Goal: Task Accomplishment & Management: Manage account settings

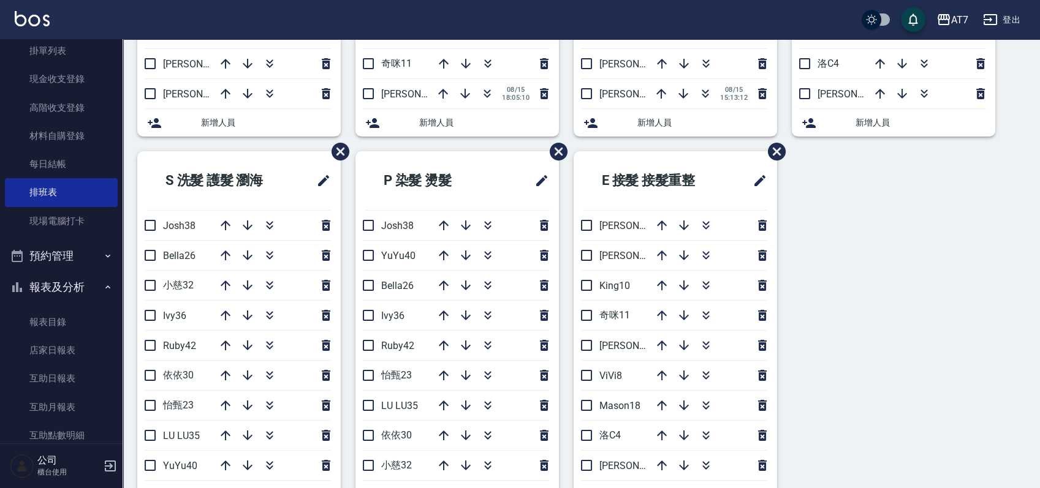
scroll to position [490, 0]
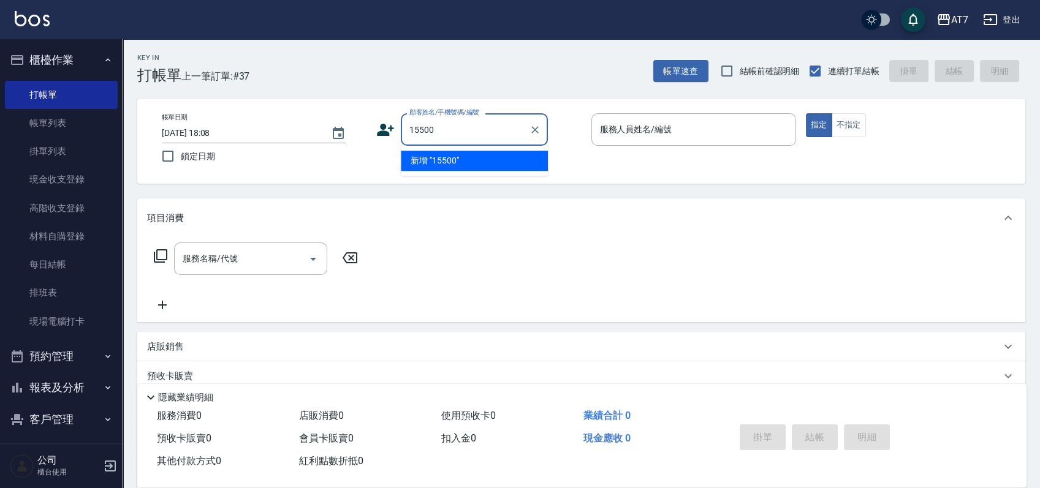
type input "15500"
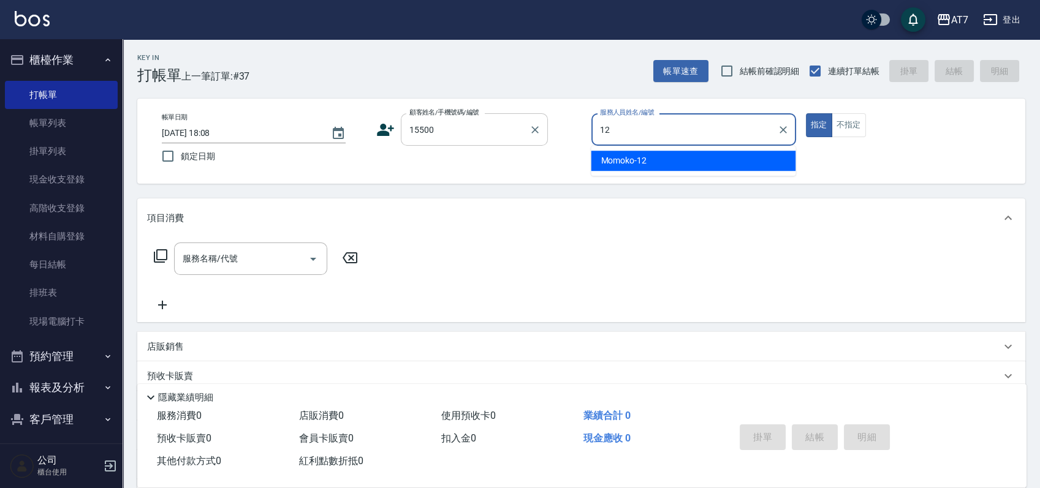
type input "Momoko-12"
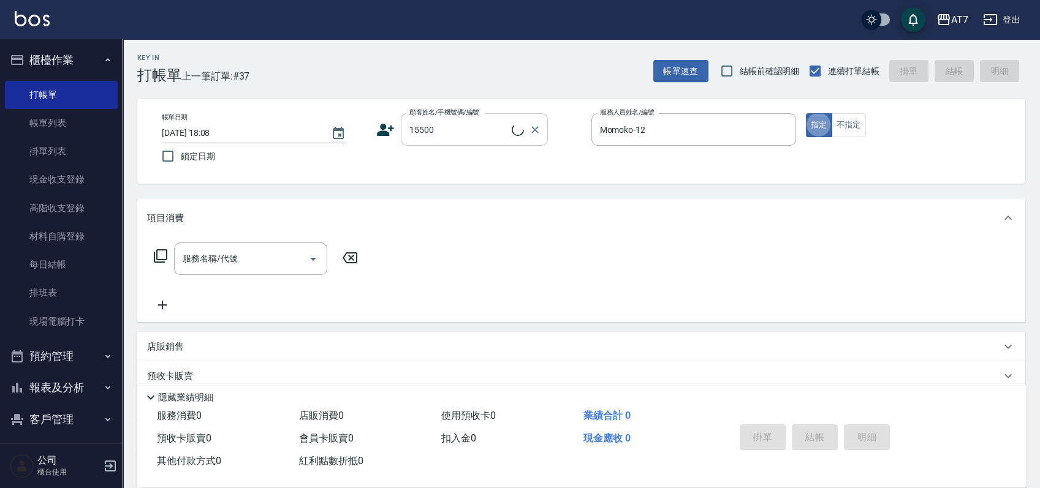
type button "true"
type input "公司/公司15500/15500"
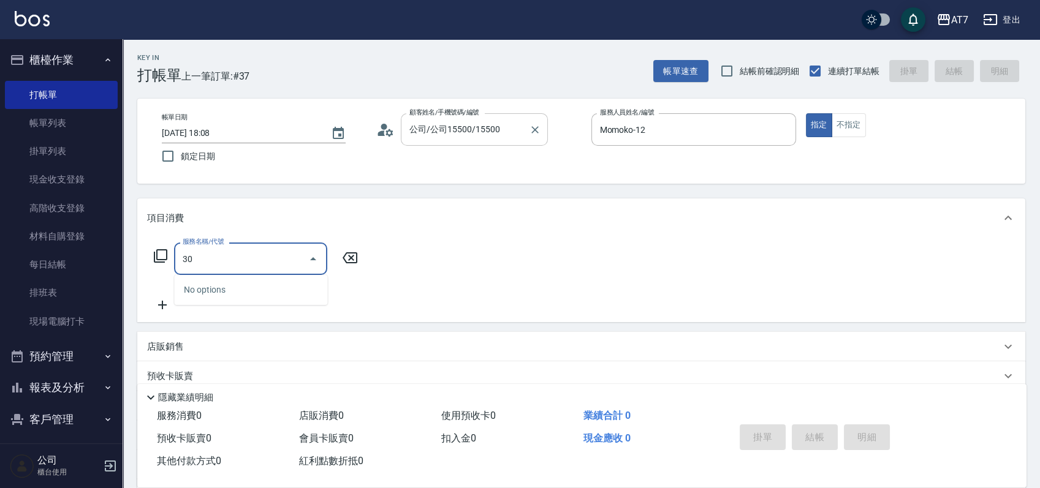
type input "300"
type input "10"
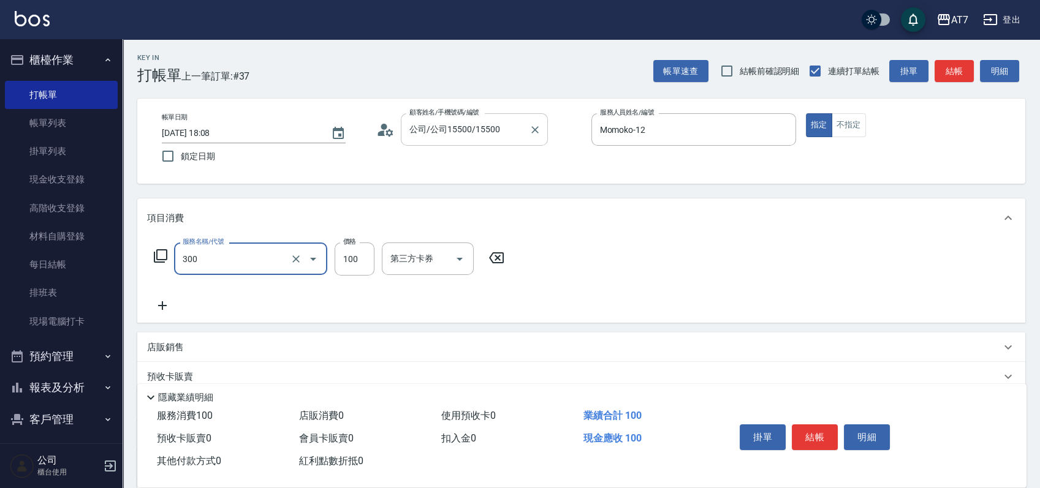
type input "剪瀏海(300)"
type input "1"
type input "0"
type input "15"
type input "10"
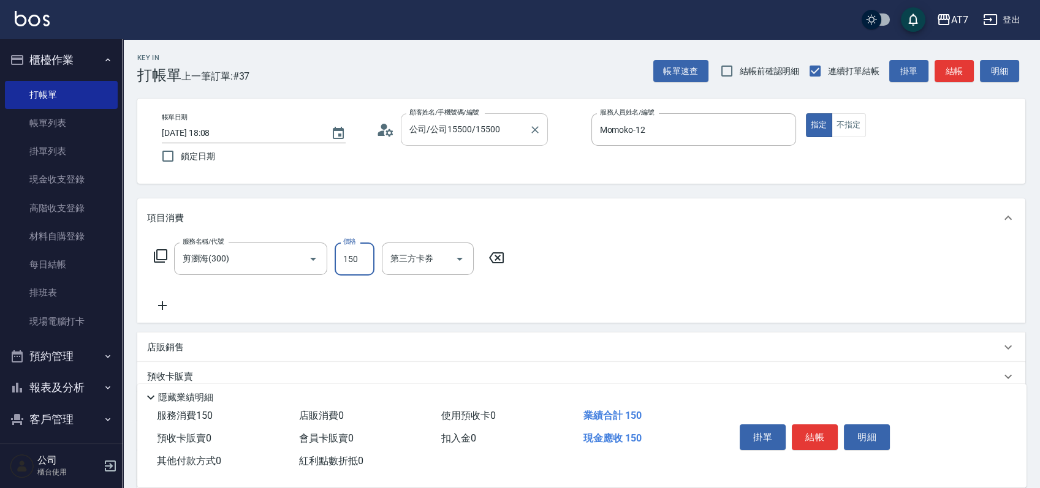
type input "150"
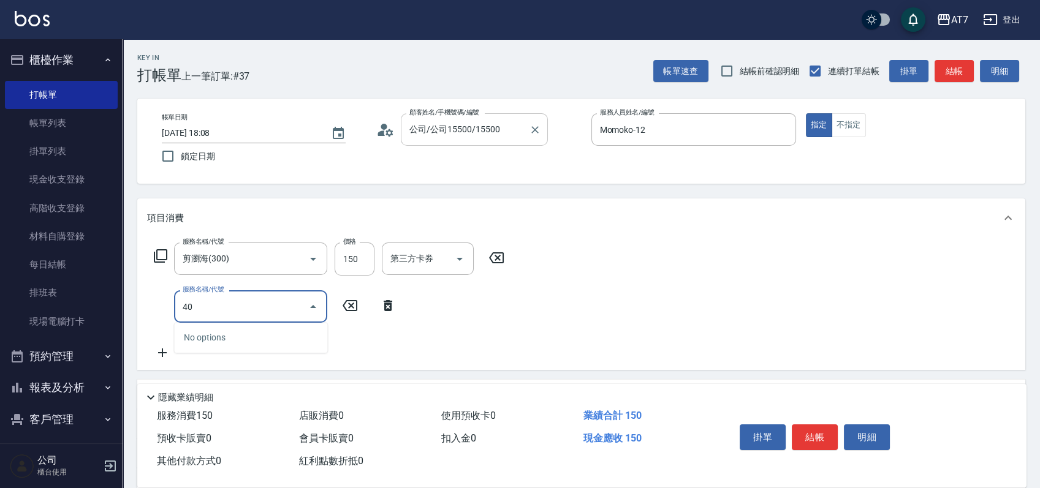
type input "401"
type input "160"
type input "染髮(互助)(401)"
type input "1"
type input "10"
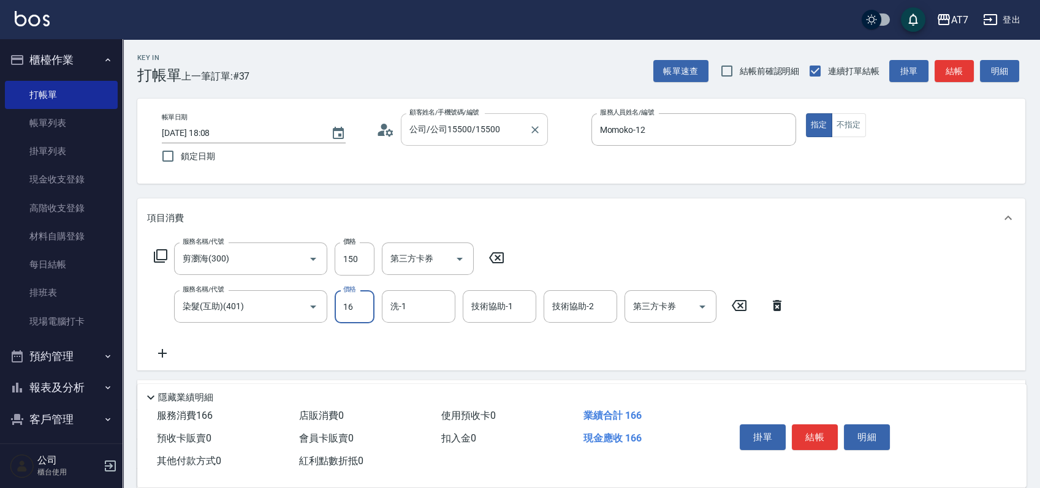
type input "168"
type input "180"
type input "1680"
type input "YuYu-40"
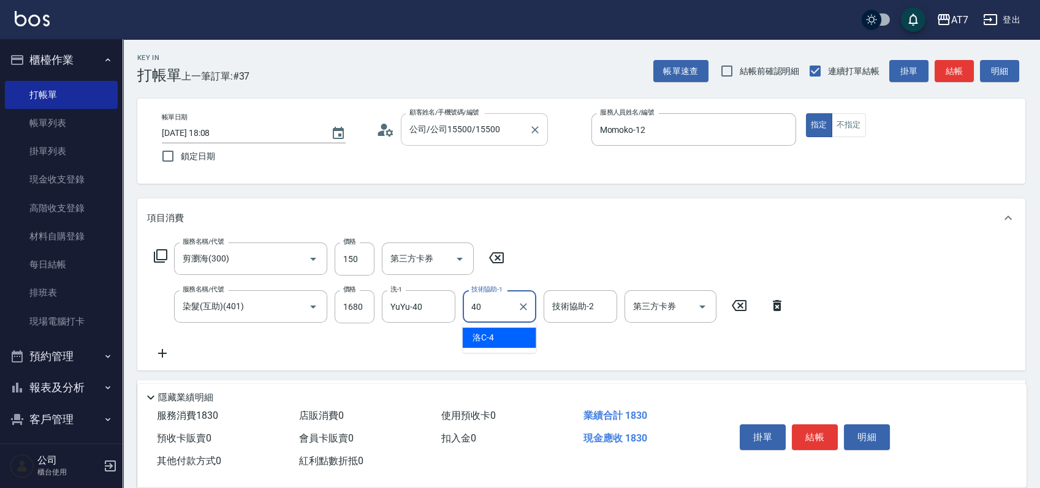
type input "YuYu-40"
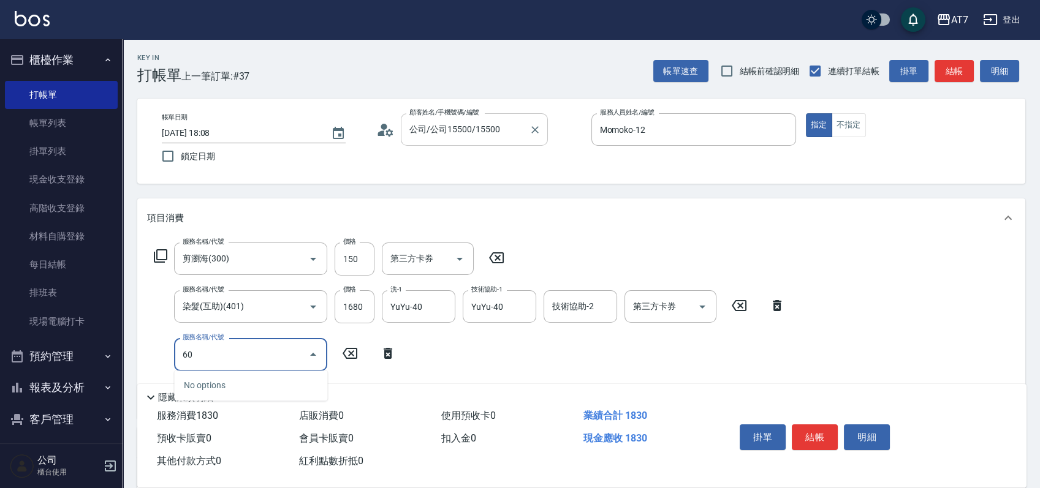
type input "607"
type input "330"
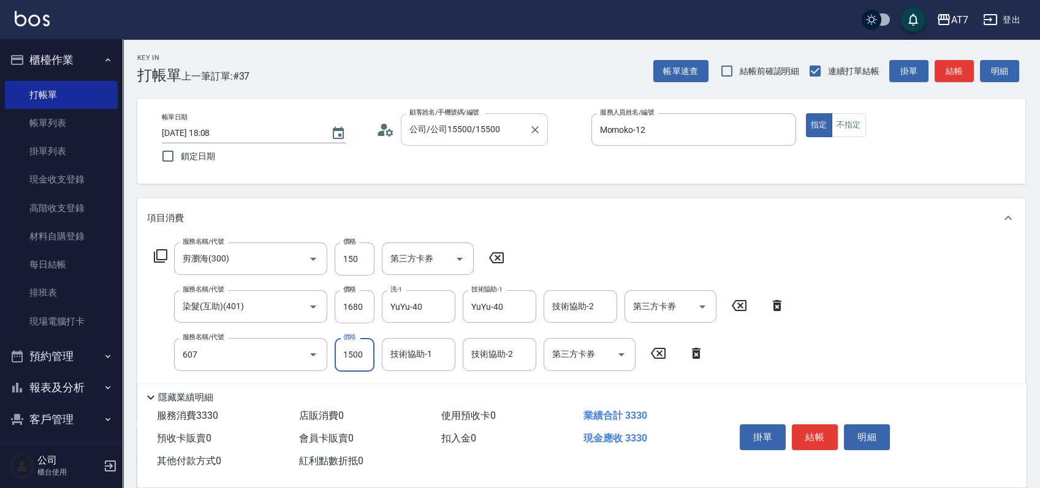
type input "東日玫瑰短（助）(607)"
type input "1"
type input "180"
type input "120"
type input "190"
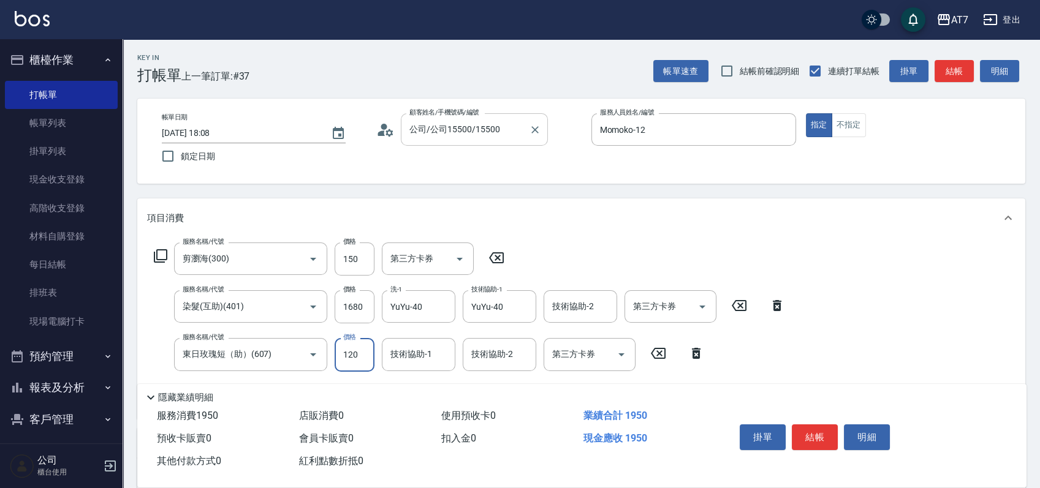
type input "1200"
type input "300"
type input "1200"
type input "YuYu-40"
click at [159, 251] on icon at bounding box center [160, 256] width 15 height 15
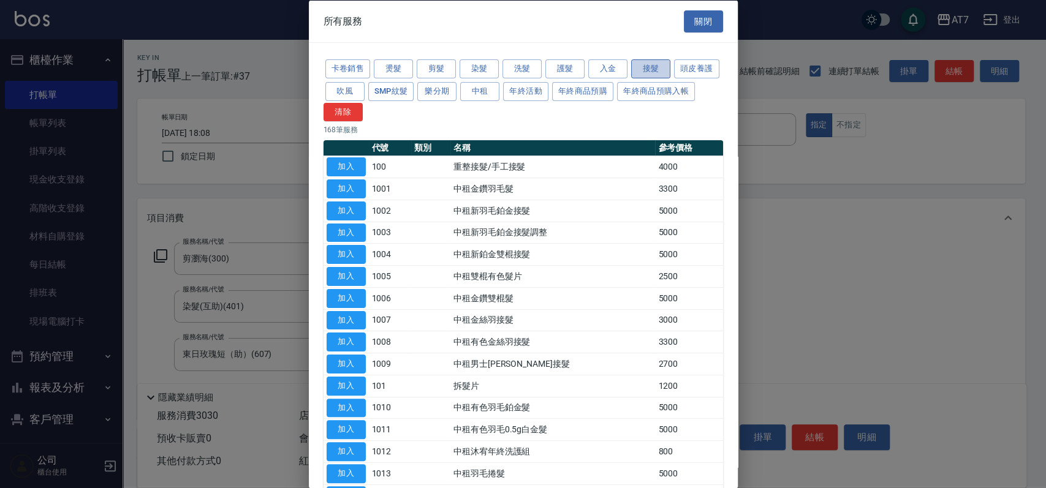
click at [659, 66] on button "接髮" at bounding box center [650, 68] width 39 height 19
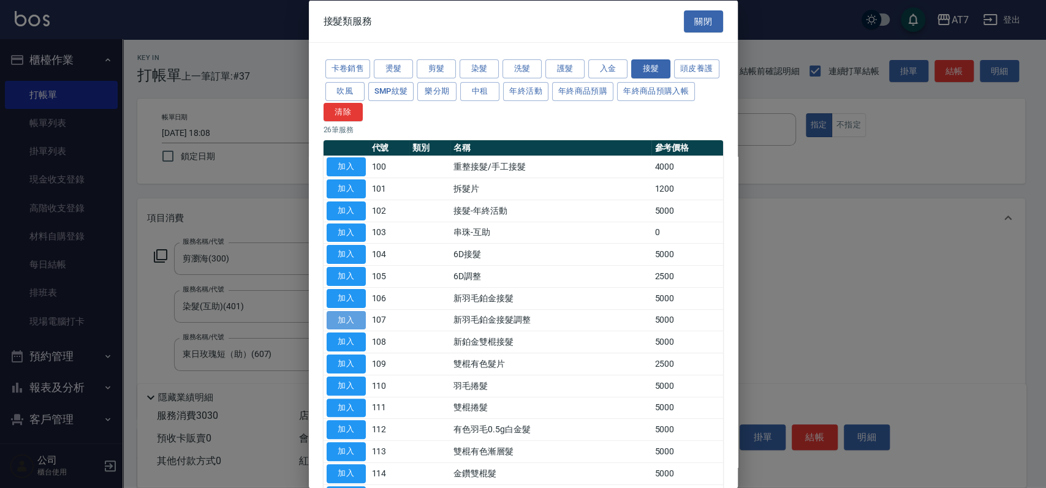
click at [354, 320] on button "加入" at bounding box center [346, 320] width 39 height 19
type input "800"
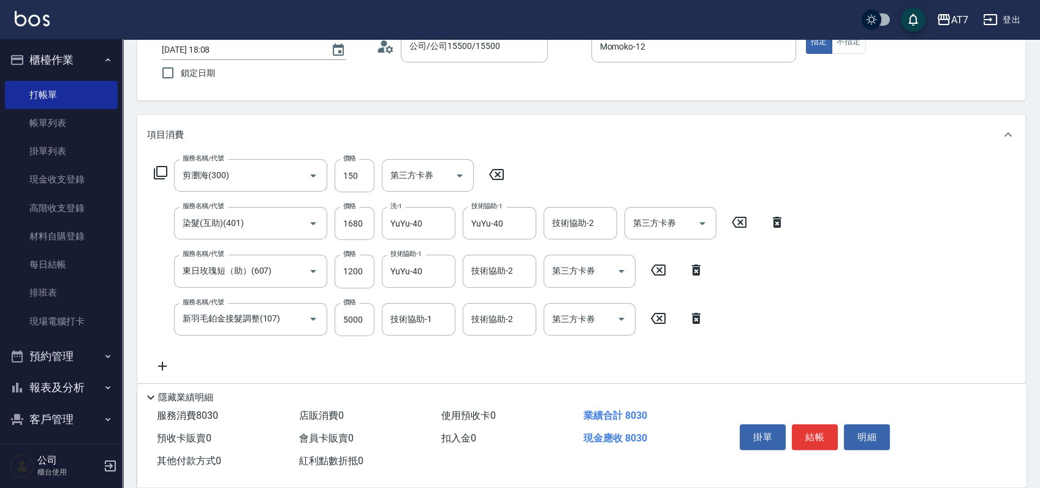
scroll to position [163, 0]
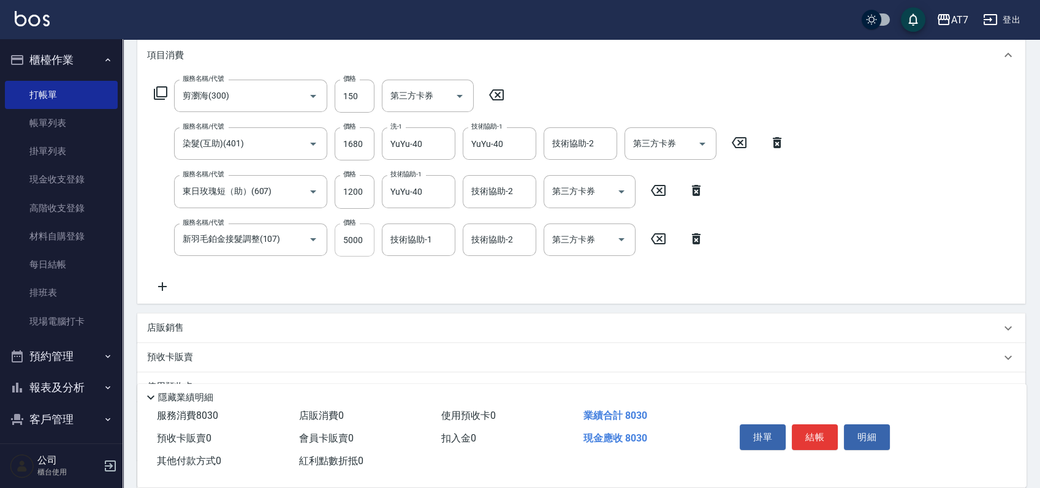
click at [363, 248] on input "5000" at bounding box center [355, 240] width 40 height 33
type input "1"
type input "300"
type input "100"
type input "310"
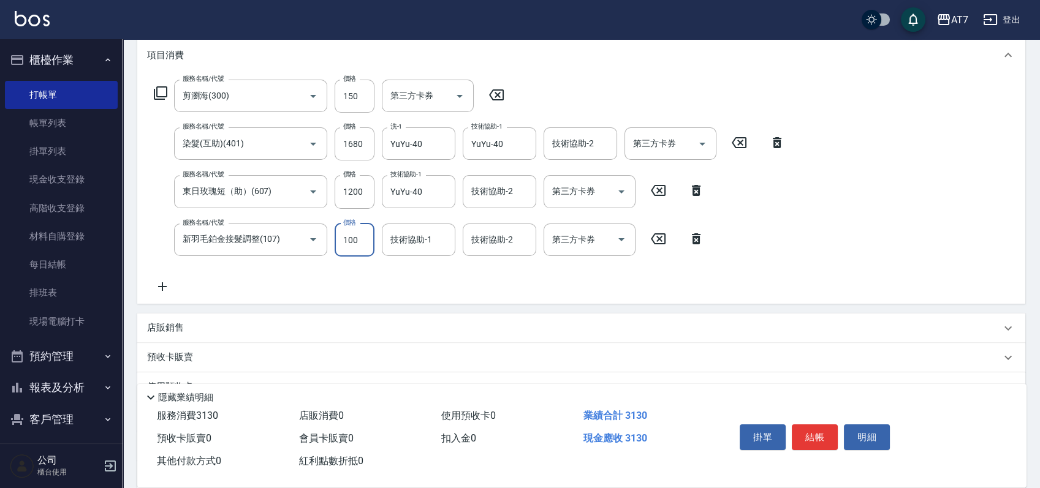
type input "1000"
type input "400"
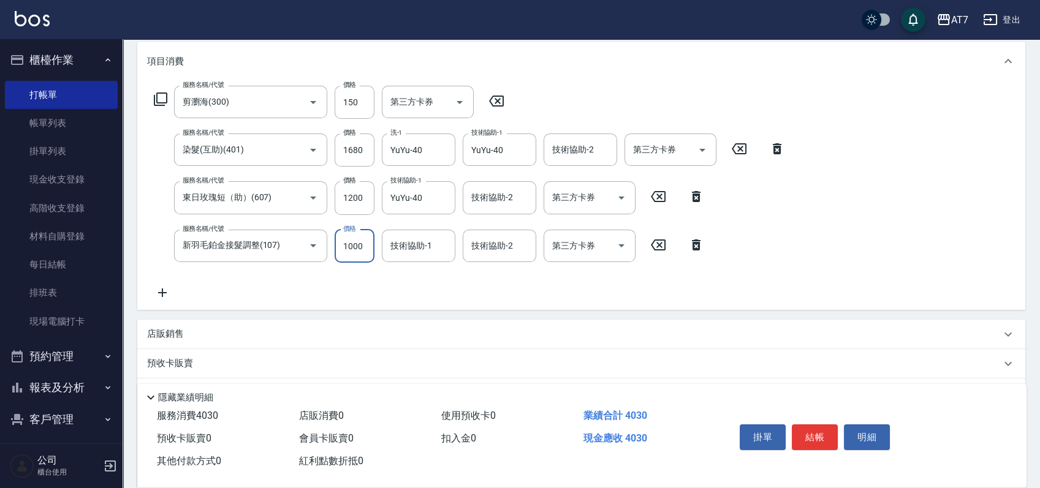
scroll to position [0, 0]
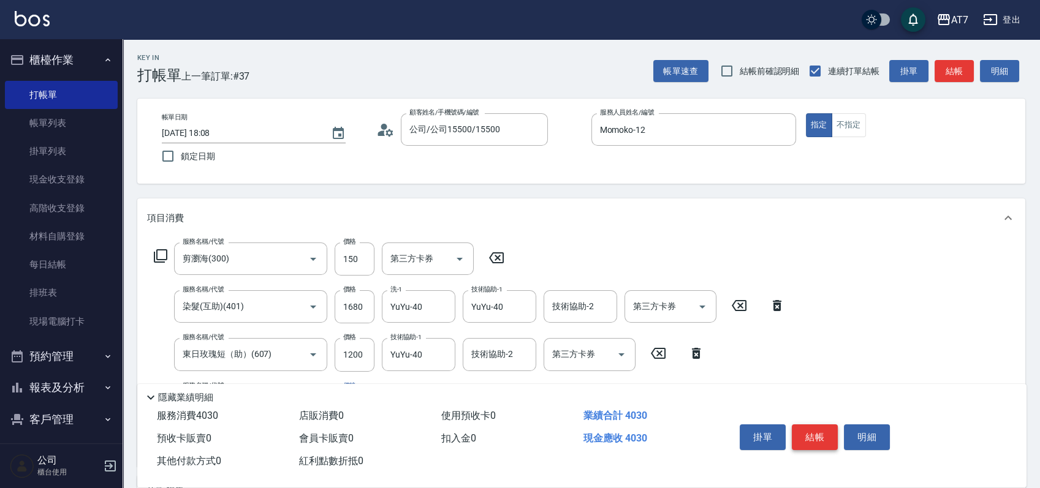
type input "1000"
click at [814, 426] on button "結帳" at bounding box center [815, 438] width 46 height 26
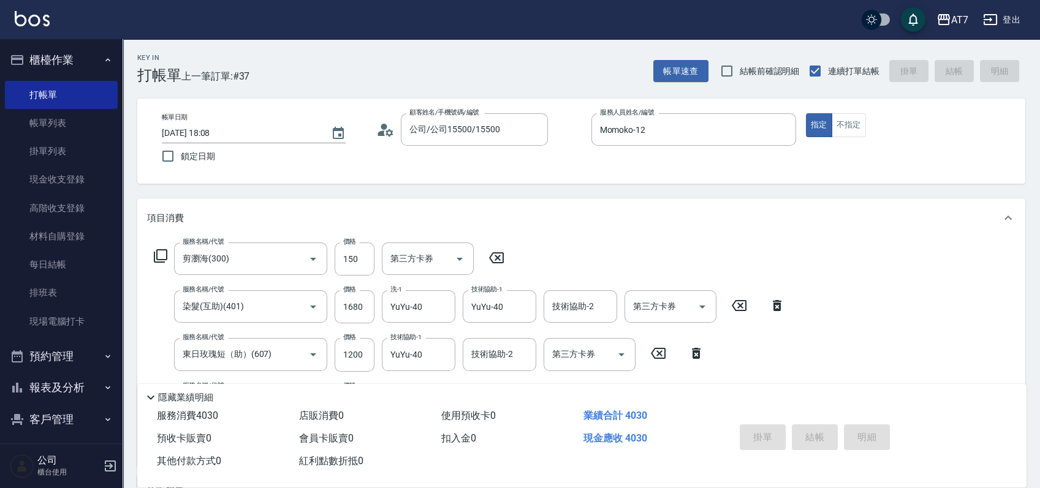
type input "2025/08/15 19:36"
type input "0"
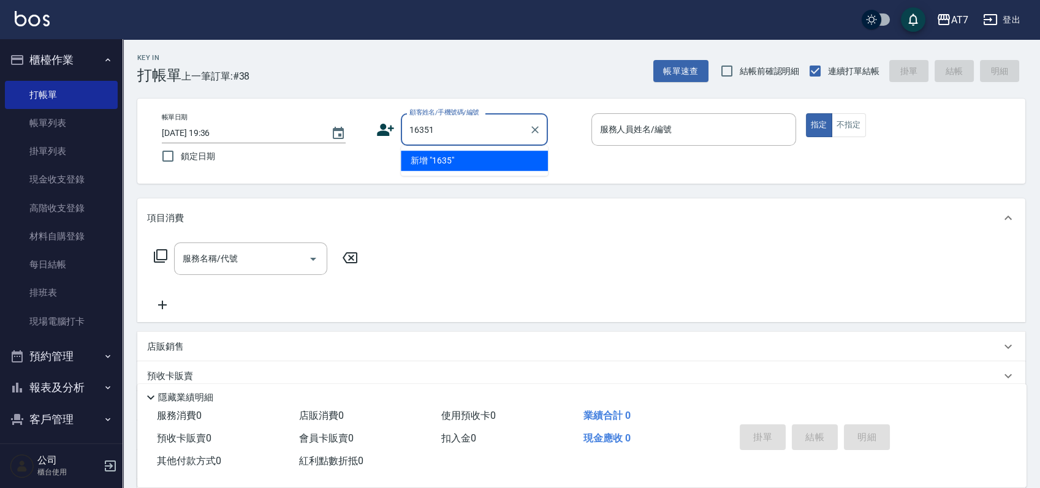
type input "16351"
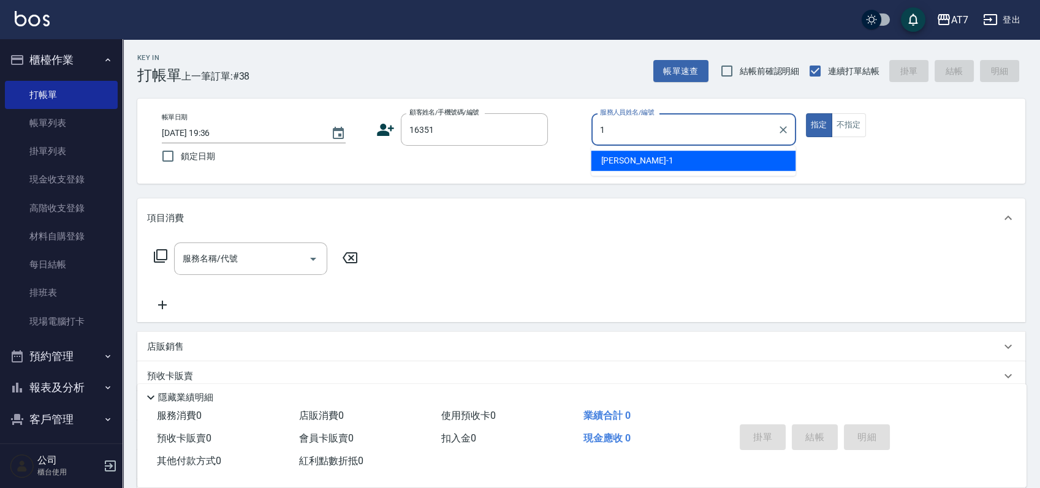
type input "米雪兒-1"
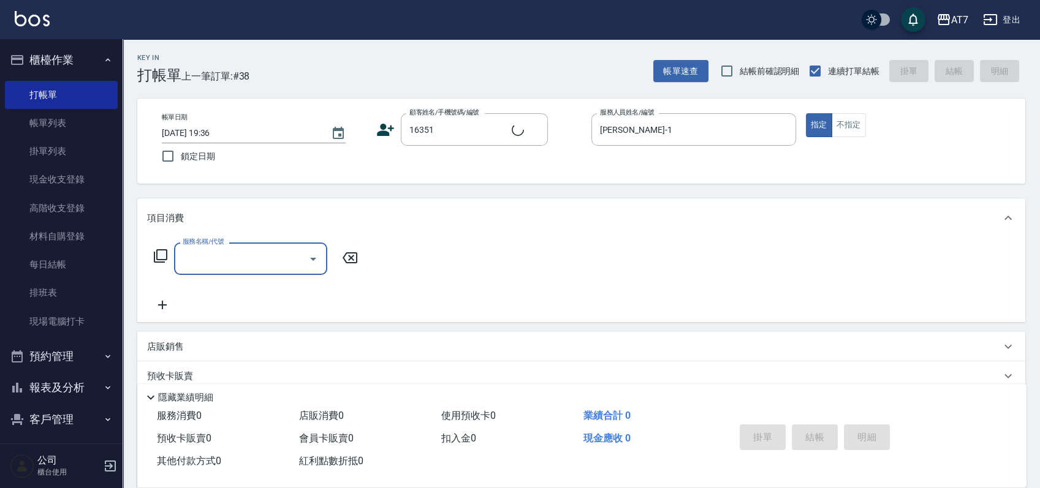
type input "公司/公司16351/16351"
type input "200"
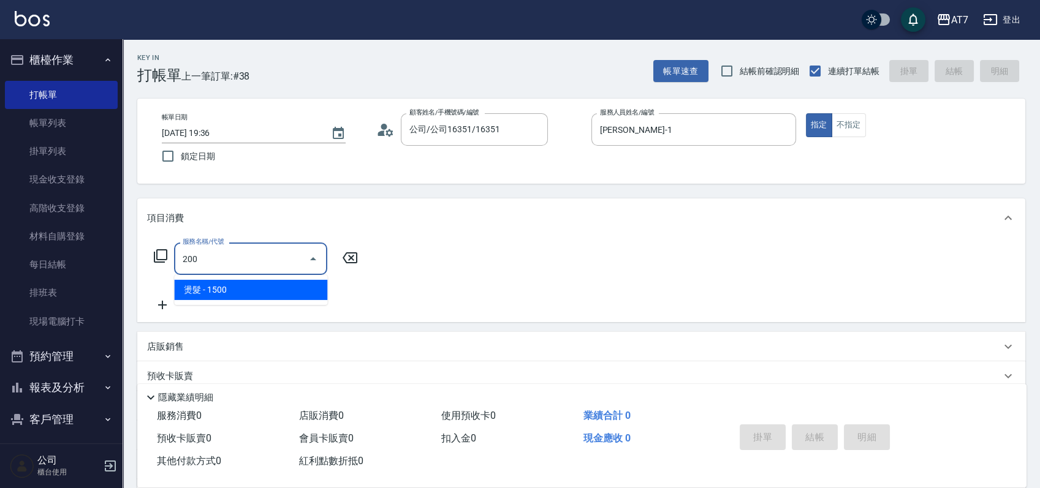
type input "150"
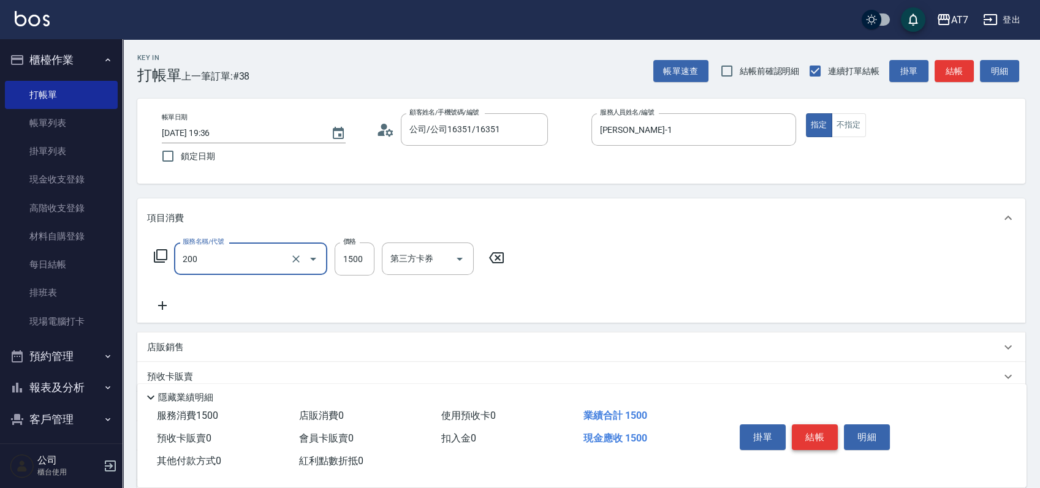
type input "燙髮(200)"
type input "0"
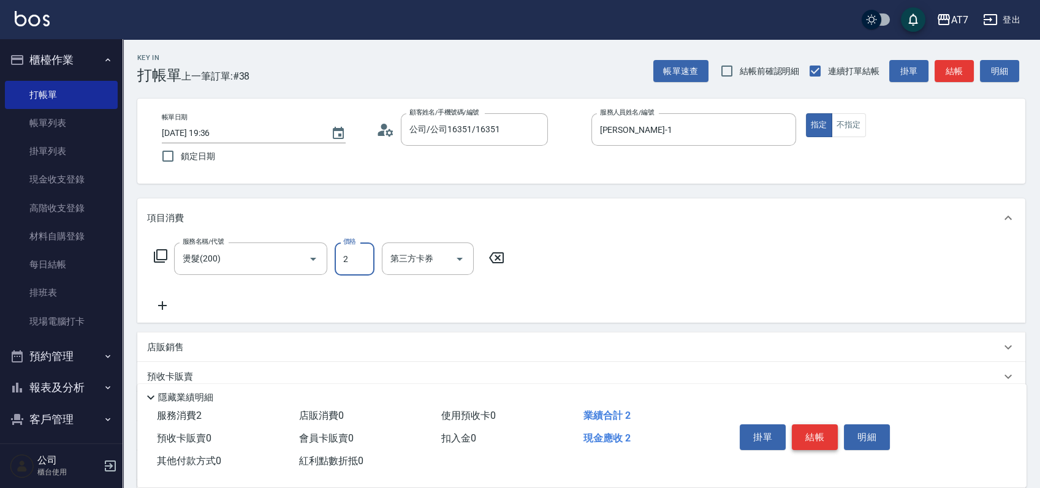
type input "20"
type input "2000"
type input "200"
type input "2000"
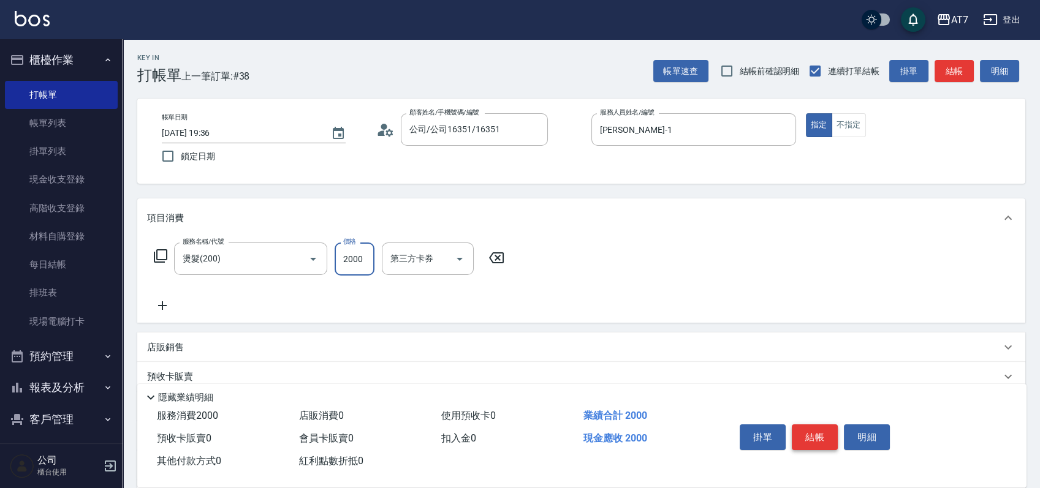
click at [814, 426] on button "結帳" at bounding box center [815, 438] width 46 height 26
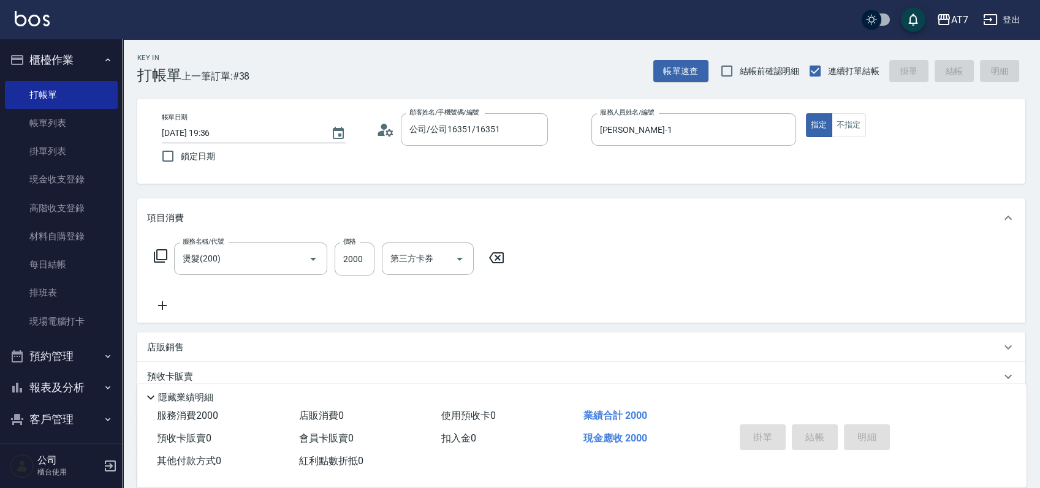
type input "0"
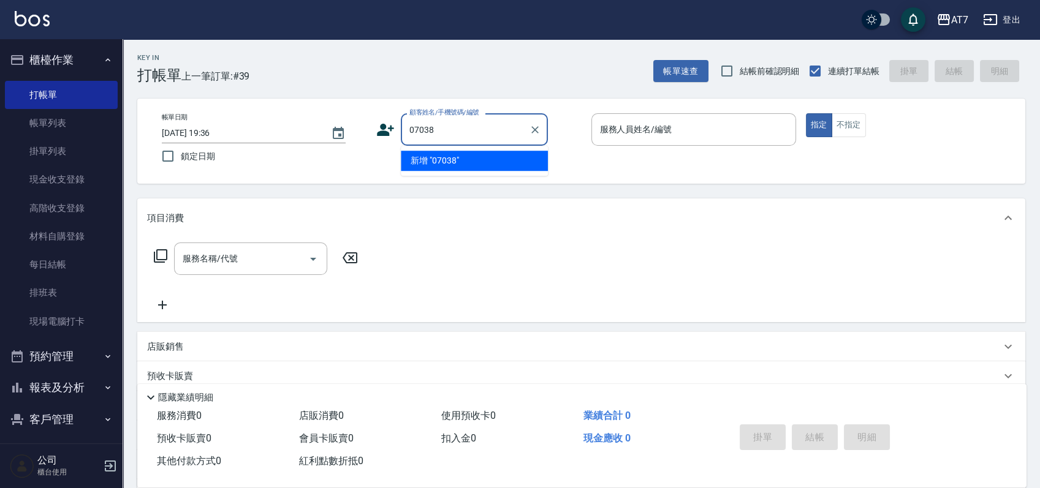
type input "07038"
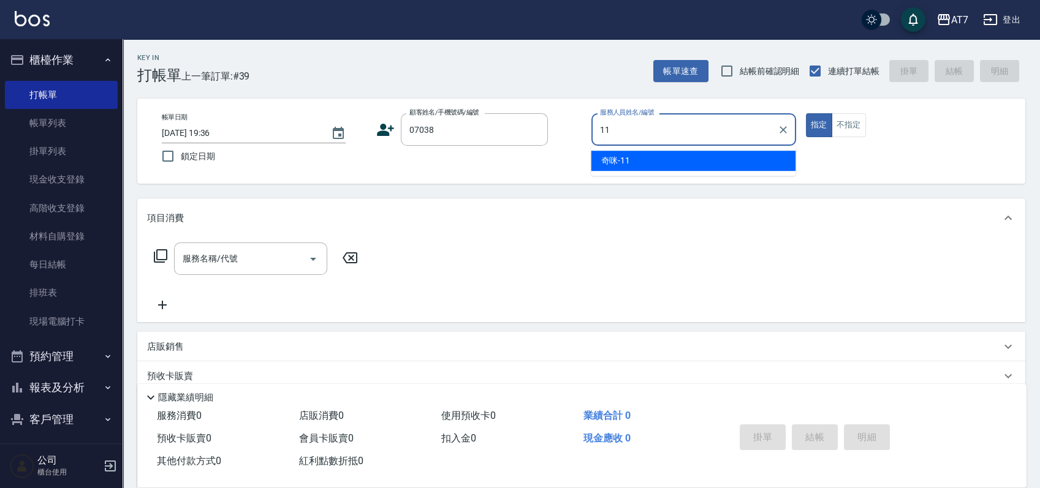
type input "奇咪-11"
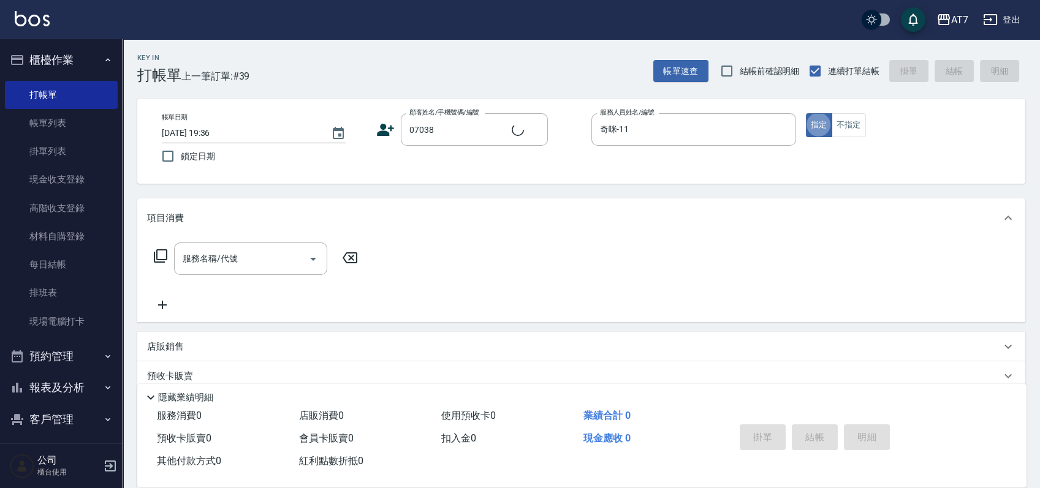
type input "公司/公司07038/07038"
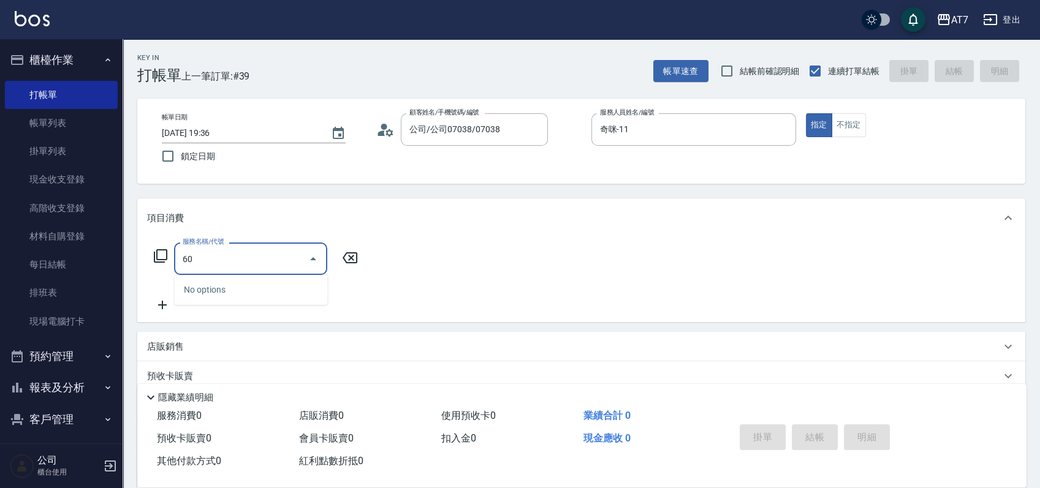
type input "600"
type input "60"
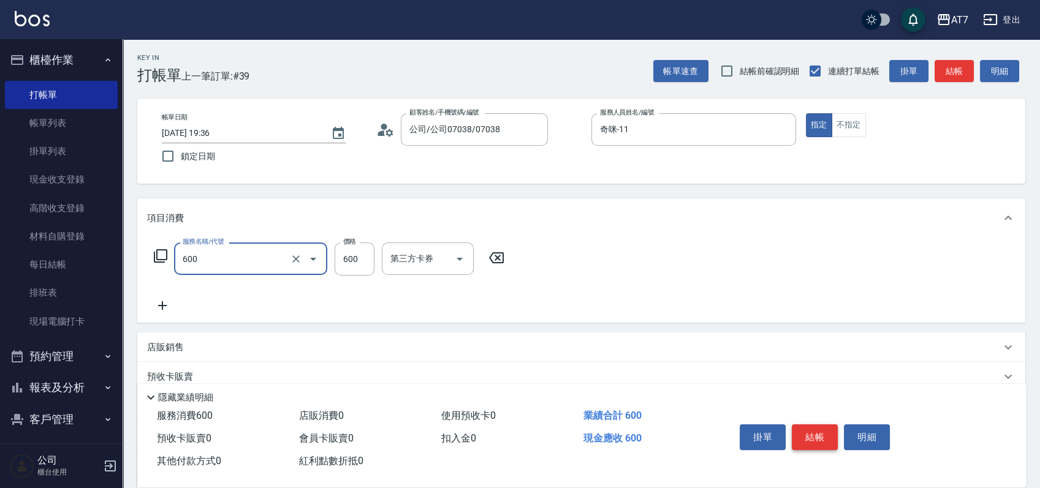
type input "深層護髮(600)"
type input "0"
type input "50"
type input "500"
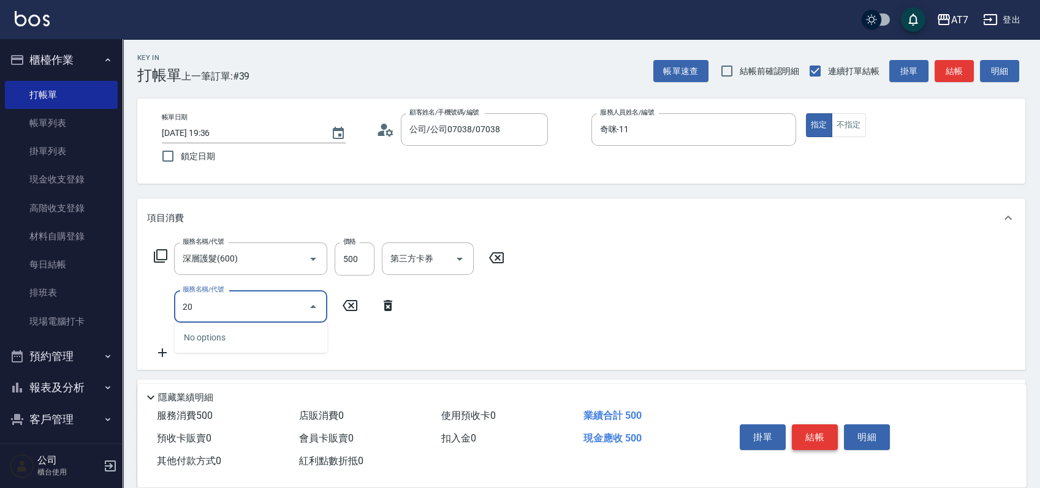
type input "200"
type input "燙髮(200)"
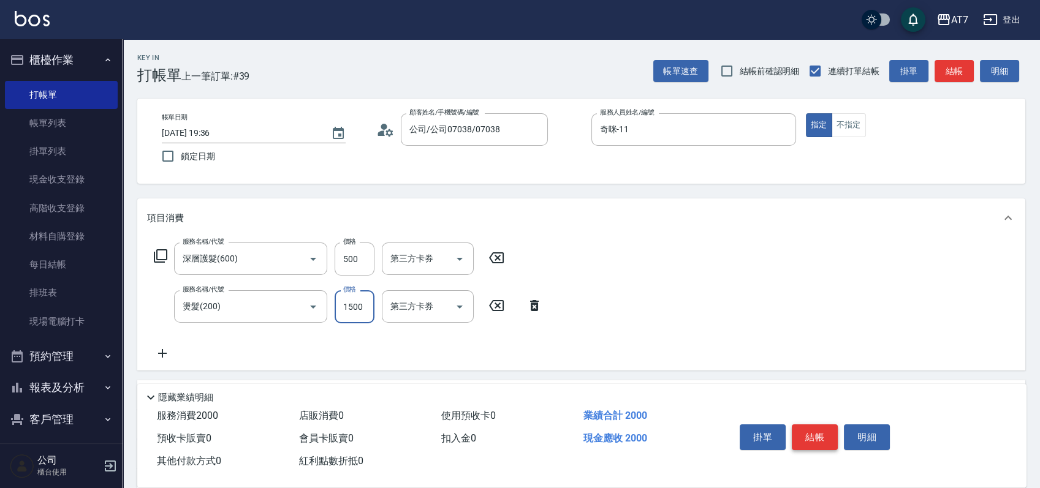
type input "50"
type input "25"
type input "70"
type input "2500"
type input "300"
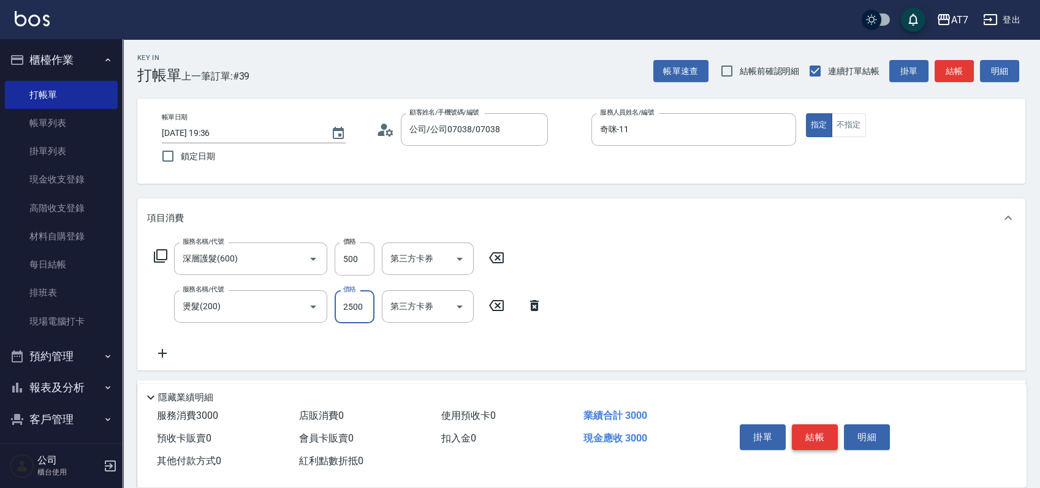
type input "2500"
click at [814, 426] on button "結帳" at bounding box center [815, 438] width 46 height 26
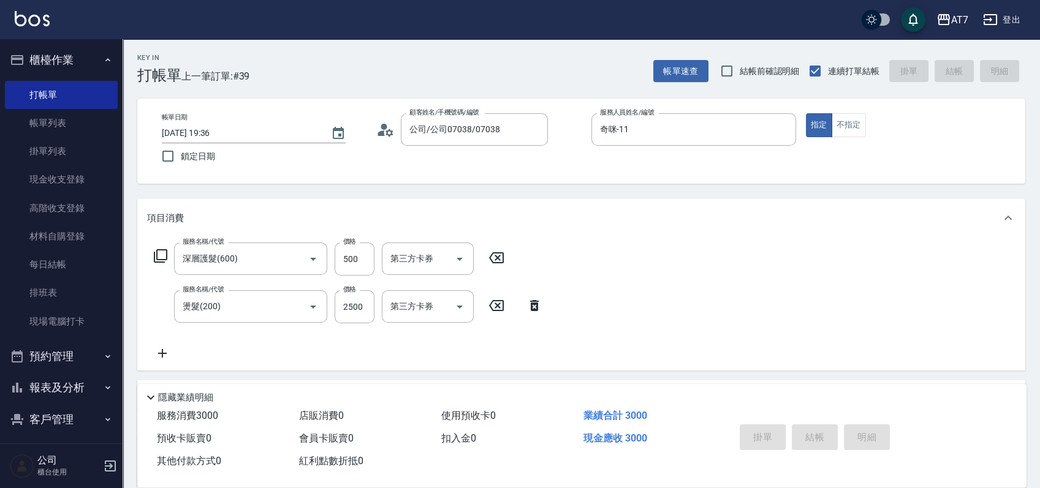
type input "2025/08/15 19:37"
type input "0"
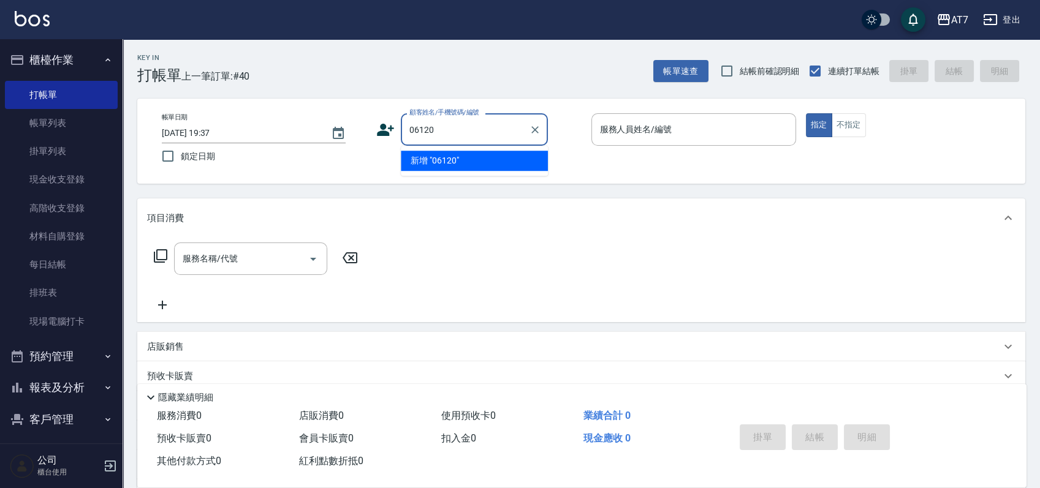
type input "06120"
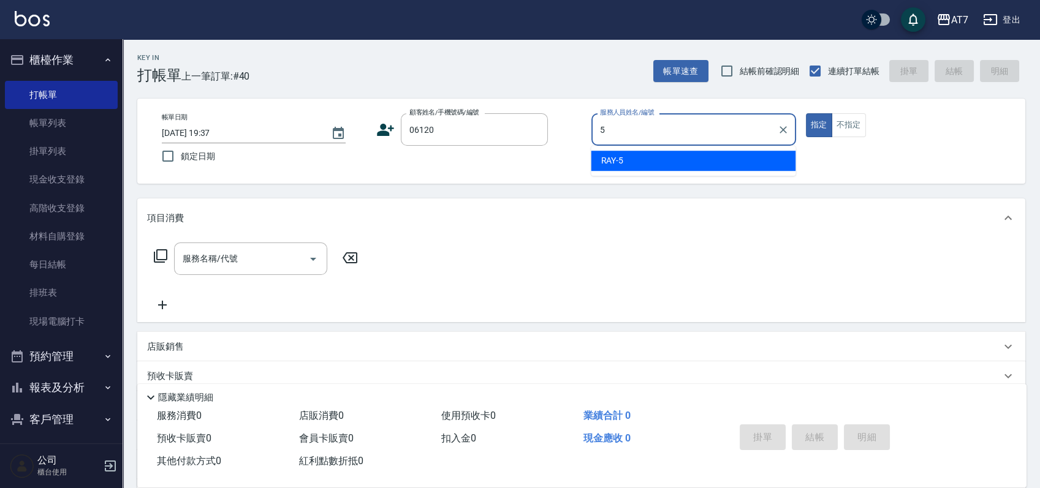
type input "RAY -5"
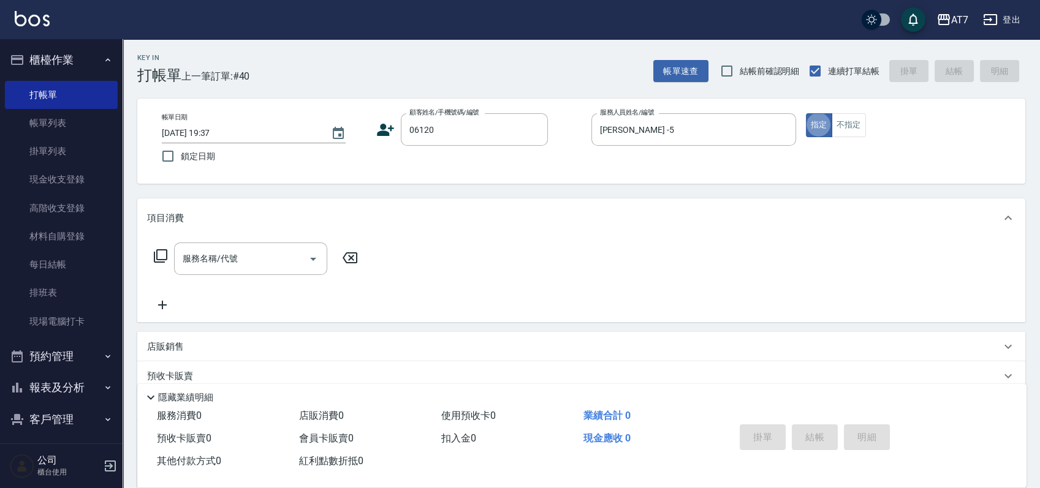
type input "公司單/06120-1/06120"
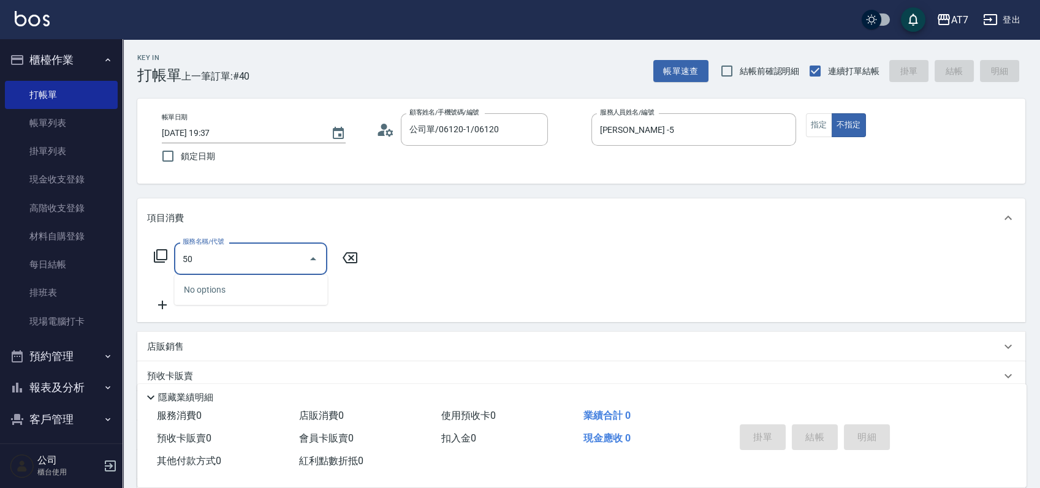
type input "500"
type input "30"
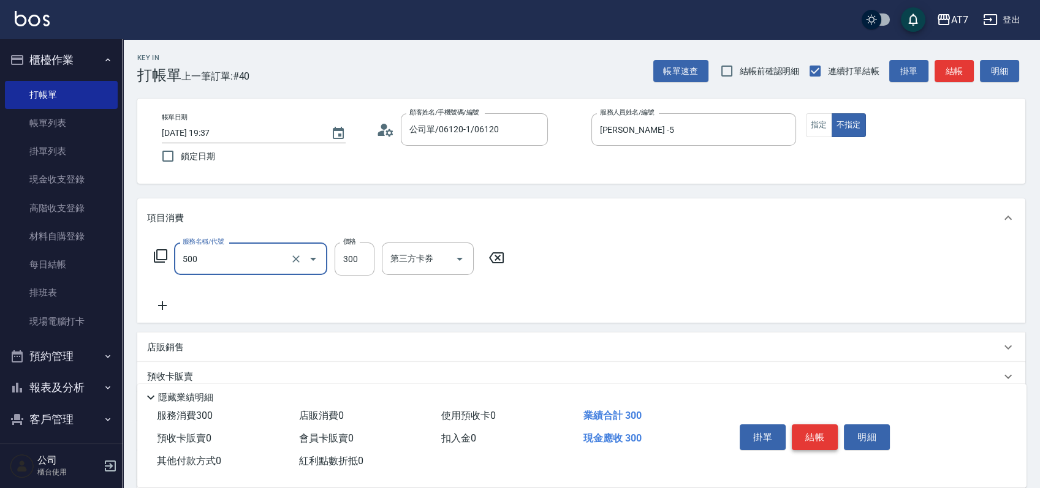
type input "洗髮(500)"
type input "0"
type input "25"
type input "20"
type input "250"
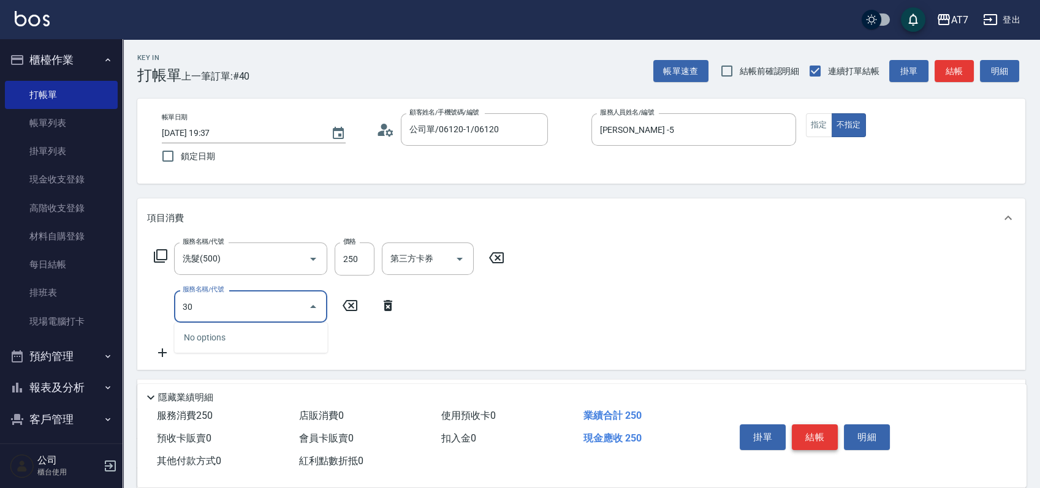
type input "302"
type input "60"
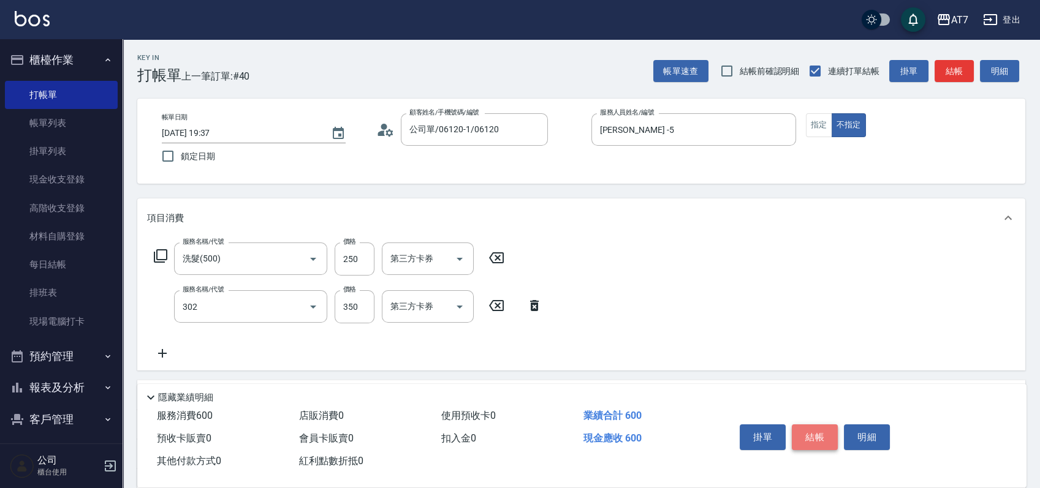
type input "剪髮(302)"
click at [814, 426] on button "結帳" at bounding box center [815, 438] width 46 height 26
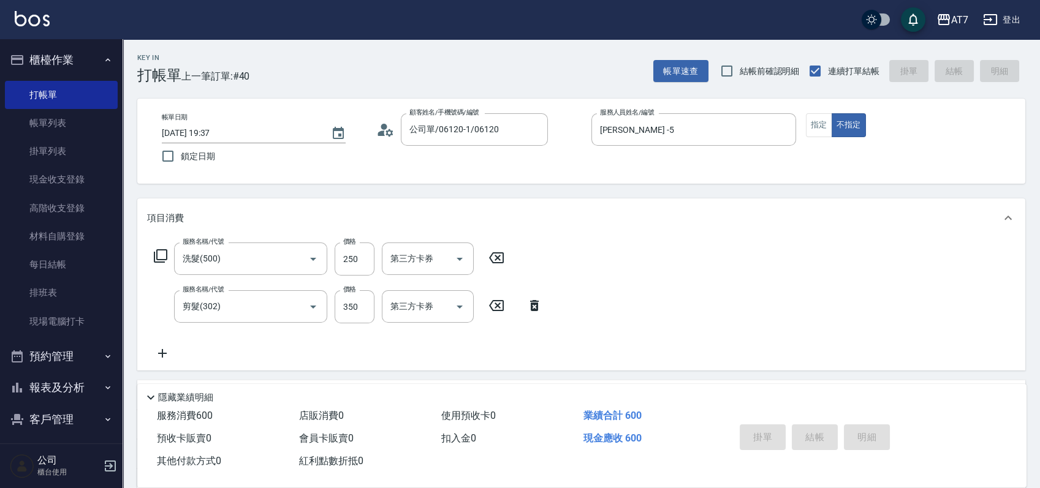
type input "0"
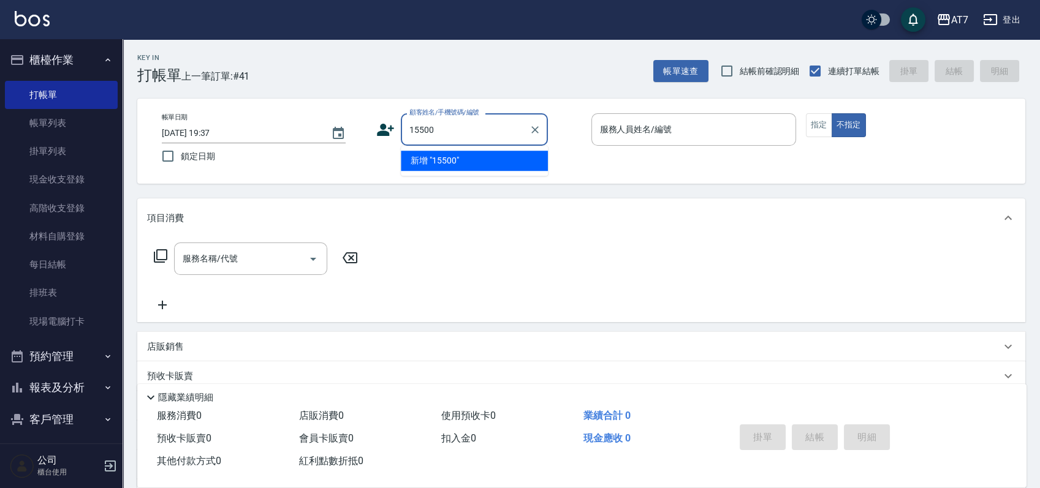
type input "15500"
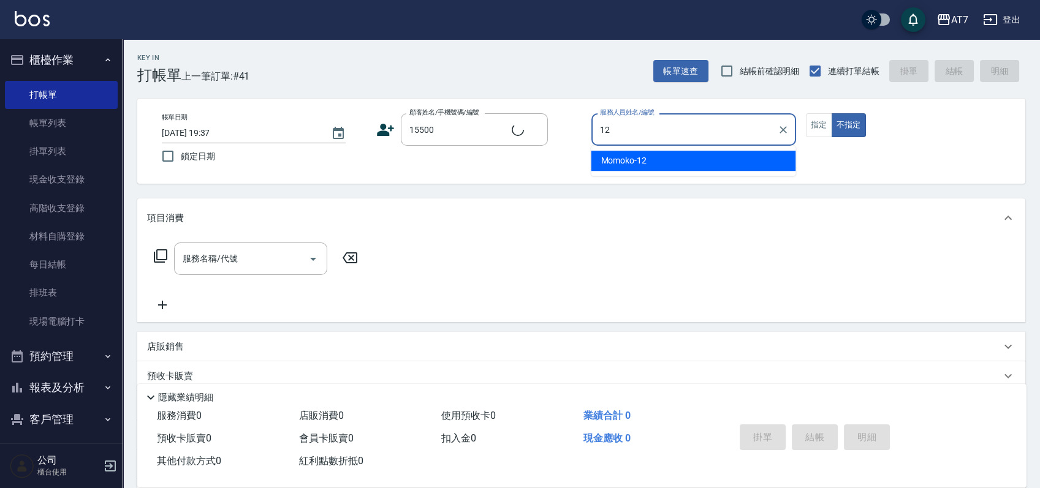
type input "12"
type button "false"
type input "公司/公司15500/15500"
type input "Momoko-12"
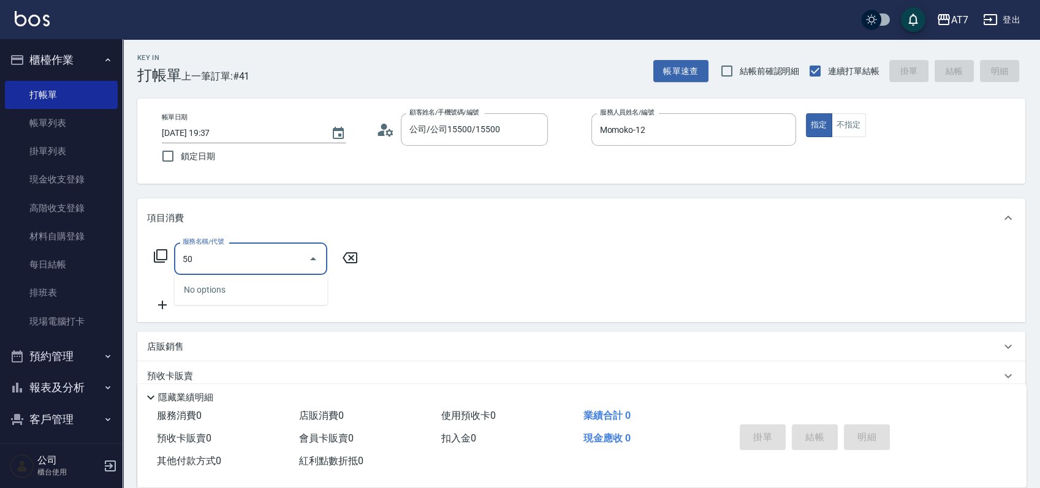
type input "501"
type input "30"
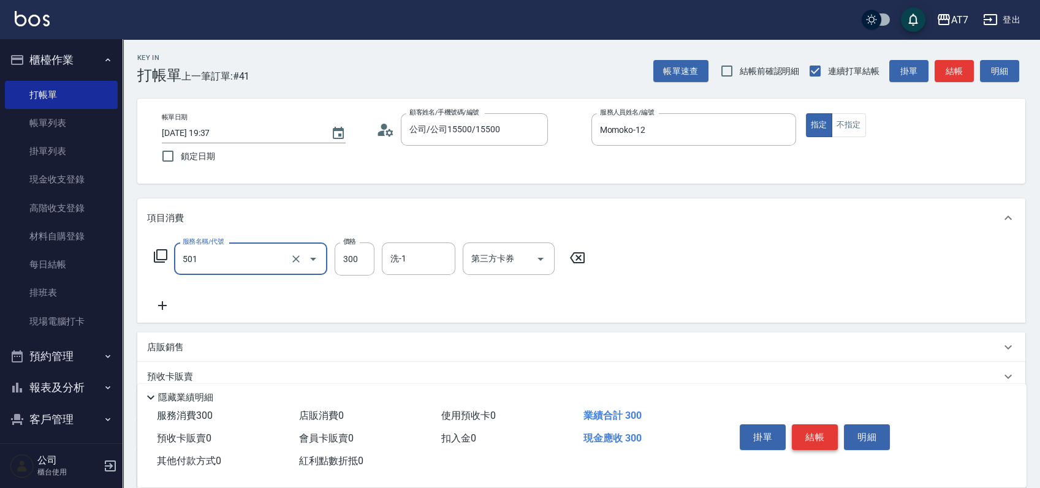
type input "洗髮(互助)(501)"
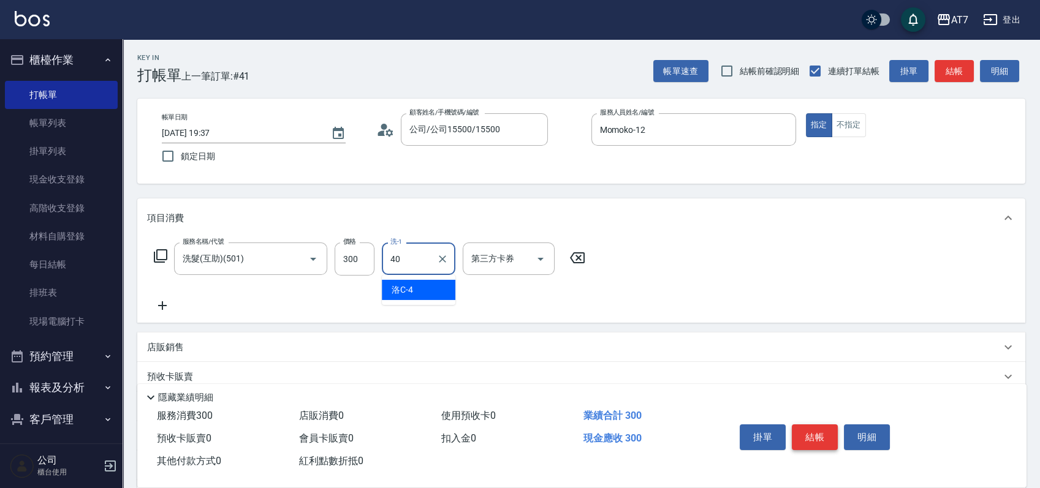
type input "YuYu-40"
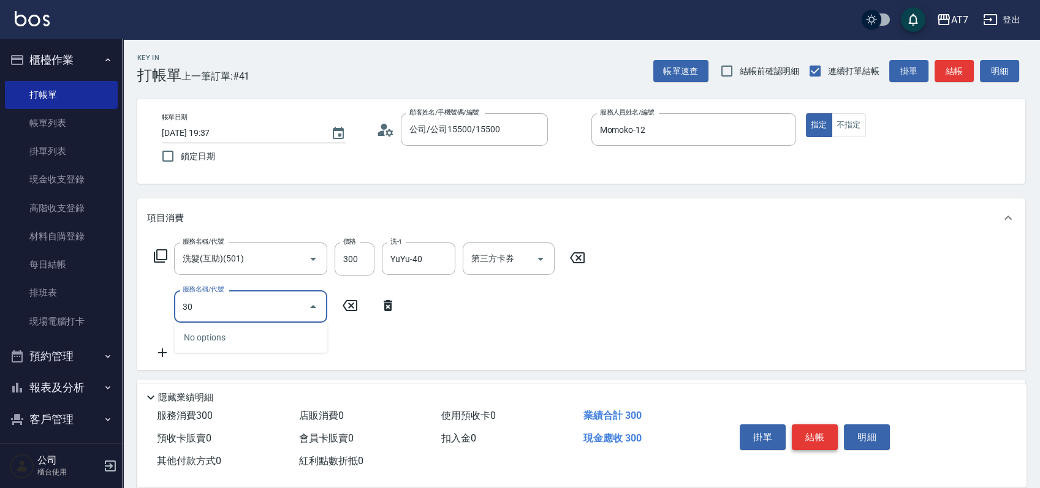
type input "304"
type input "70"
type input "A+級剪髮(304)"
click at [814, 426] on button "結帳" at bounding box center [815, 438] width 46 height 26
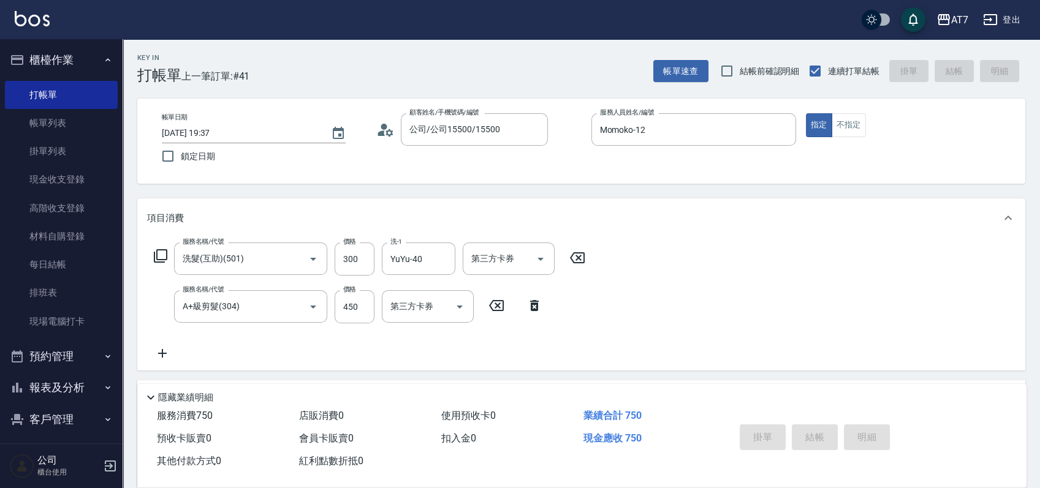
type input "0"
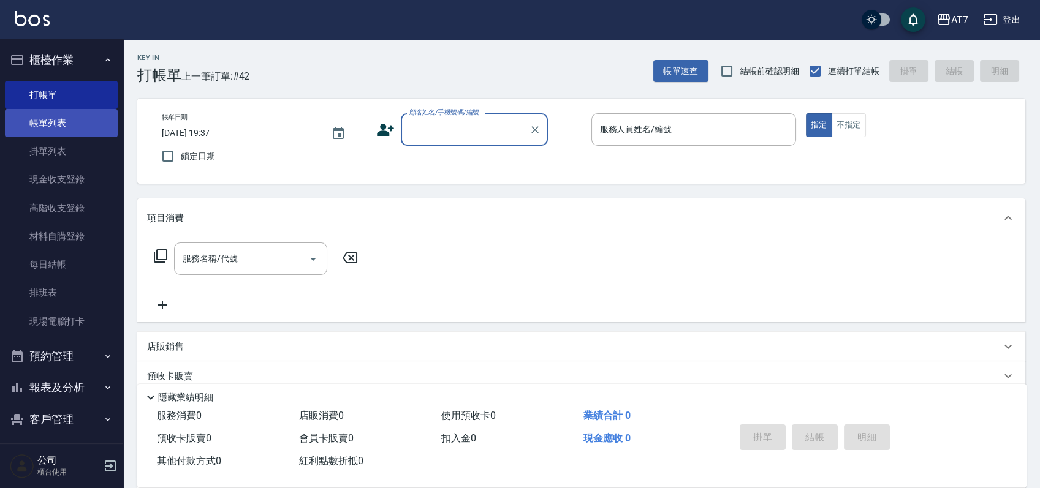
click at [51, 133] on link "帳單列表" at bounding box center [61, 123] width 113 height 28
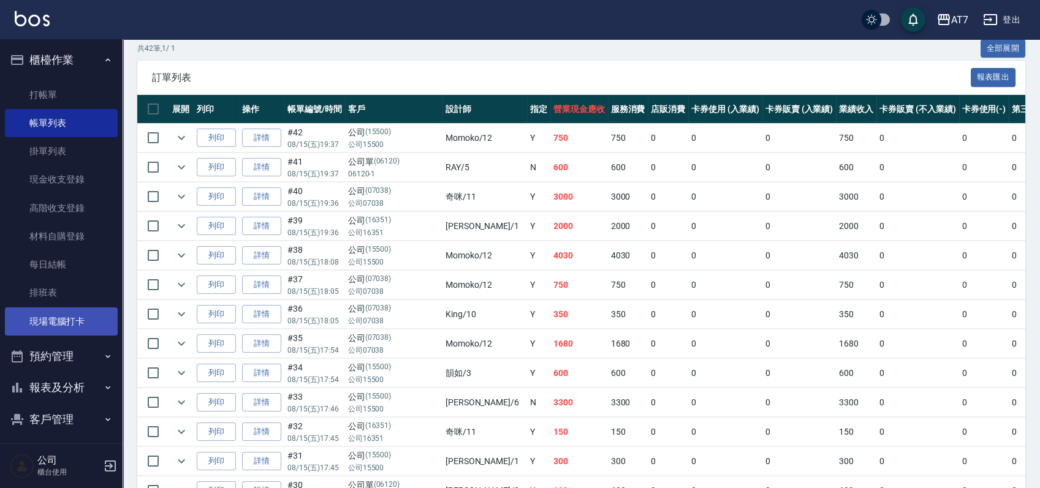
scroll to position [100, 0]
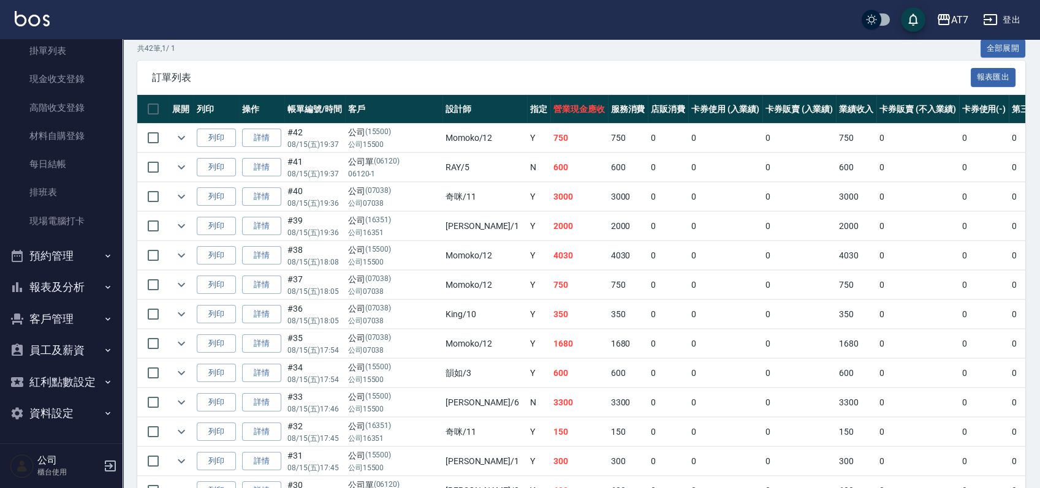
click at [85, 285] on button "報表及分析" at bounding box center [61, 287] width 113 height 32
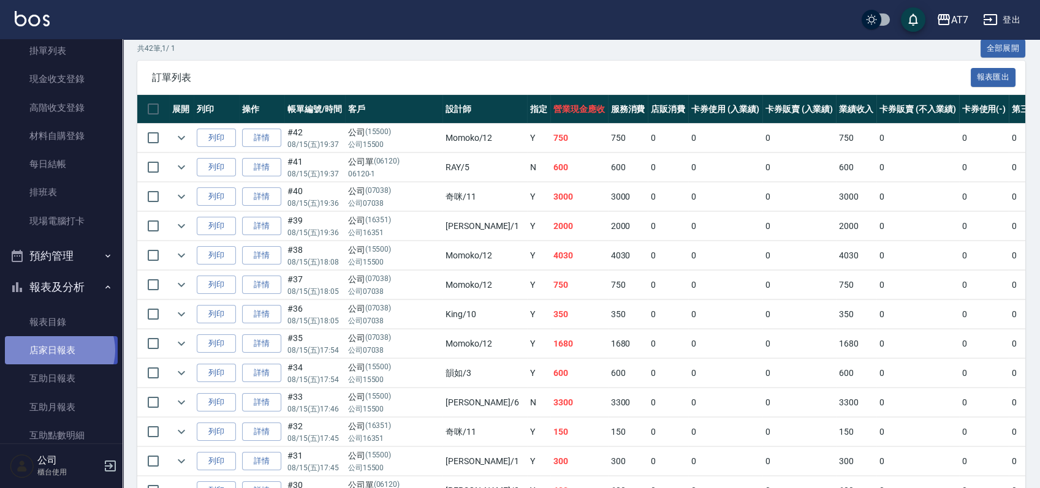
click at [59, 350] on link "店家日報表" at bounding box center [61, 350] width 113 height 28
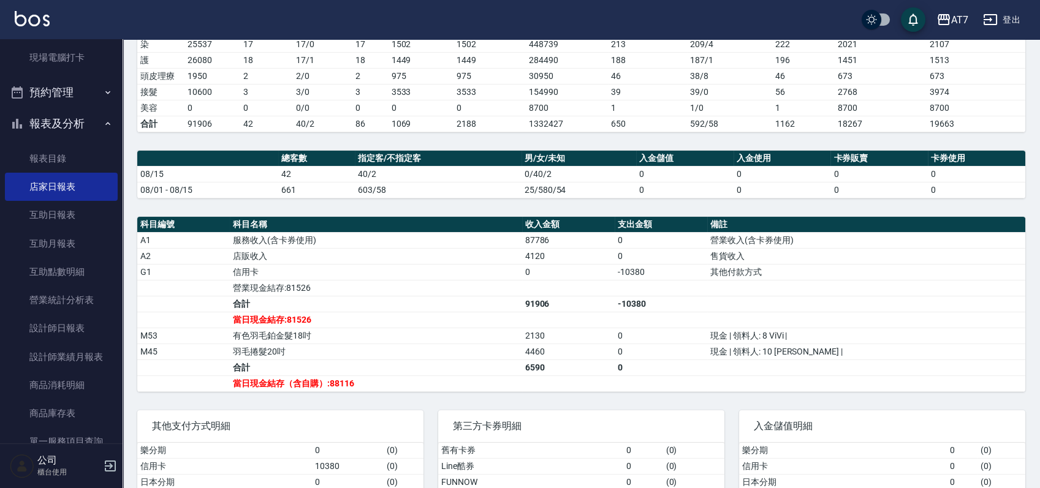
scroll to position [245, 0]
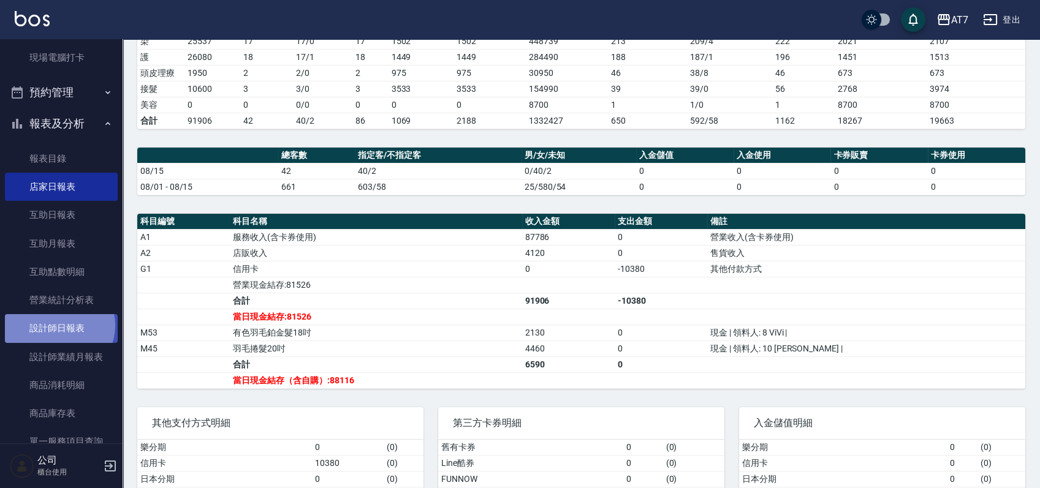
click at [57, 325] on link "設計師日報表" at bounding box center [61, 328] width 113 height 28
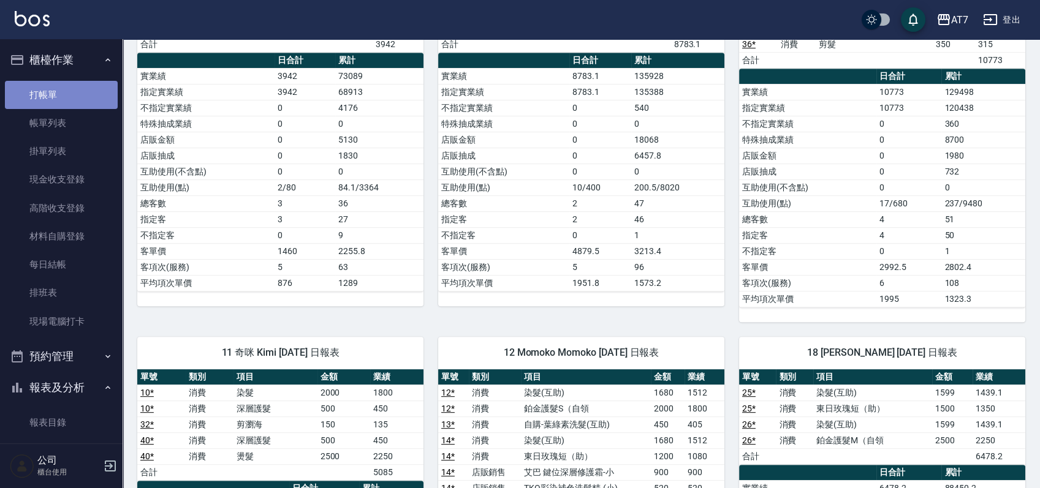
click at [79, 93] on link "打帳單" at bounding box center [61, 95] width 113 height 28
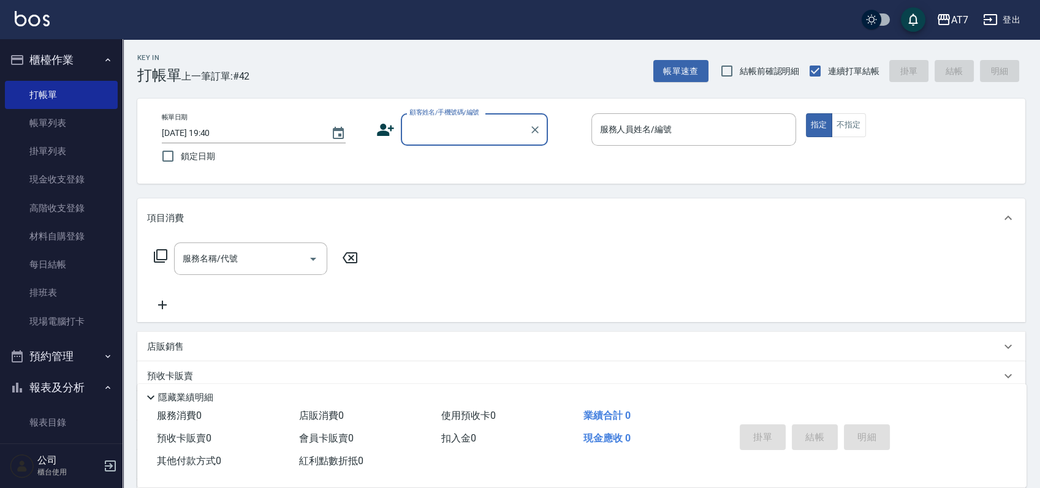
click at [484, 131] on input "顧客姓名/手機號碼/編號" at bounding box center [465, 129] width 118 height 21
type input "公司/公司15500/15500"
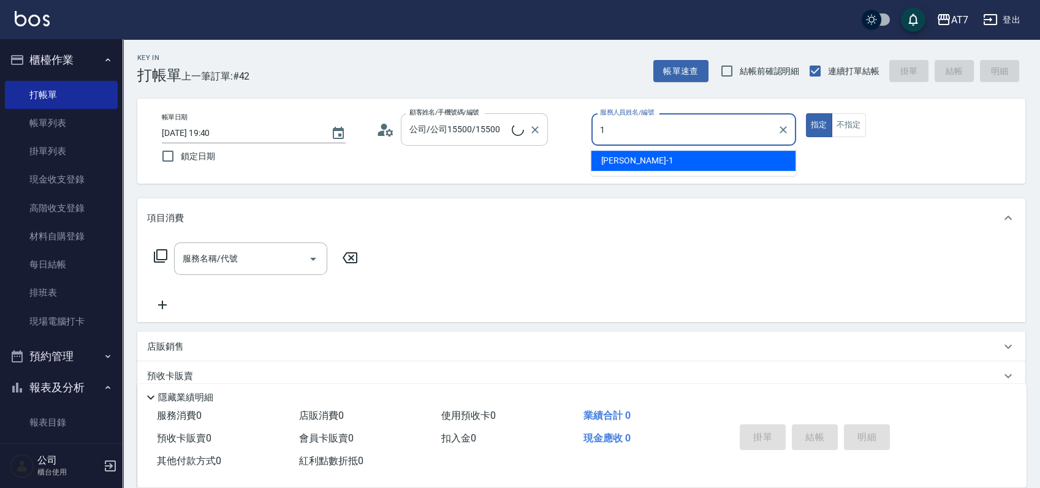
type input "米雪兒-1"
type button "true"
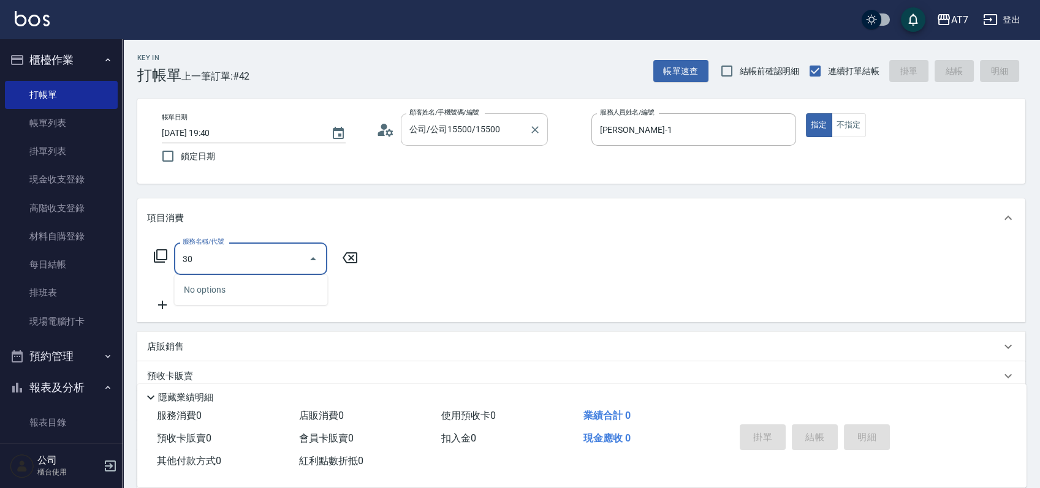
type input "305"
type input "50"
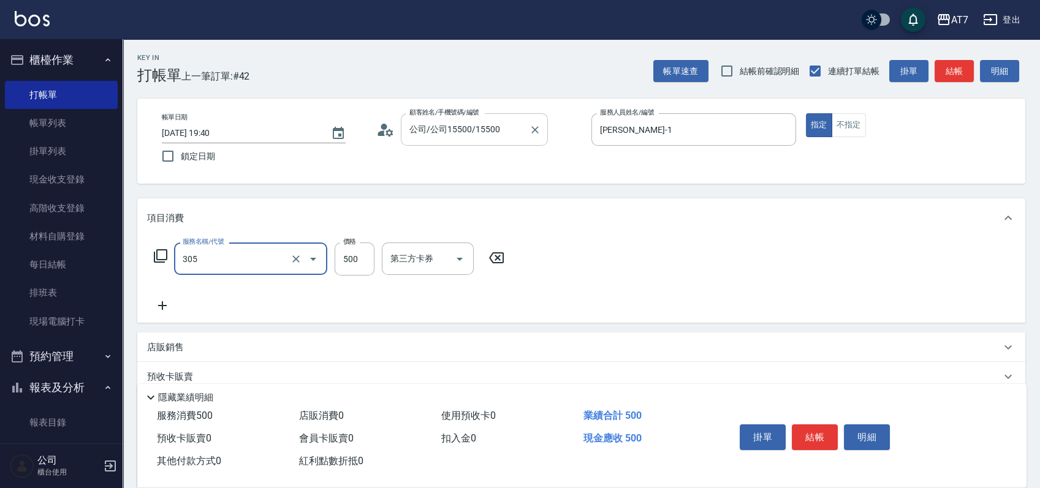
type input "A++剪髮(305)"
type input "6"
type input "0"
type input "65"
type input "60"
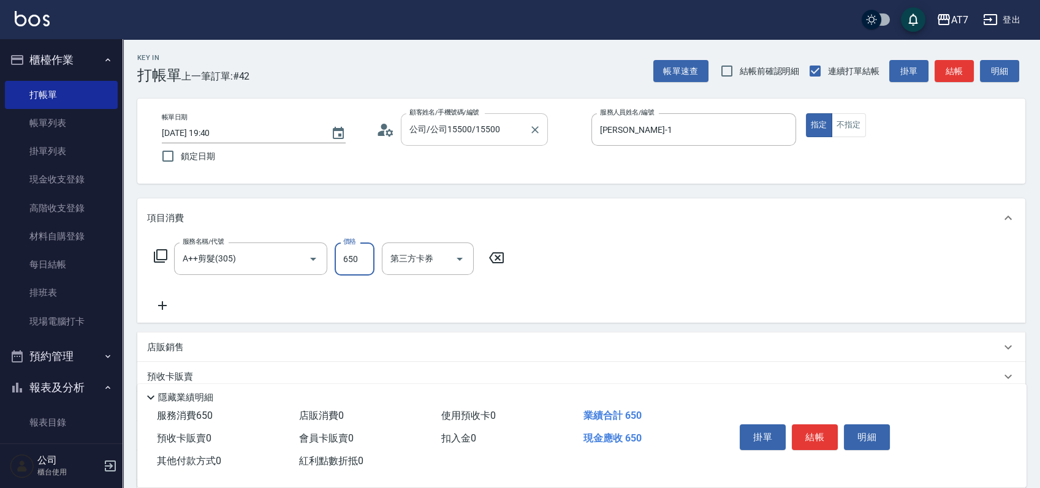
type input "650"
click at [824, 425] on button "結帳" at bounding box center [815, 438] width 46 height 26
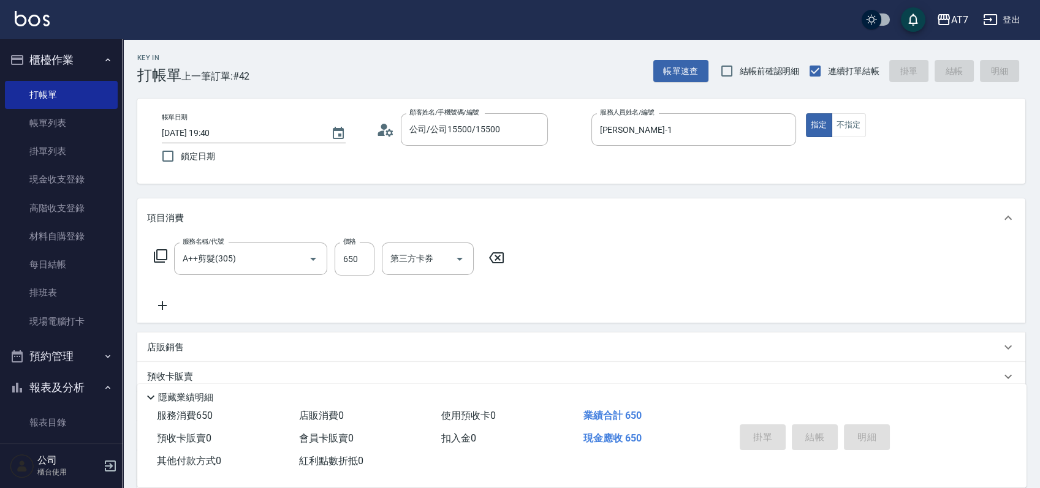
type input "2025/08/15 19:49"
type input "0"
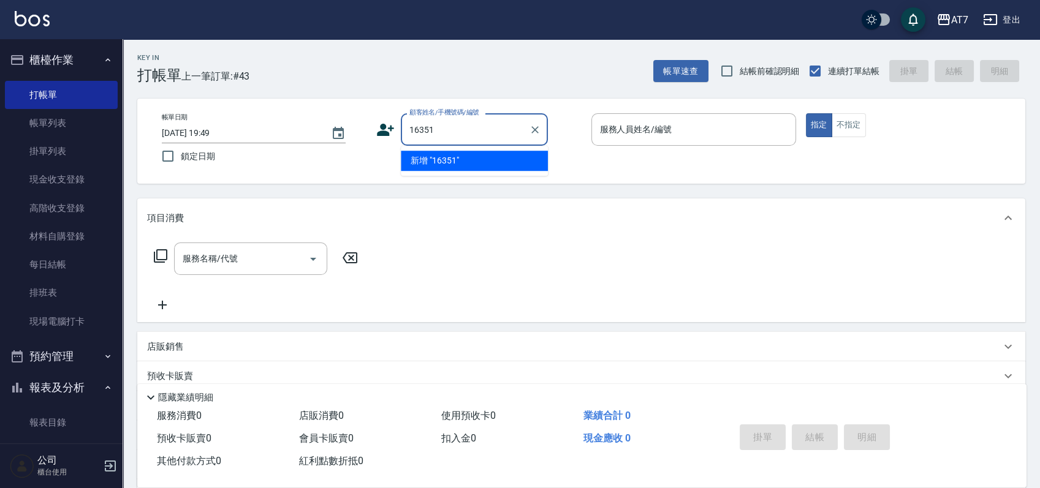
type input "16351"
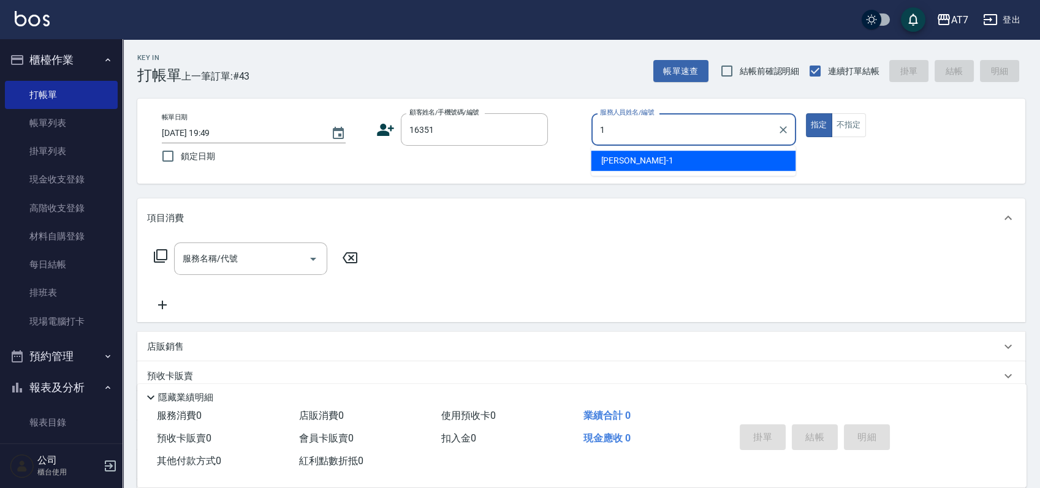
type input "米雪兒-1"
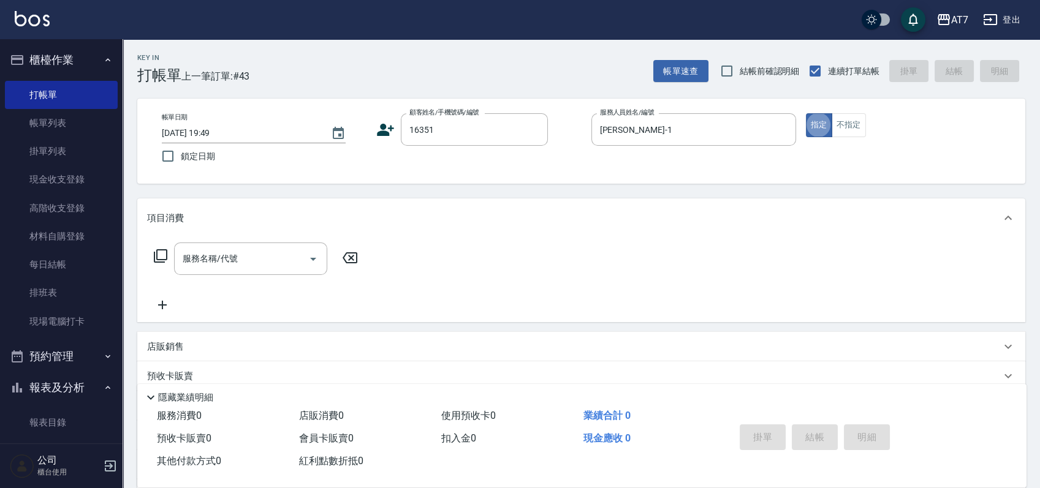
type input "公司/公司16351/16351"
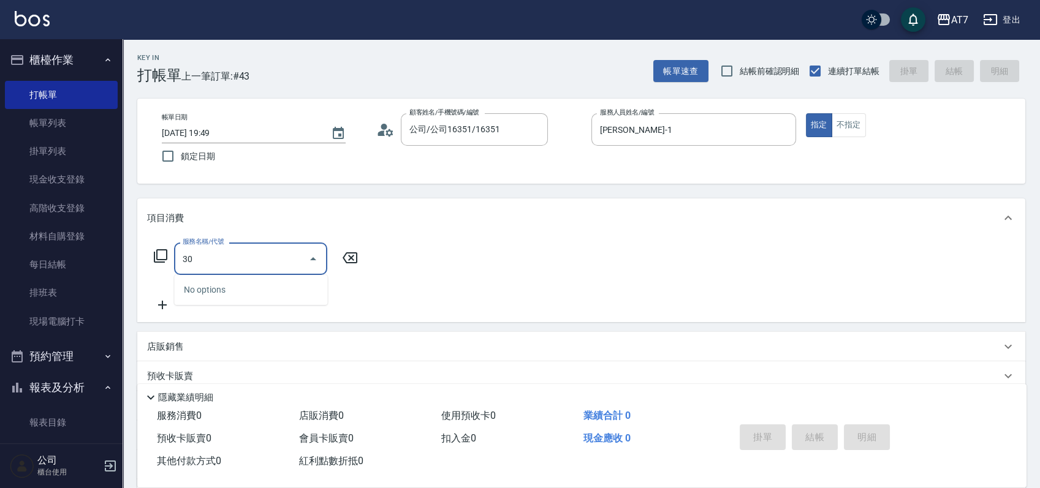
type input "305"
type input "50"
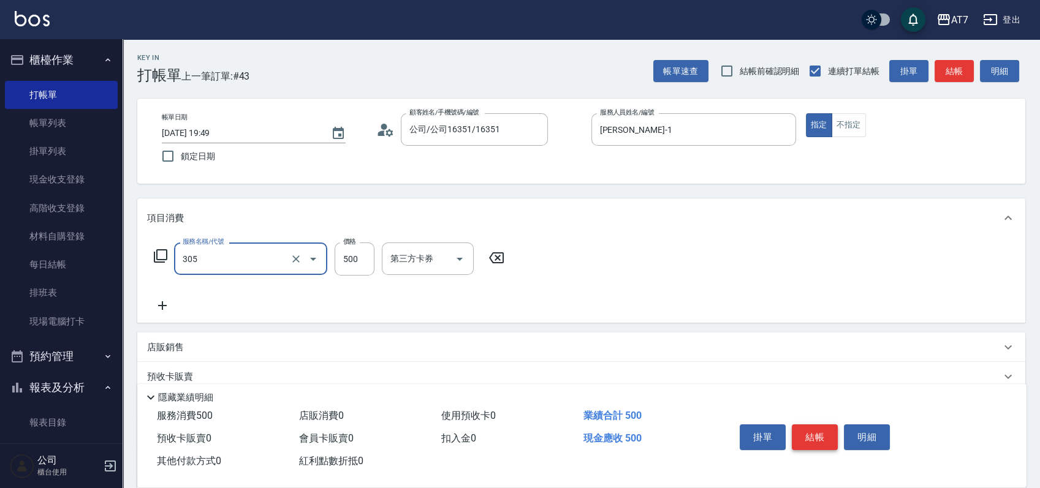
type input "A++剪髮(305)"
type input "0"
type input "65"
type input "60"
type input "650"
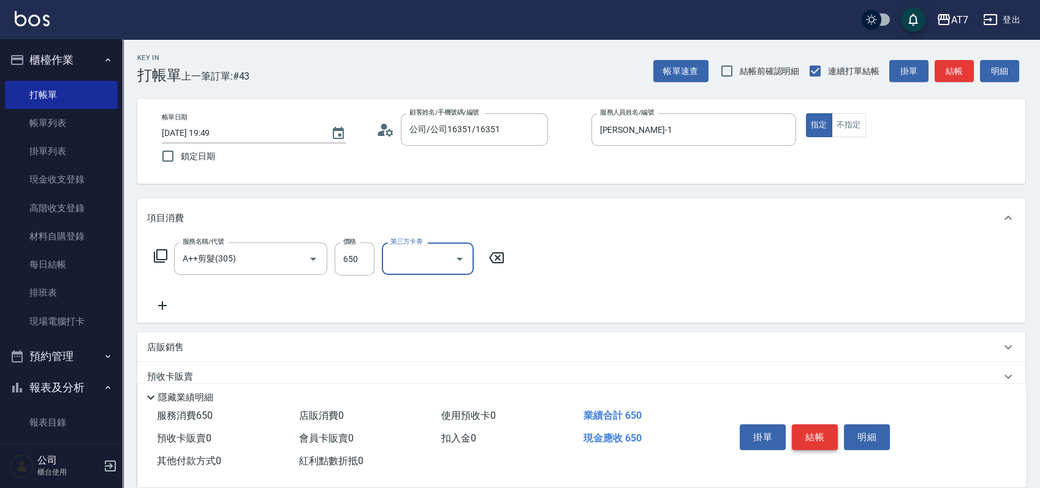
click at [824, 425] on button "結帳" at bounding box center [815, 438] width 46 height 26
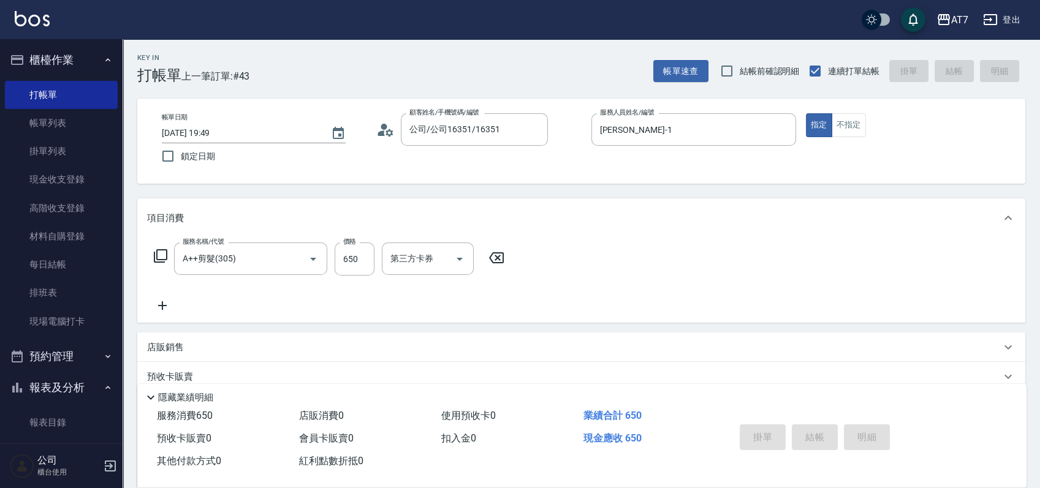
type input "0"
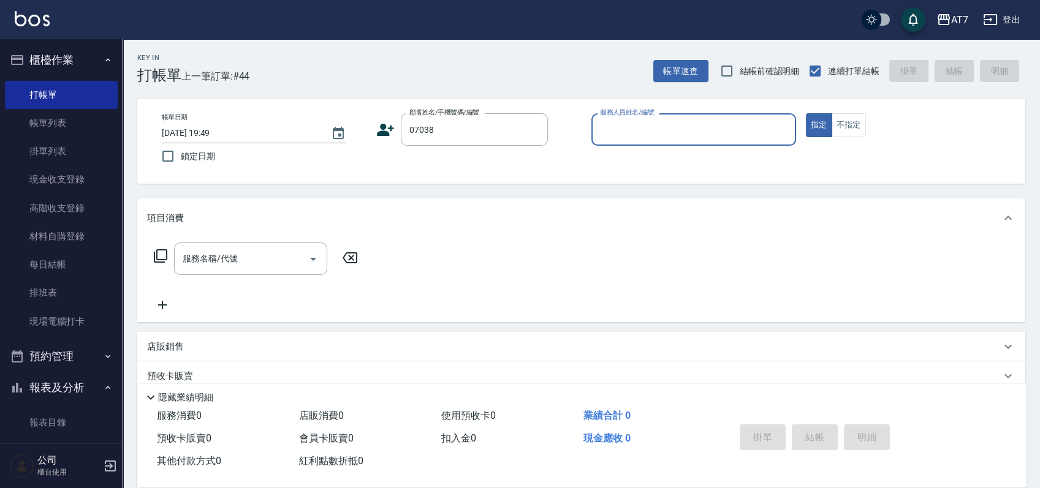
type input "公司/公司07038/07038"
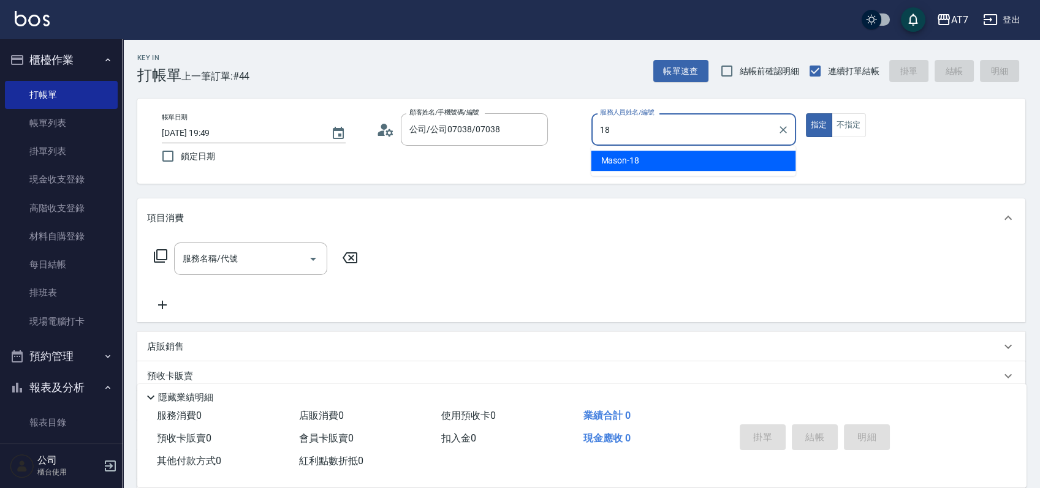
type input "Mason-18"
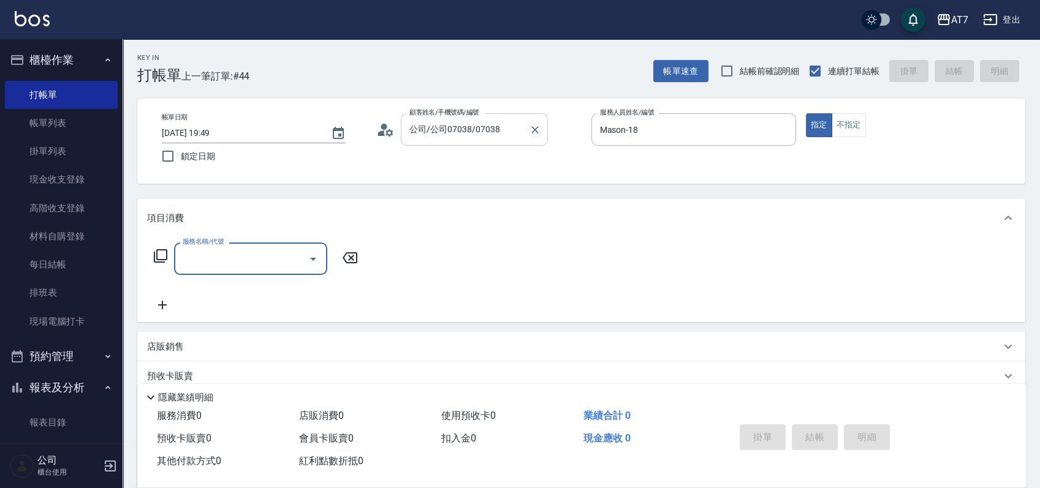
click at [539, 129] on icon "Clear" at bounding box center [535, 130] width 12 height 12
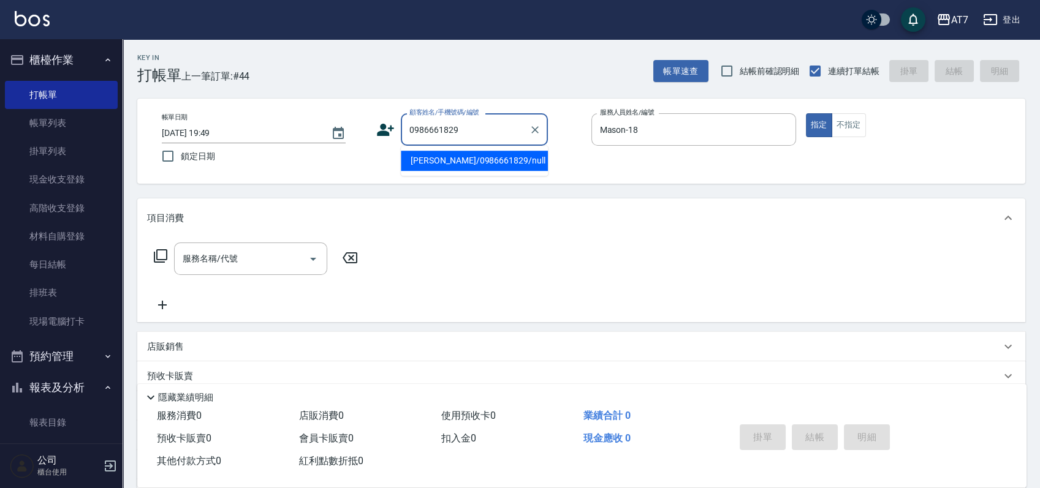
type input "李雅雯/0986661829/null"
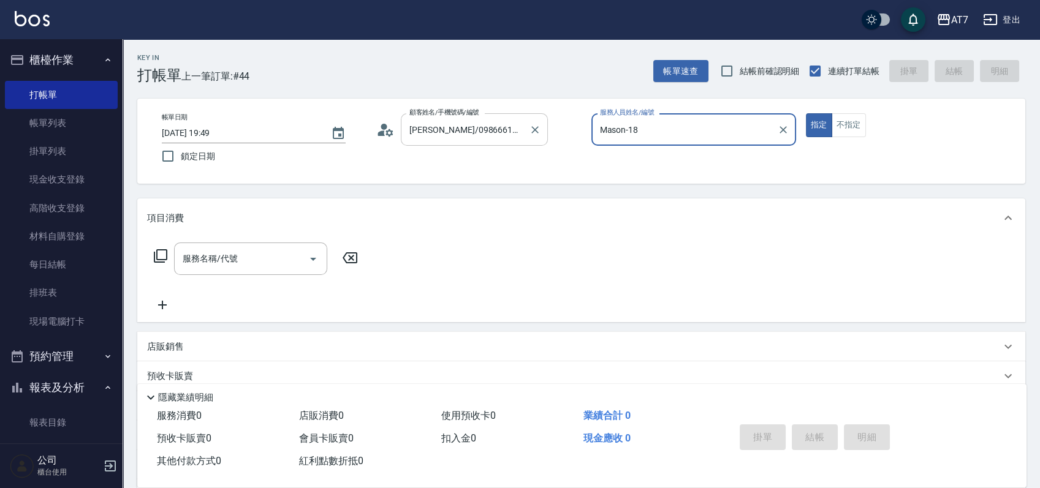
click at [806, 113] on button "指定" at bounding box center [819, 125] width 26 height 24
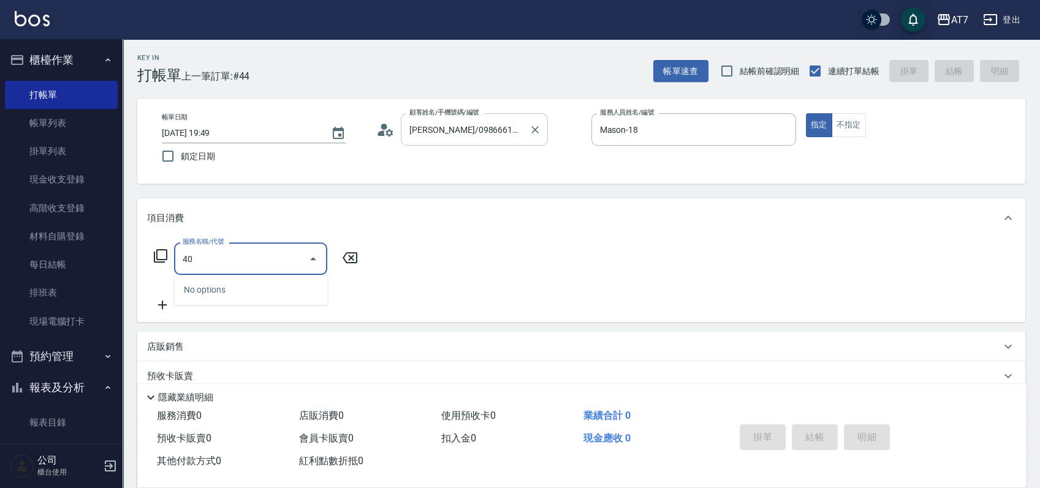
type input "401"
type input "150"
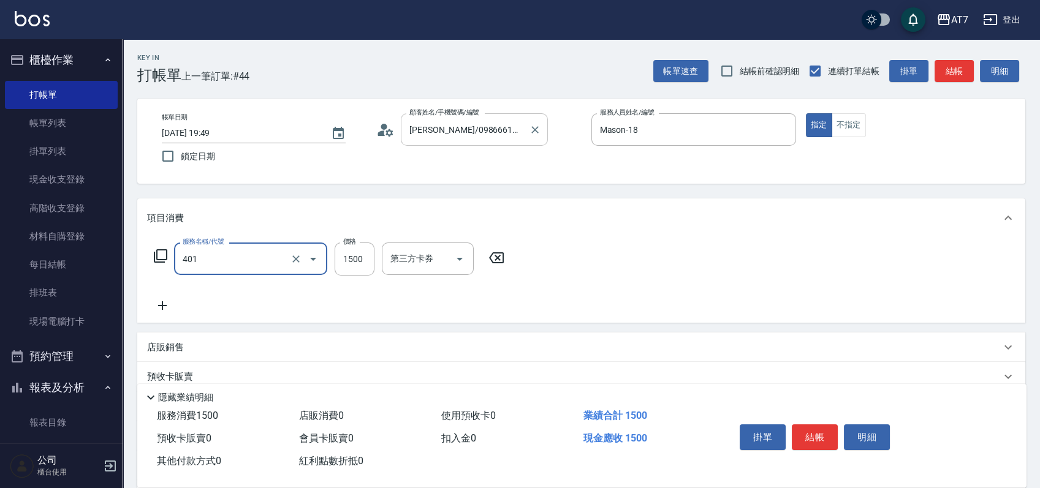
type input "染髮(互助)(401)"
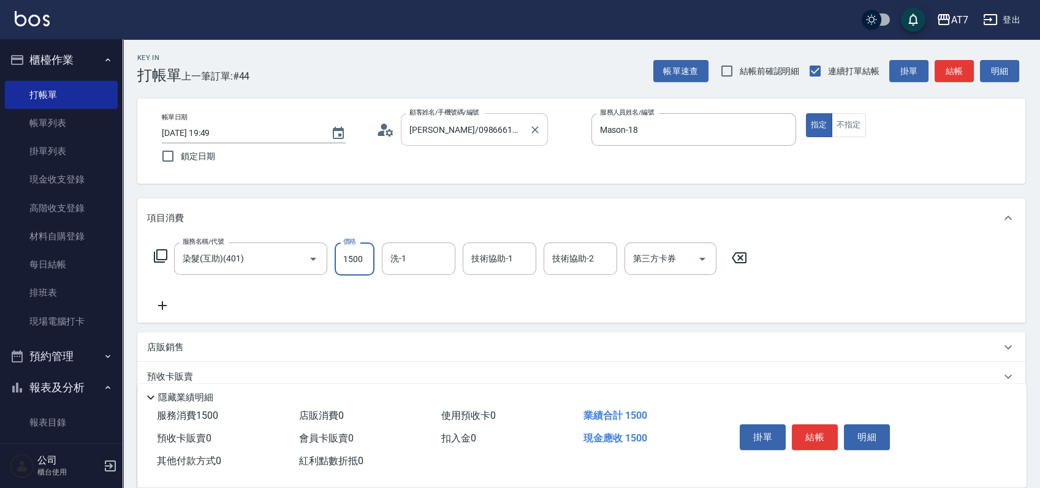
type input "1"
type input "0"
type input "159"
type input "150"
type input "1599"
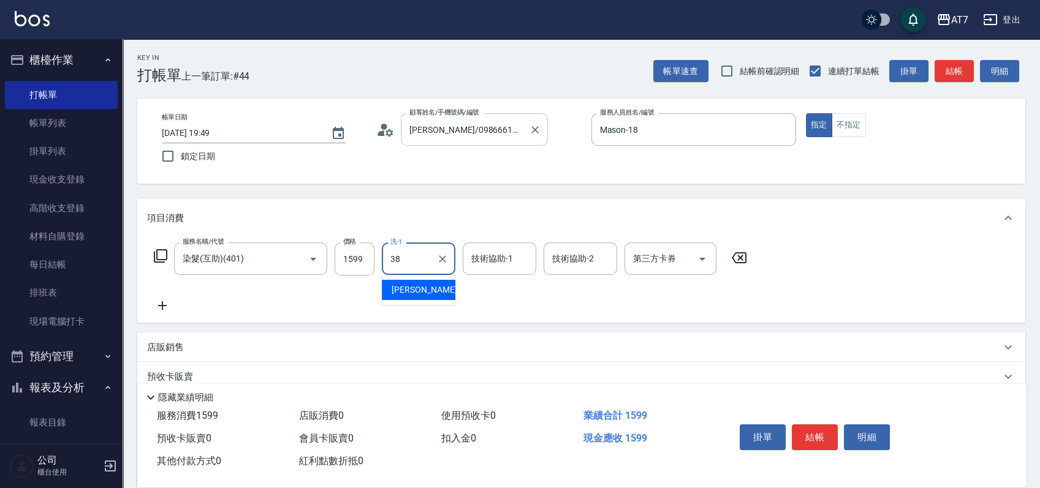
type input "Josh-38"
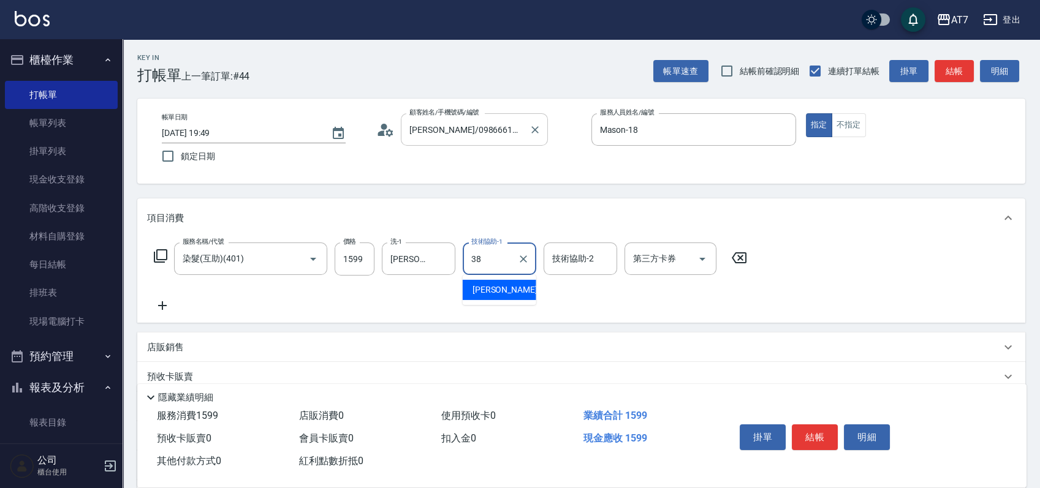
type input "Josh-38"
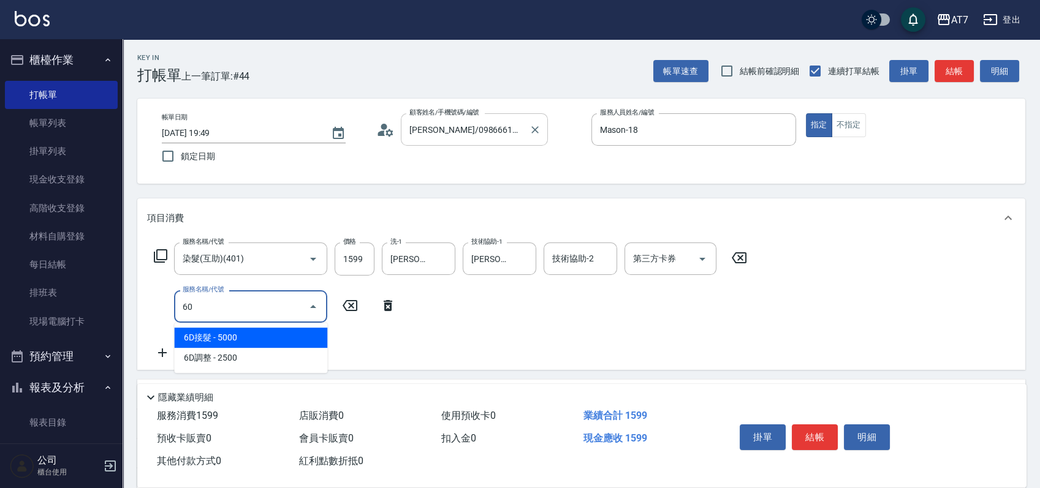
type input "603"
type input "230"
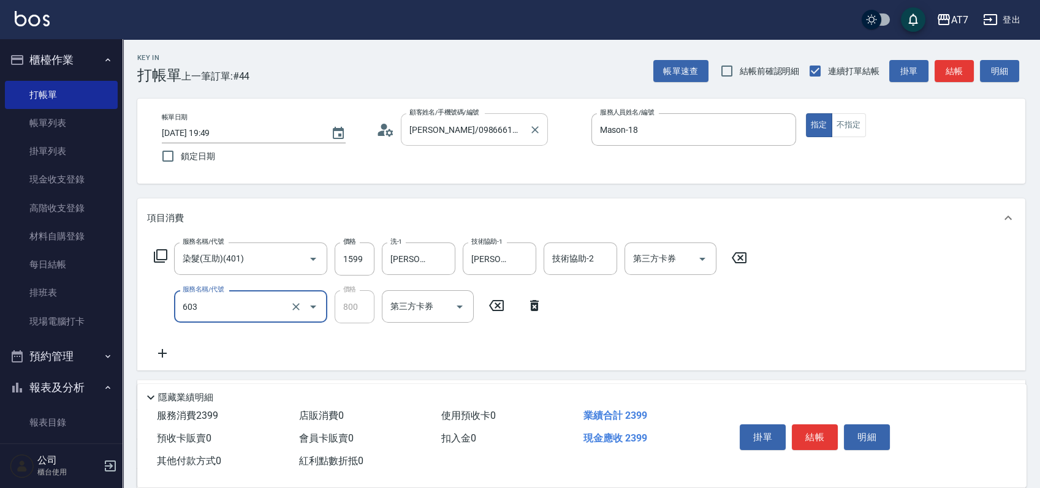
type input "TKO護髮（助(603)"
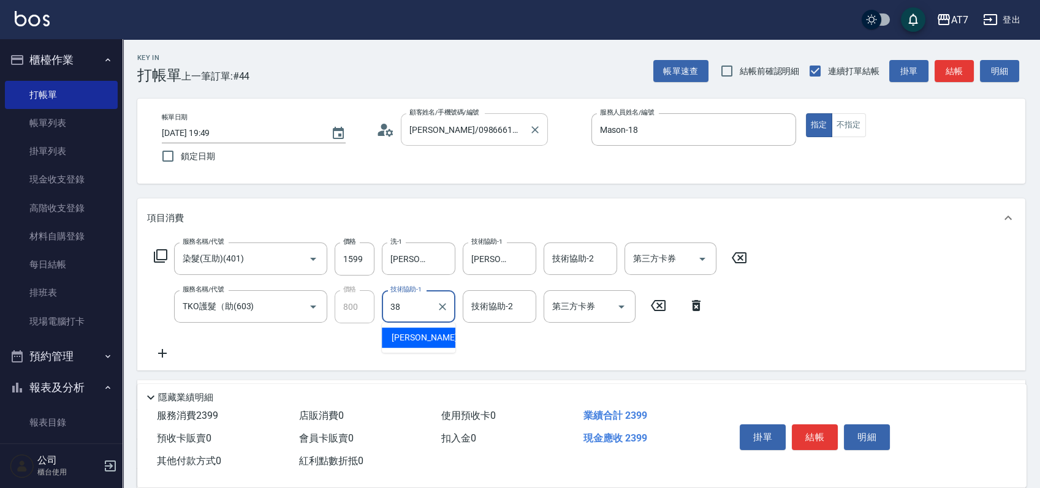
type input "Josh-38"
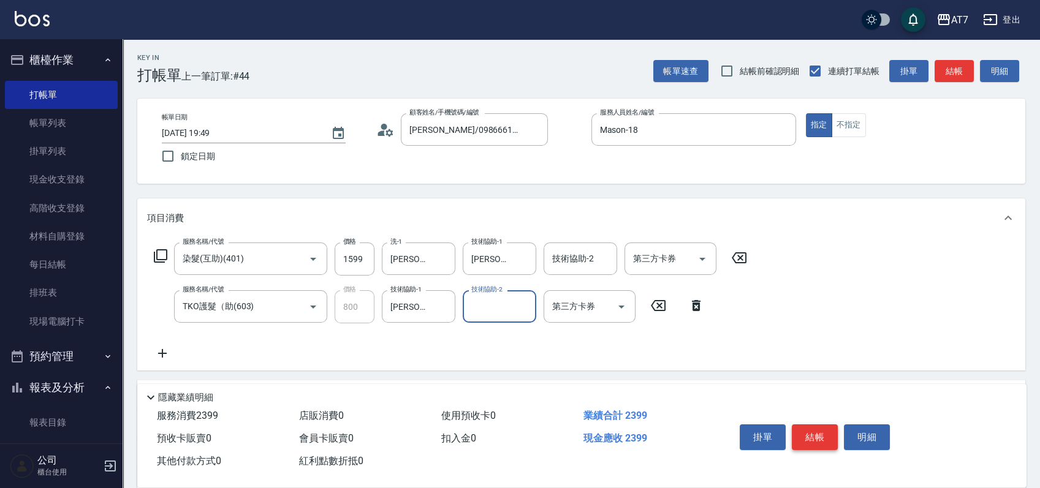
click at [819, 438] on button "結帳" at bounding box center [815, 438] width 46 height 26
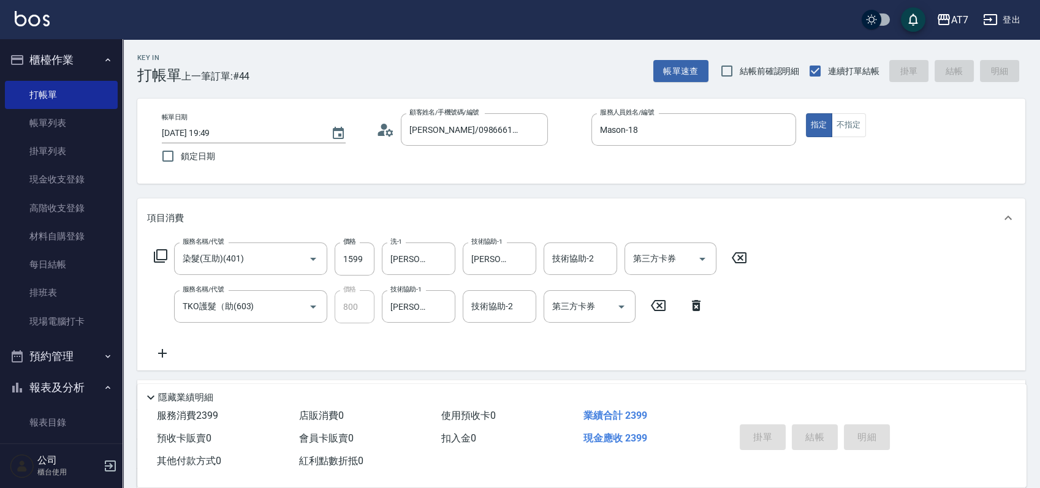
type input "2025/08/15 19:50"
type input "0"
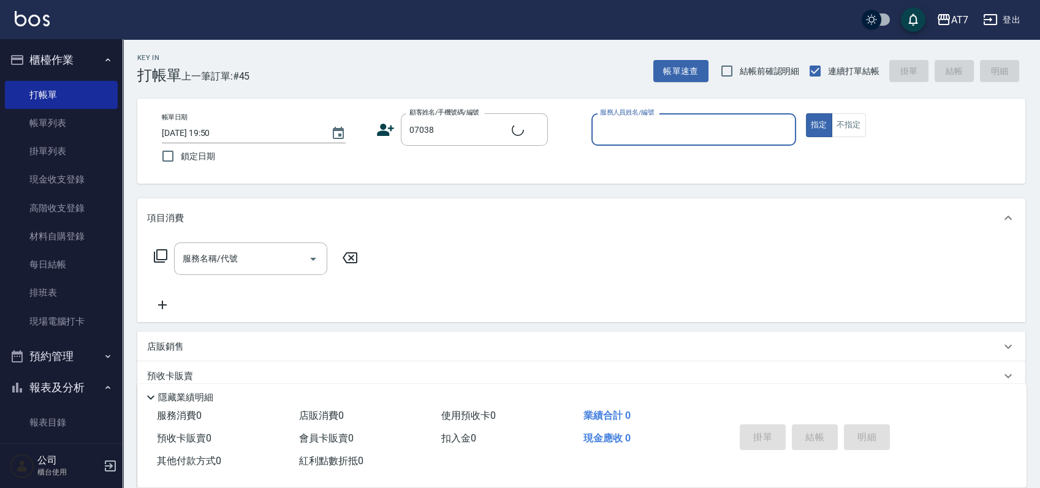
type input "公司/公司07038/07038"
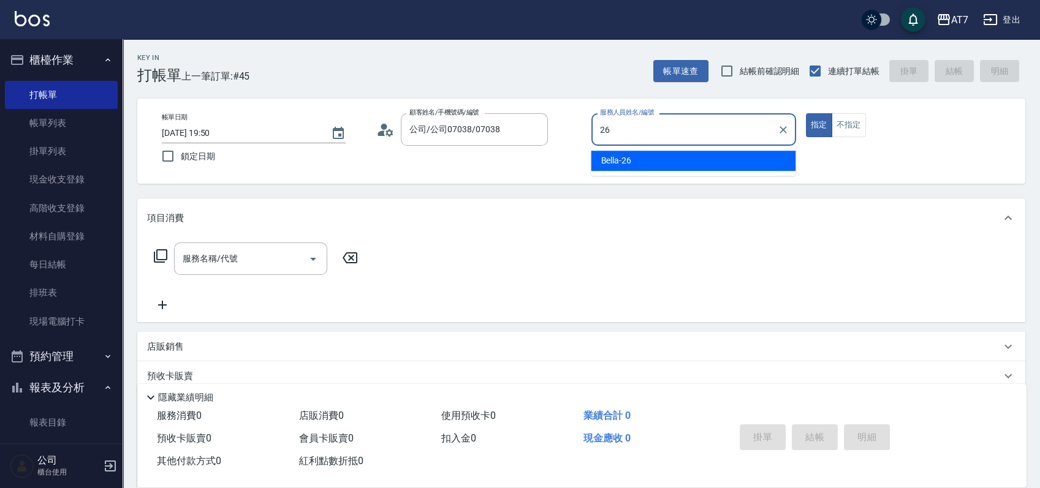
type input "Bella-26"
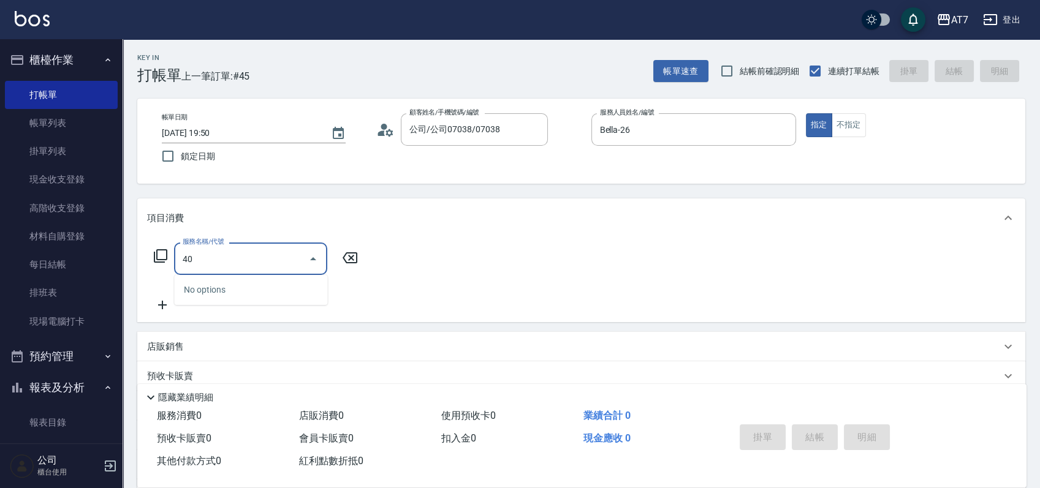
type input "400"
type input "150"
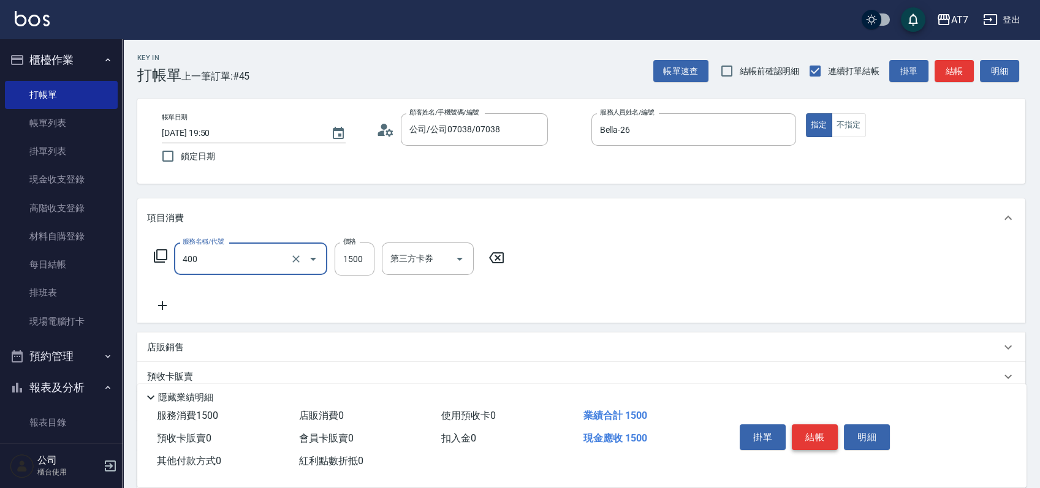
type input "染髮(400)"
type input "1"
type input "0"
type input "198"
type input "190"
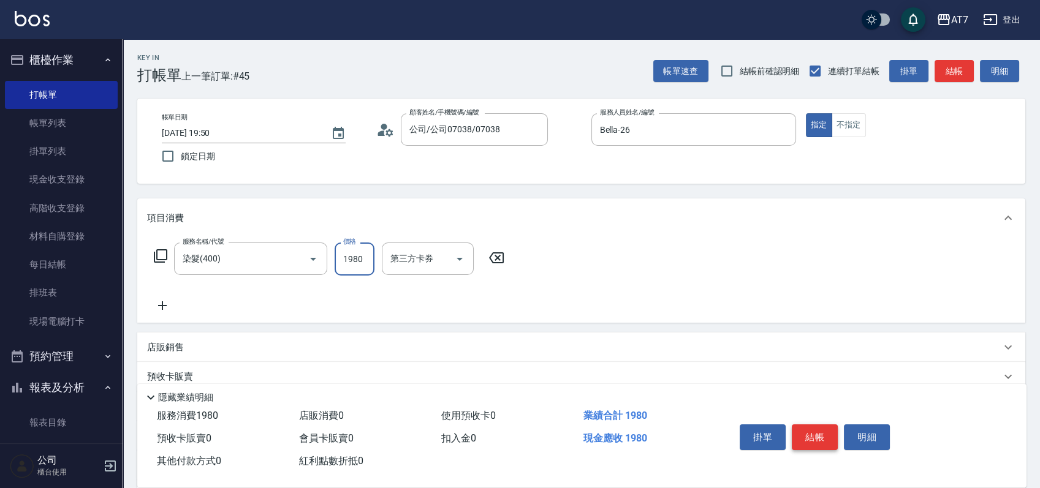
type input "1980"
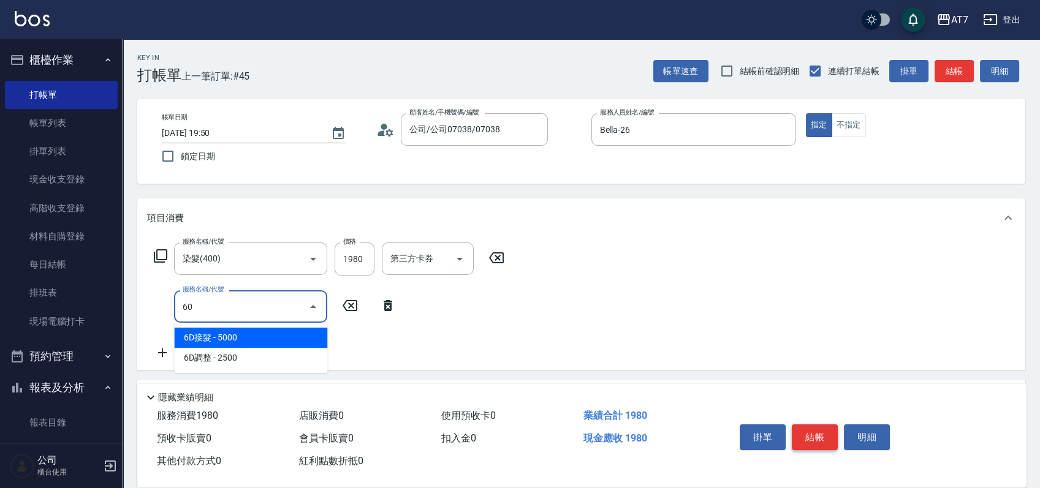
type input "609"
type input "440"
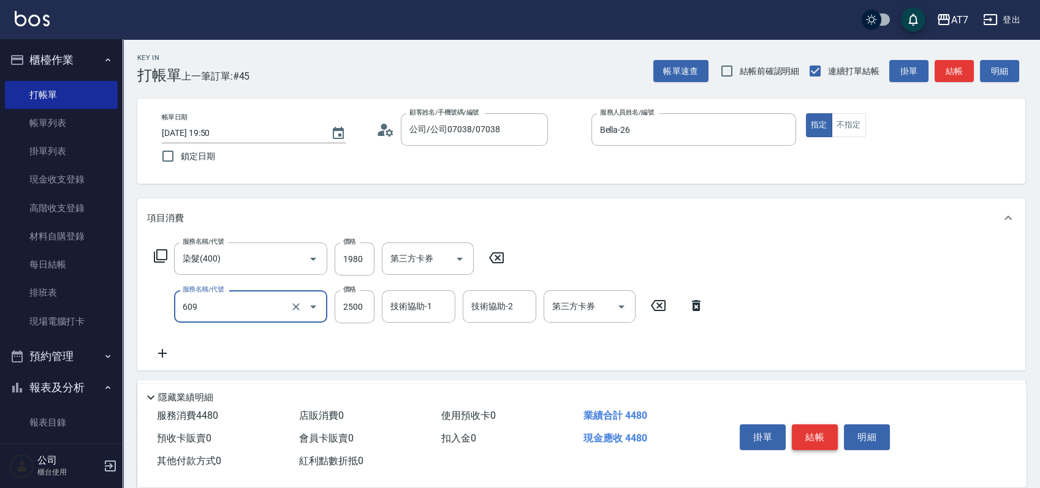
type input "鉑金護髮M（自領(609)"
click at [819, 438] on button "結帳" at bounding box center [815, 438] width 46 height 26
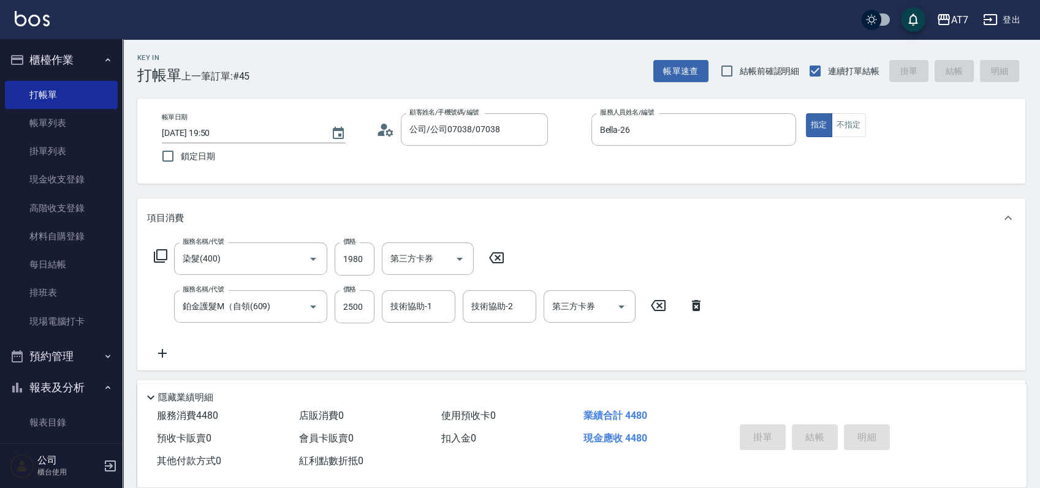
type input "0"
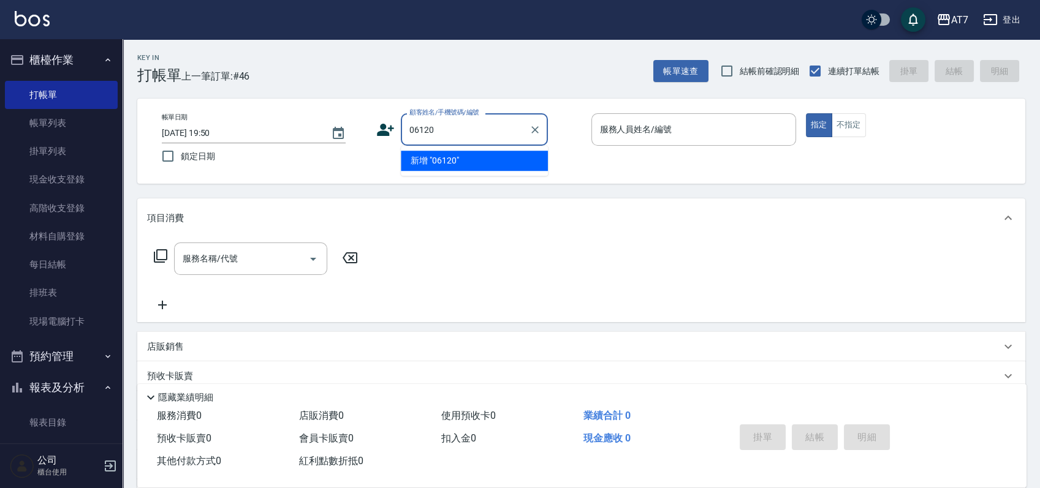
type input "06120"
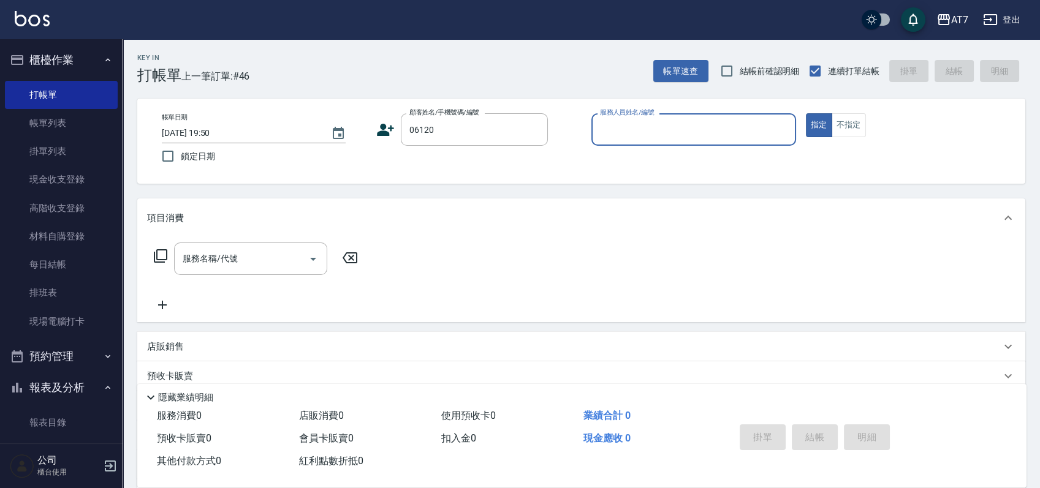
type input "6"
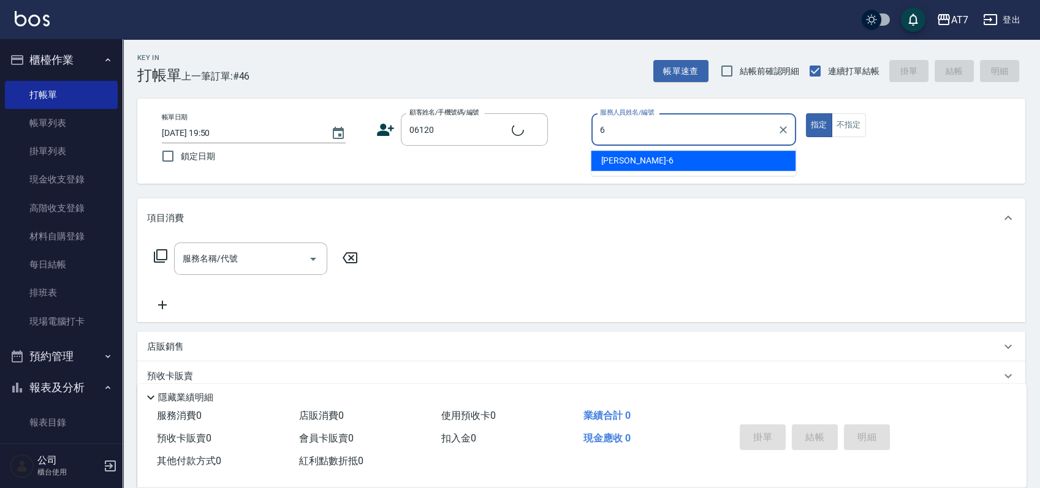
type input "公司單/06120-1/06120"
type input "杜莎莎-6"
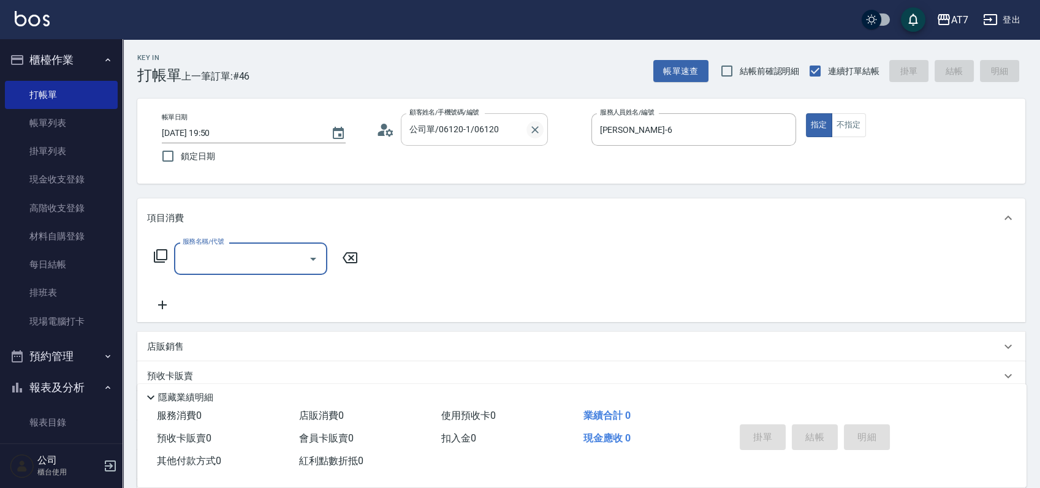
click at [538, 127] on icon "Clear" at bounding box center [535, 130] width 12 height 12
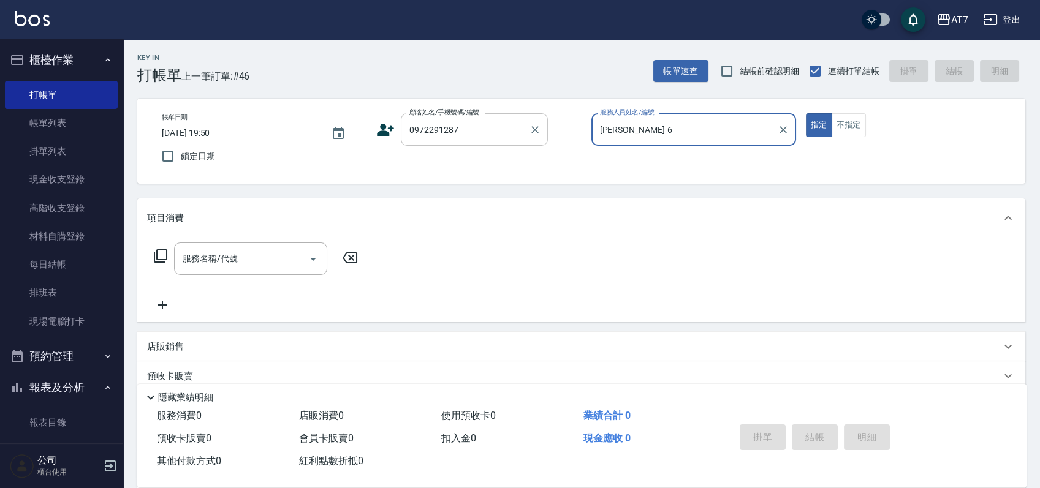
click at [806, 113] on button "指定" at bounding box center [819, 125] width 26 height 24
type input "陳郁雯/0972291287/null"
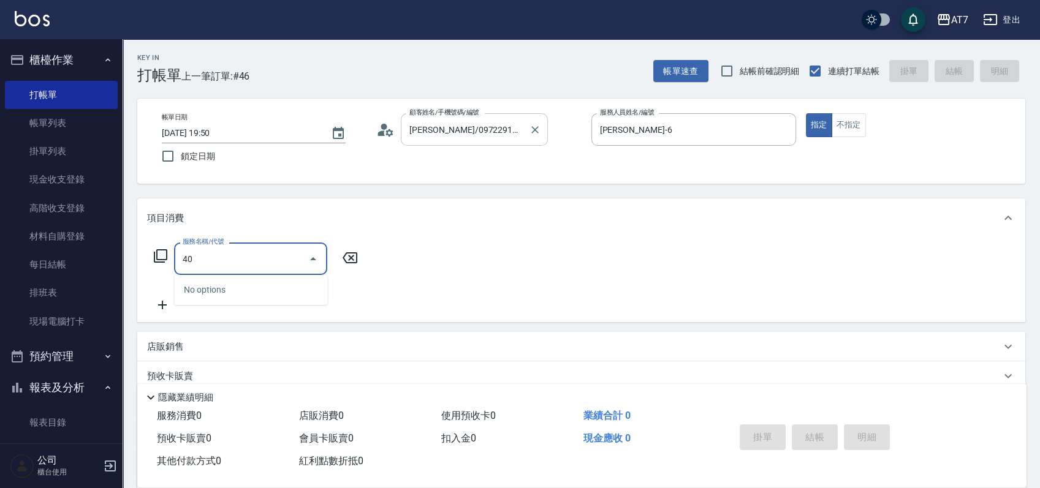
type input "401"
type input "150"
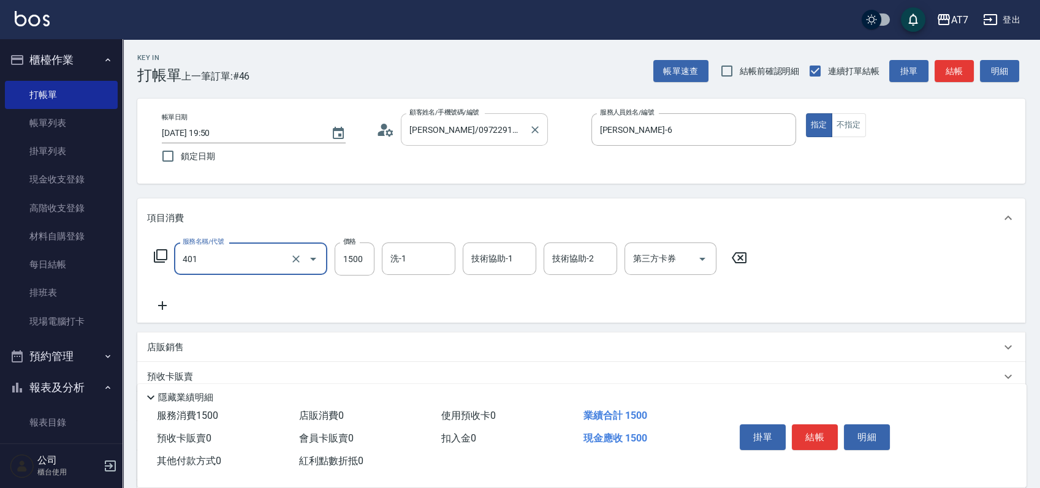
type input "染髮(互助)(401)"
type input "1"
type input "0"
type input "15"
type input "10"
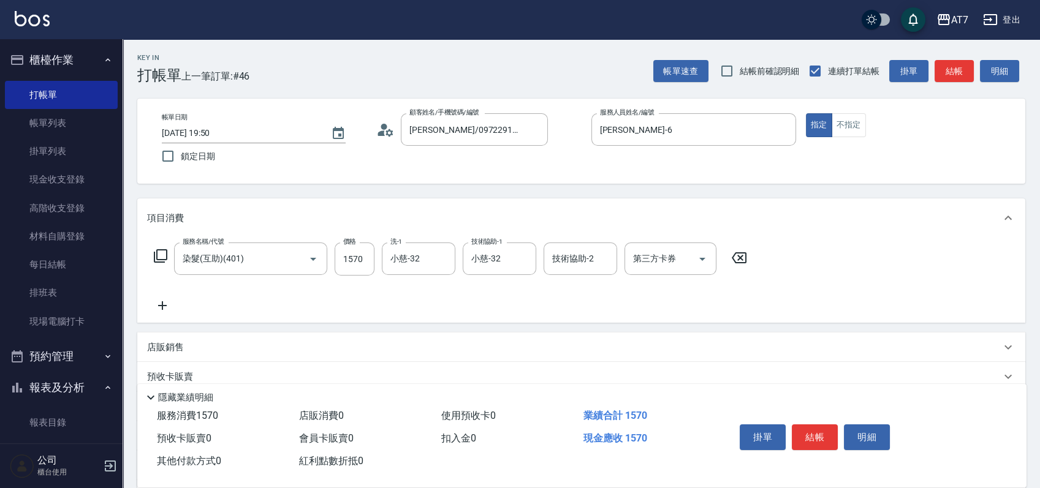
click at [513, 349] on div "店販銷售" at bounding box center [574, 347] width 854 height 13
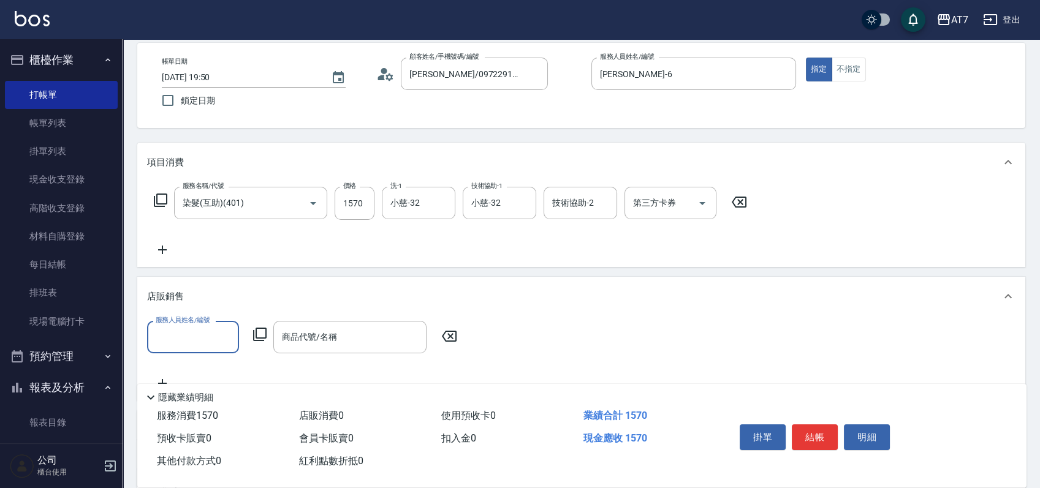
scroll to position [81, 0]
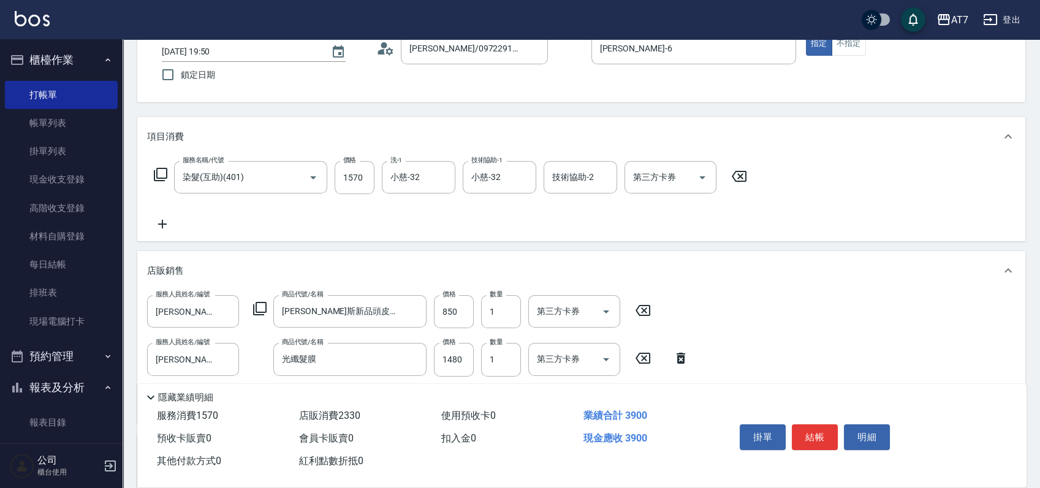
click at [159, 224] on icon at bounding box center [162, 224] width 9 height 9
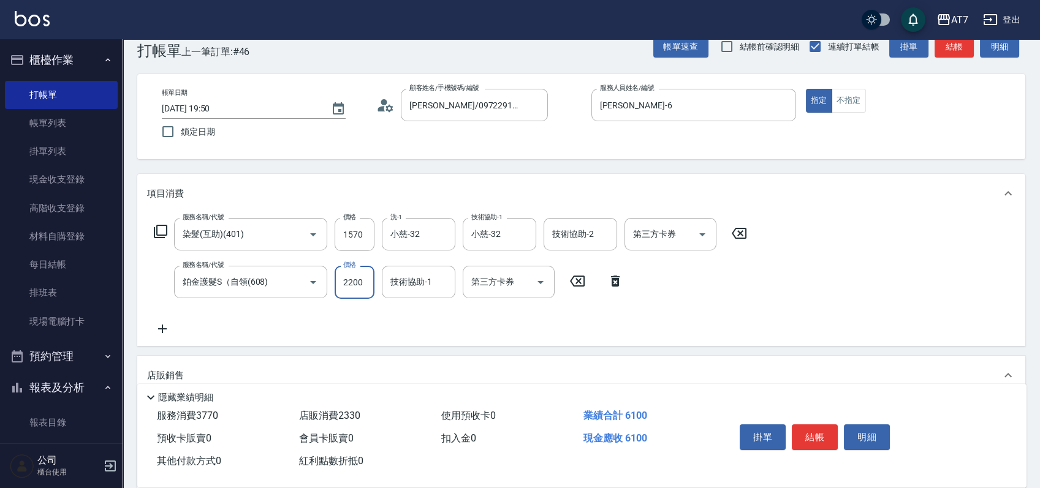
scroll to position [0, 0]
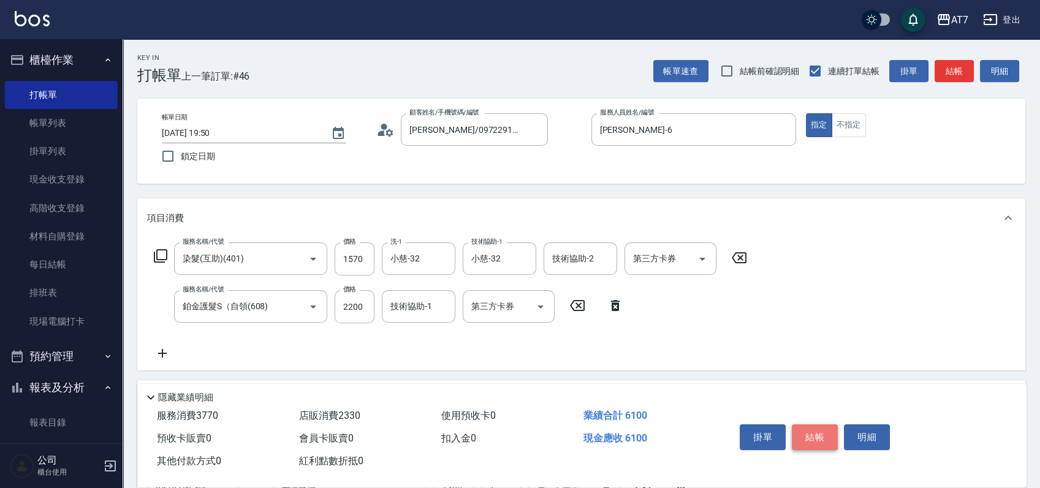
click at [816, 439] on button "結帳" at bounding box center [815, 438] width 46 height 26
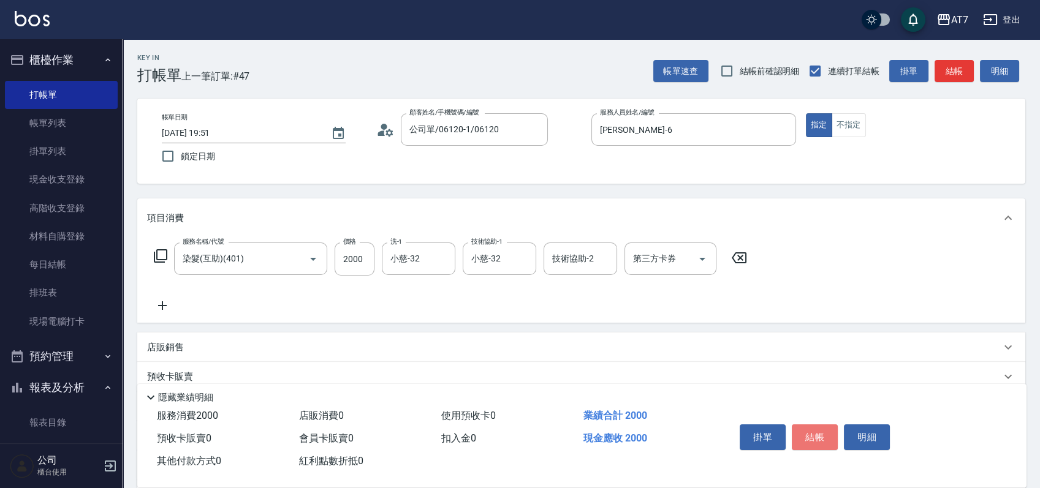
click at [804, 439] on button "結帳" at bounding box center [815, 438] width 46 height 26
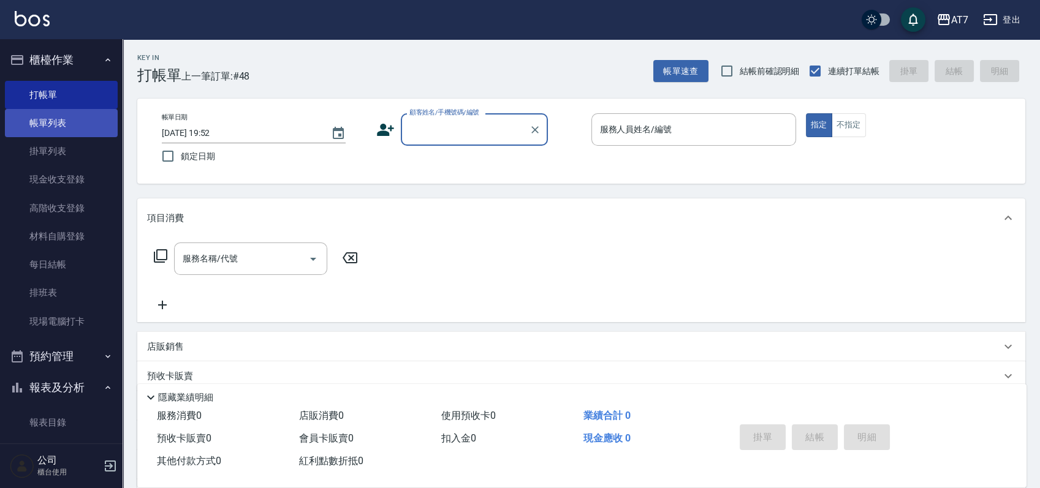
click at [78, 120] on link "帳單列表" at bounding box center [61, 123] width 113 height 28
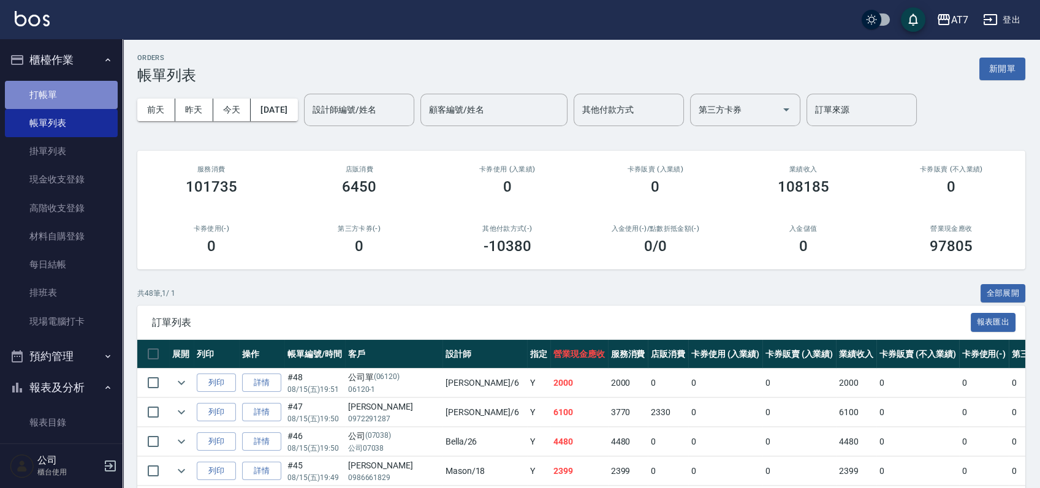
click at [65, 90] on link "打帳單" at bounding box center [61, 95] width 113 height 28
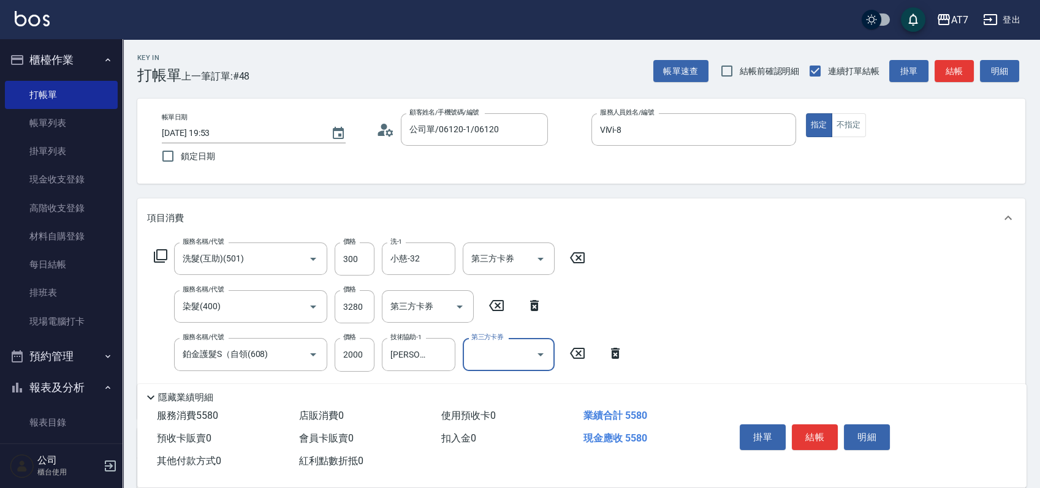
scroll to position [81, 0]
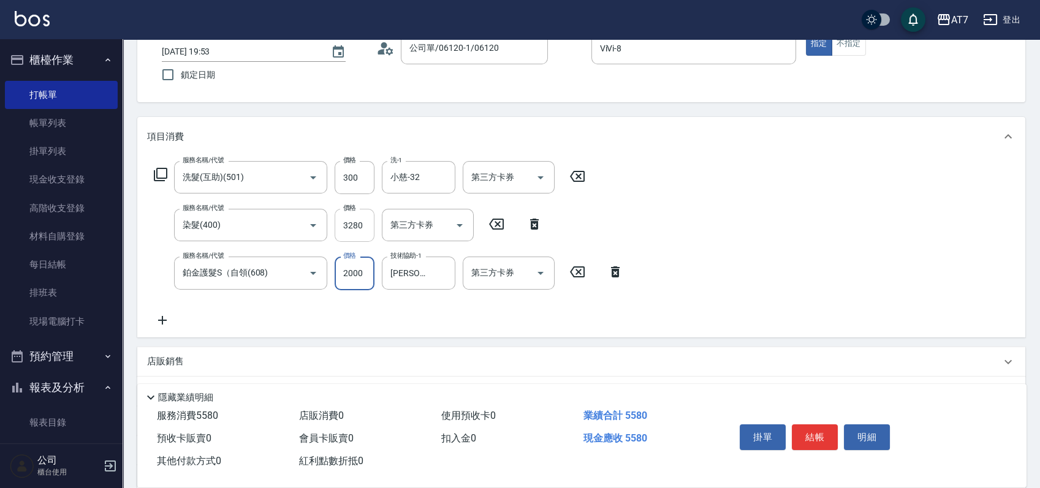
click at [349, 223] on input "3280" at bounding box center [355, 225] width 40 height 33
click at [350, 223] on input "3280" at bounding box center [355, 225] width 40 height 33
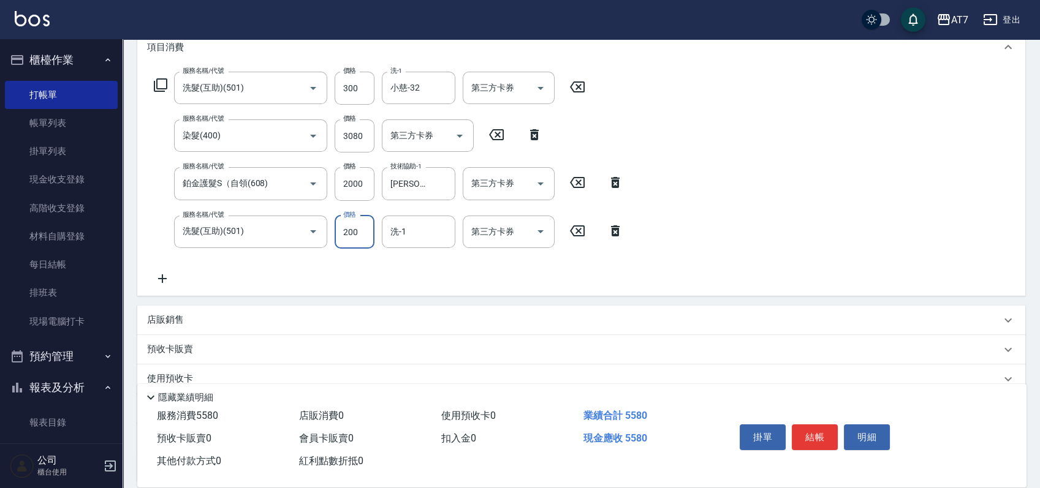
scroll to position [245, 0]
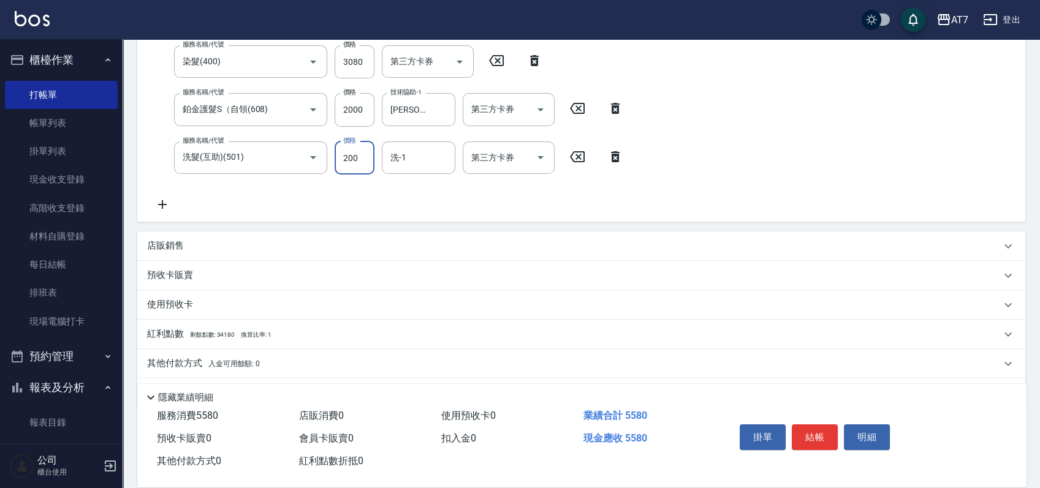
click at [696, 246] on div "店販銷售" at bounding box center [574, 246] width 854 height 13
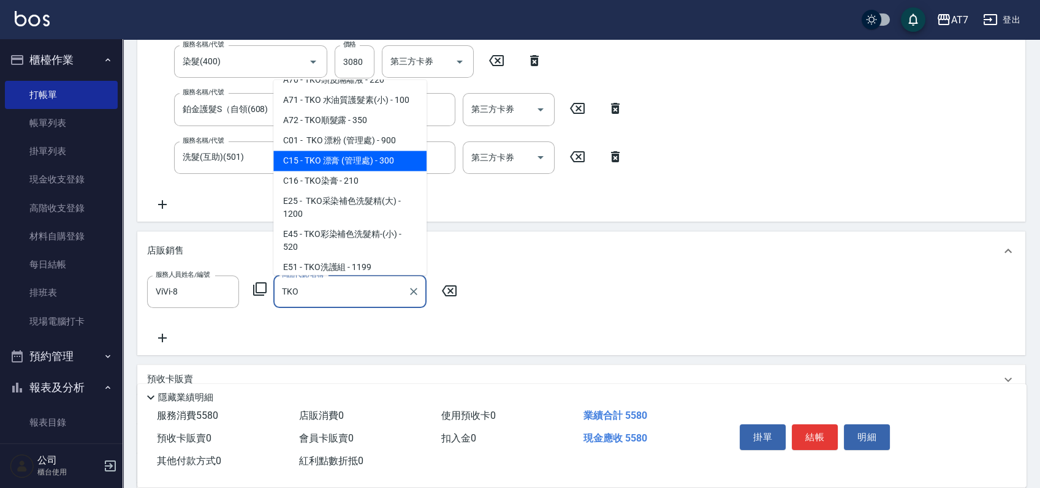
scroll to position [81, 0]
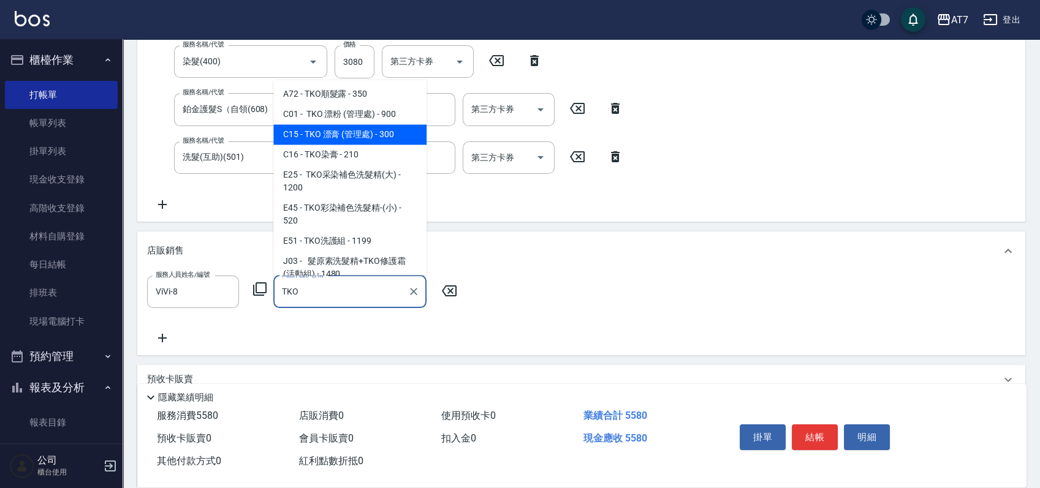
click at [385, 208] on span "E45 - TKO彩染補色洗髮精-(小) - 520" at bounding box center [349, 215] width 153 height 33
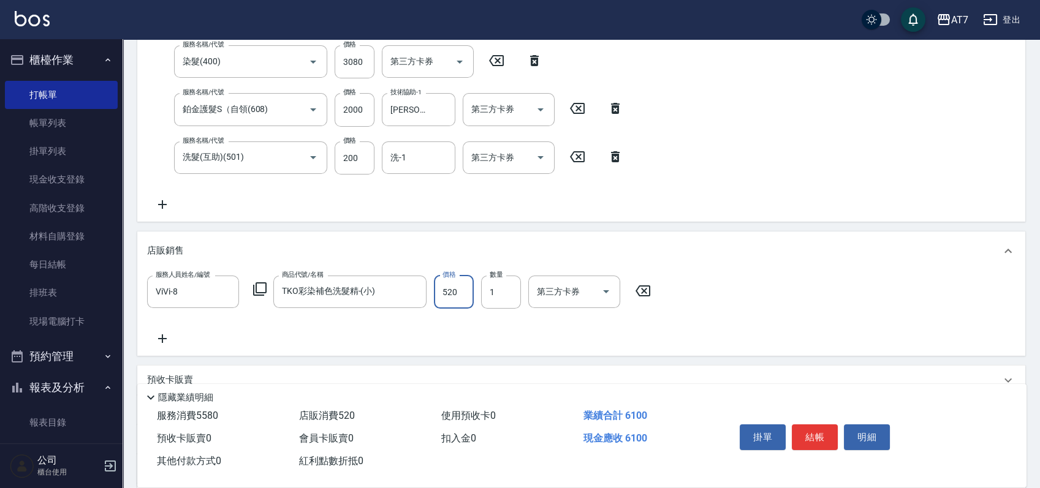
click at [447, 281] on input "520" at bounding box center [454, 292] width 40 height 33
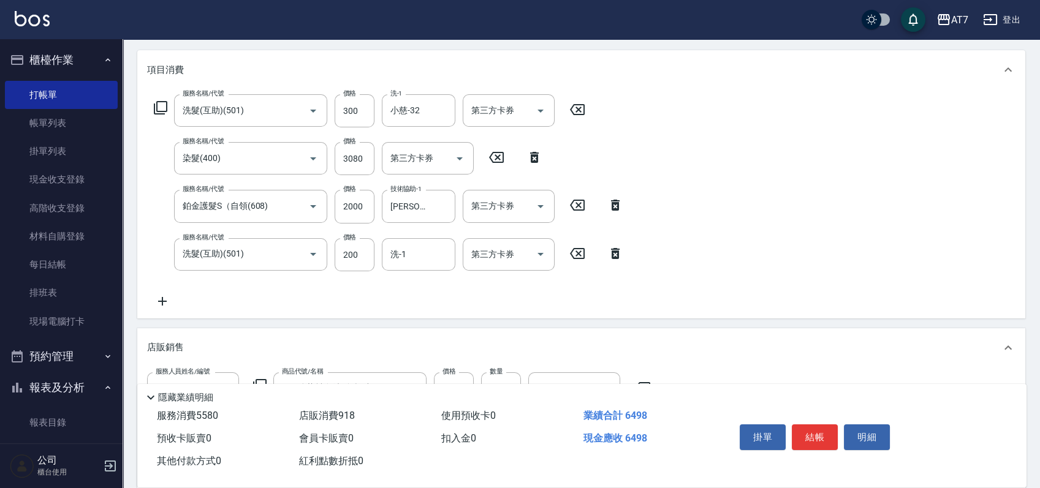
scroll to position [0, 0]
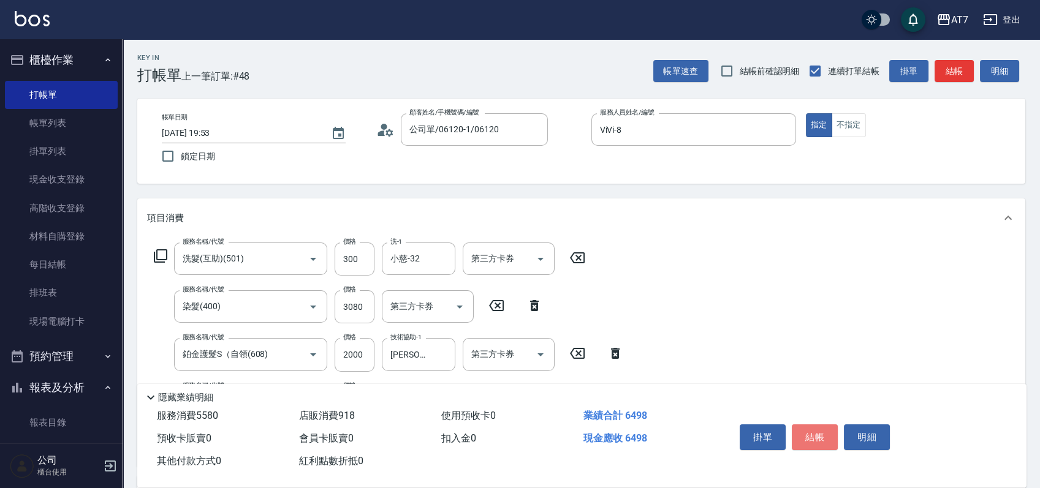
click at [806, 430] on button "結帳" at bounding box center [815, 438] width 46 height 26
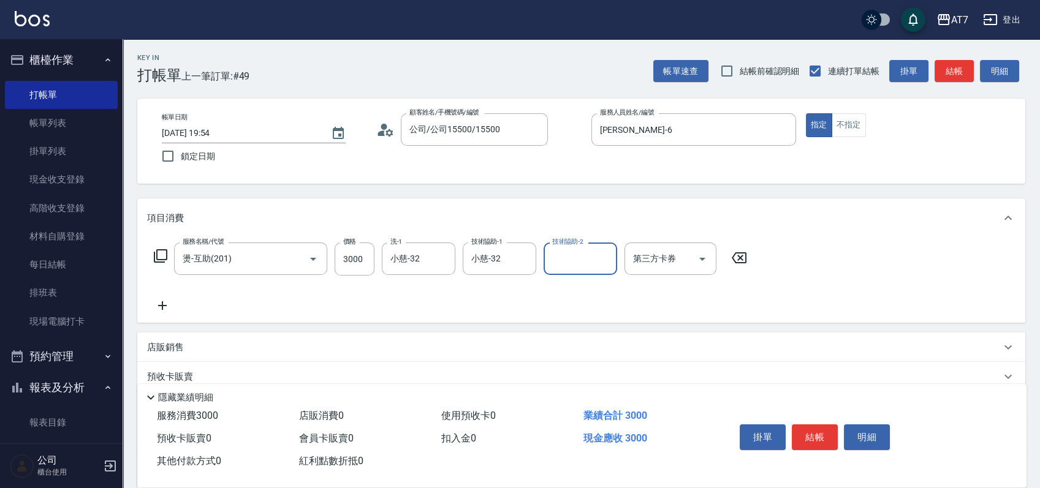
click at [806, 427] on button "結帳" at bounding box center [815, 438] width 46 height 26
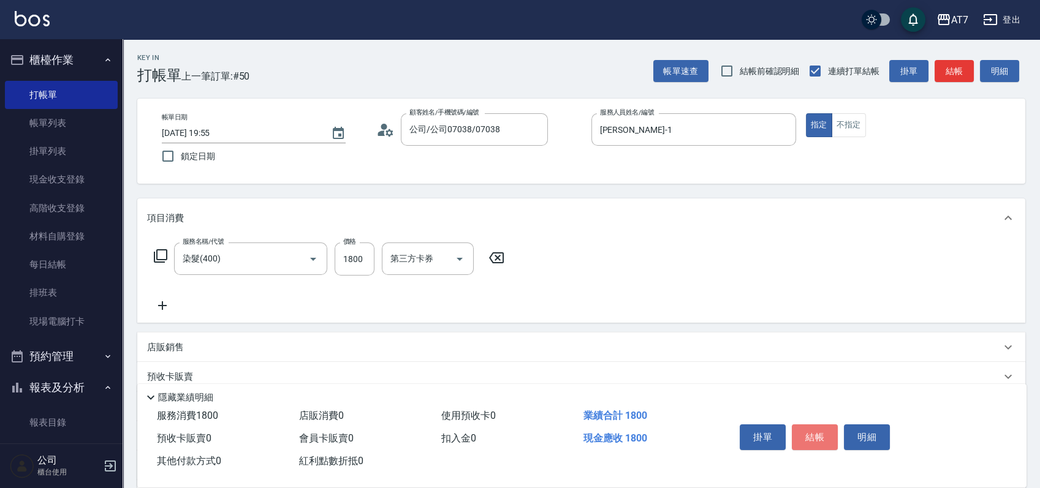
click at [806, 427] on button "結帳" at bounding box center [815, 438] width 46 height 26
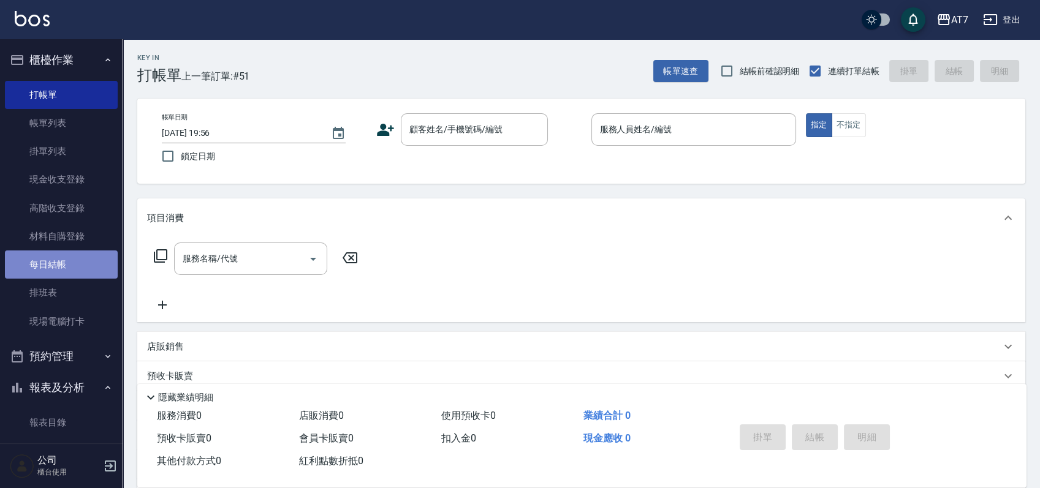
click at [78, 262] on link "每日結帳" at bounding box center [61, 265] width 113 height 28
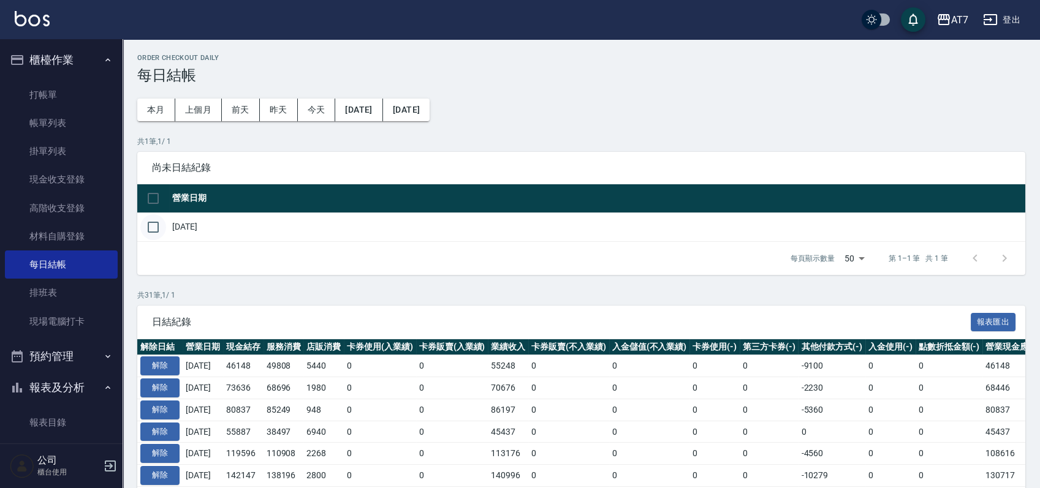
click at [156, 227] on input "checkbox" at bounding box center [153, 227] width 26 height 26
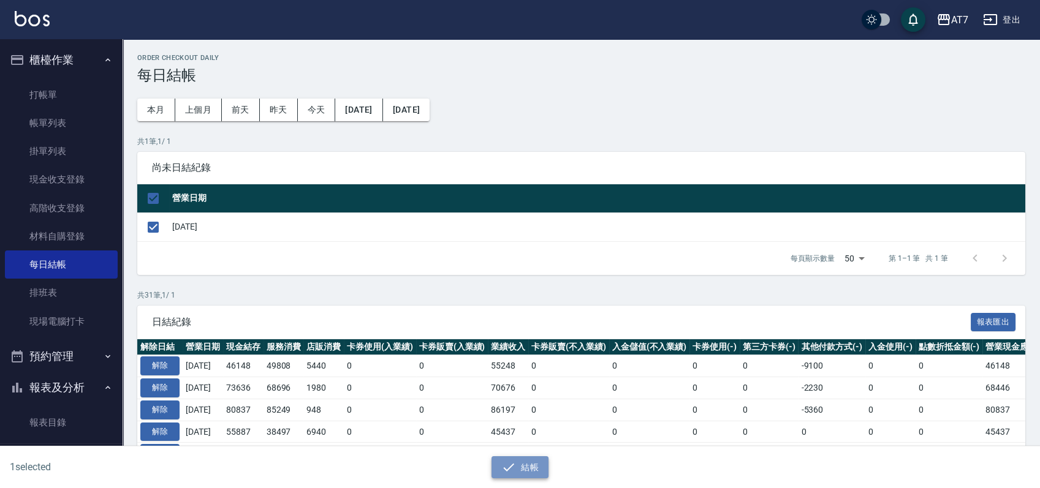
click at [532, 466] on button "結帳" at bounding box center [519, 467] width 57 height 23
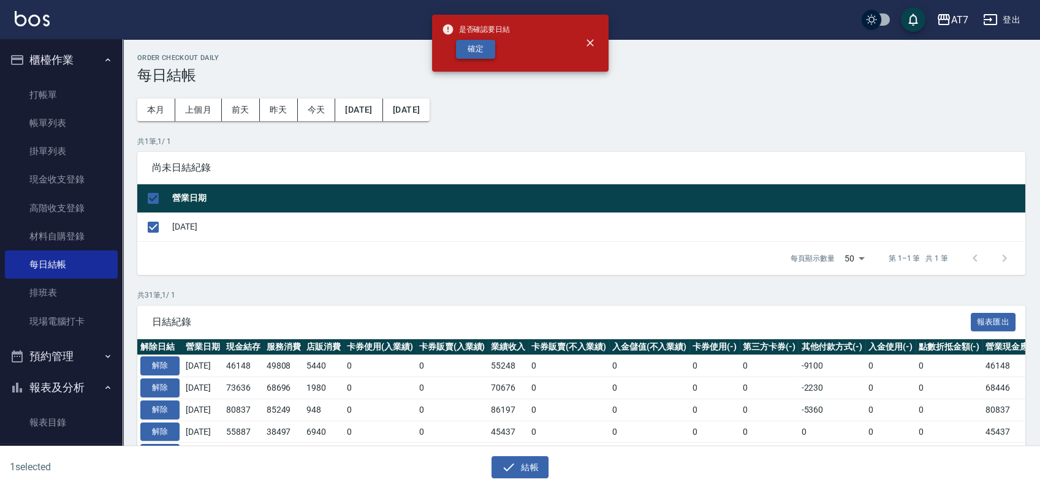
click at [478, 51] on button "確定" at bounding box center [475, 49] width 39 height 19
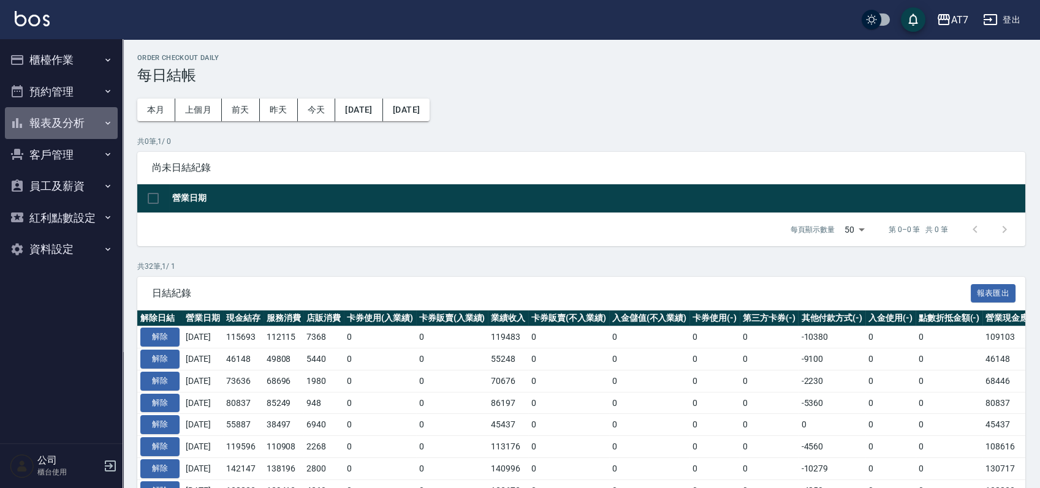
click at [86, 126] on button "報表及分析" at bounding box center [61, 123] width 113 height 32
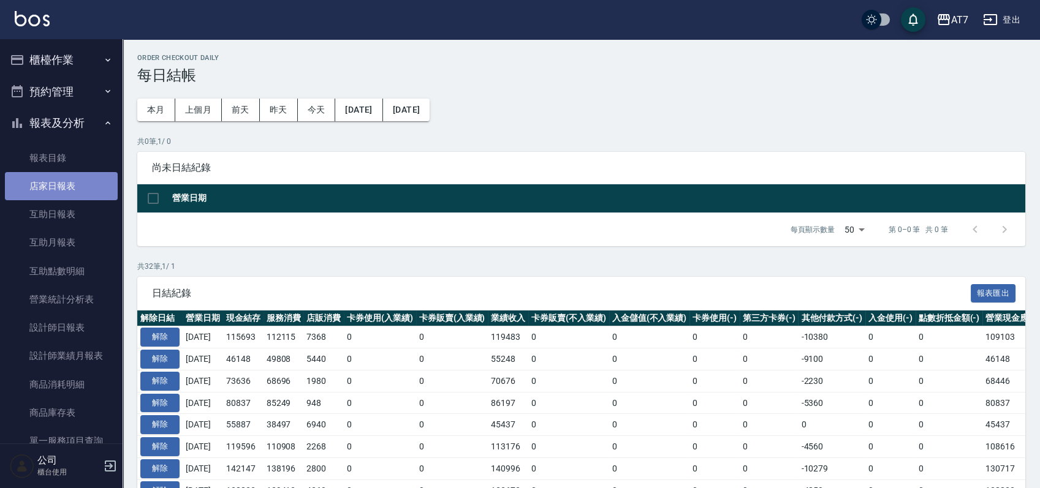
click at [75, 179] on link "店家日報表" at bounding box center [61, 186] width 113 height 28
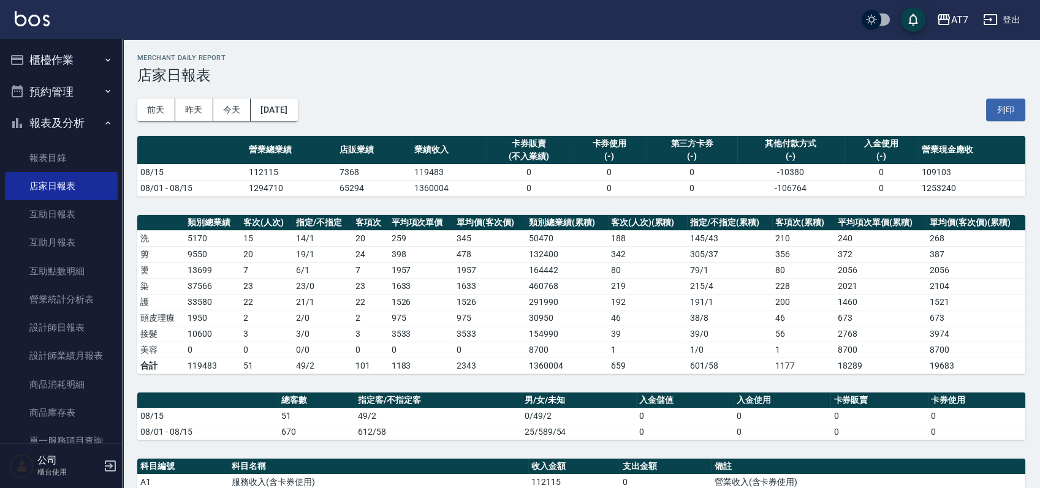
click at [56, 62] on button "櫃檯作業" at bounding box center [61, 60] width 113 height 32
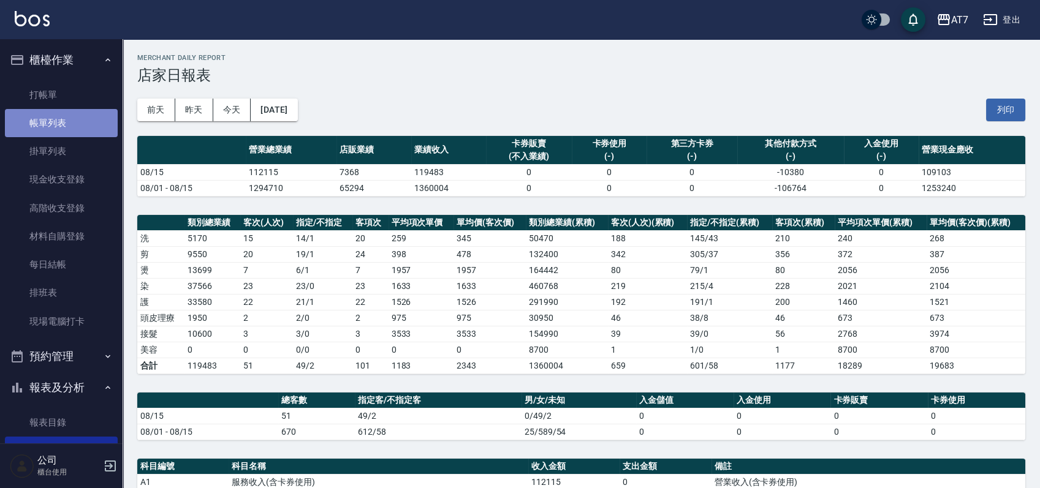
click at [61, 131] on link "帳單列表" at bounding box center [61, 123] width 113 height 28
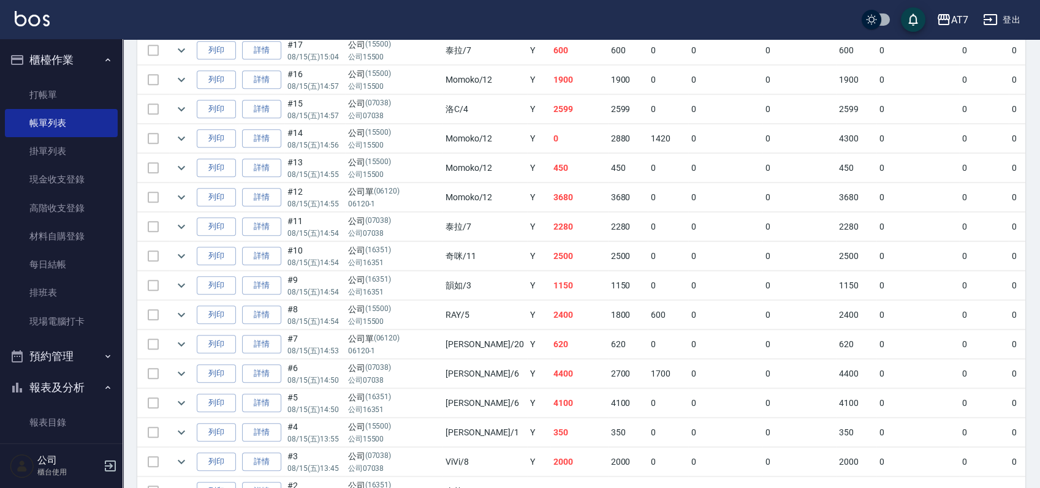
scroll to position [1433, 0]
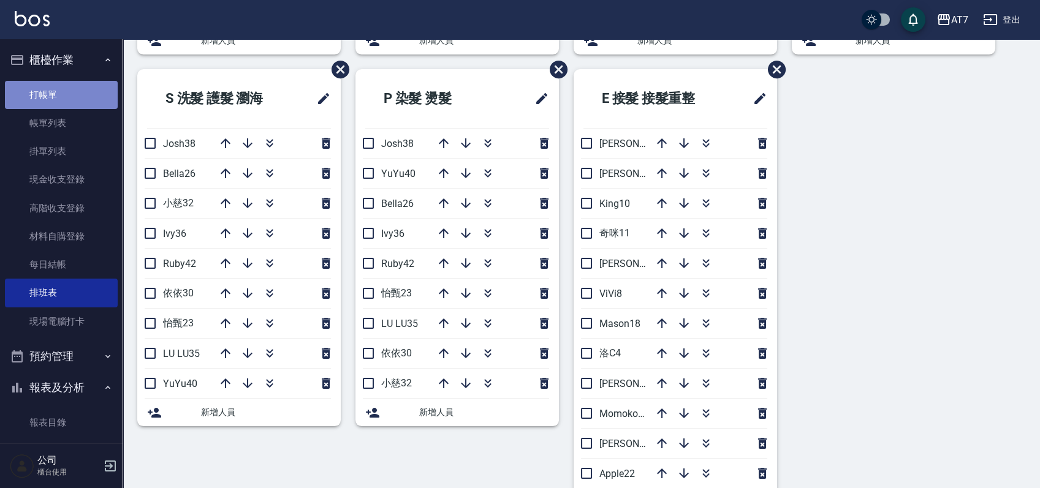
click at [69, 97] on link "打帳單" at bounding box center [61, 95] width 113 height 28
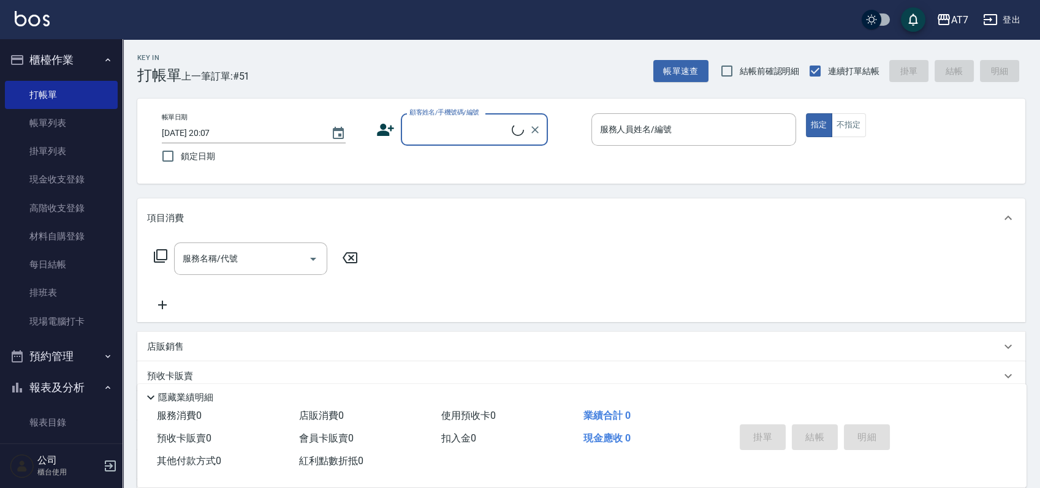
scroll to position [136, 0]
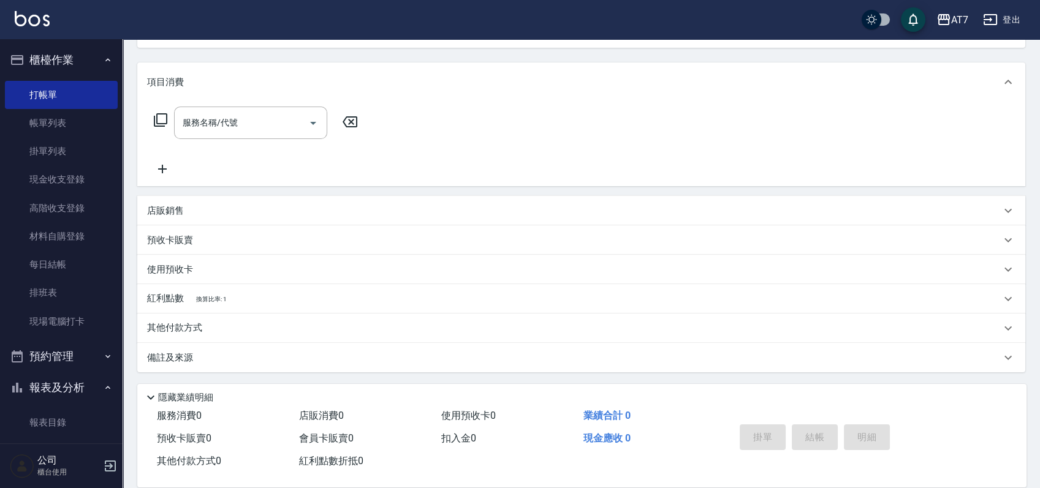
click at [324, 324] on div "其他付款方式" at bounding box center [574, 328] width 854 height 13
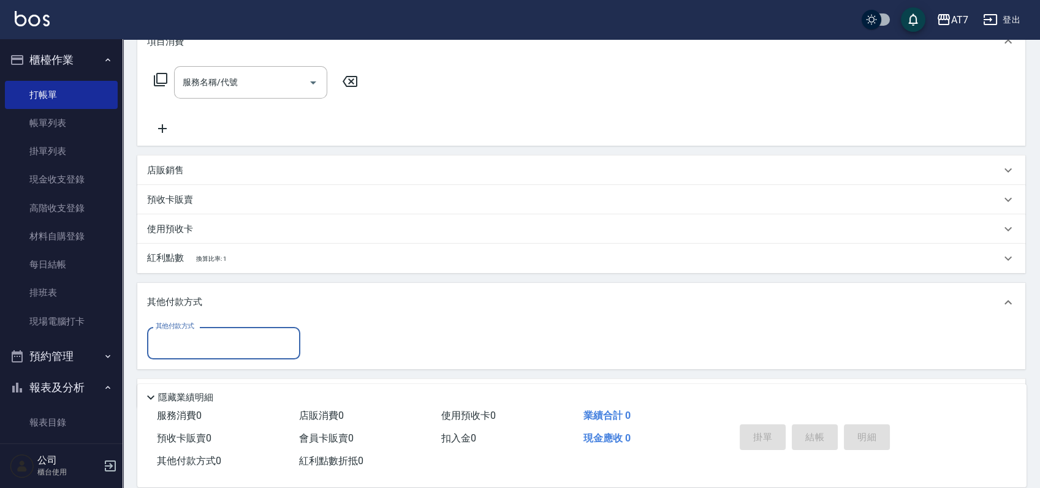
scroll to position [212, 0]
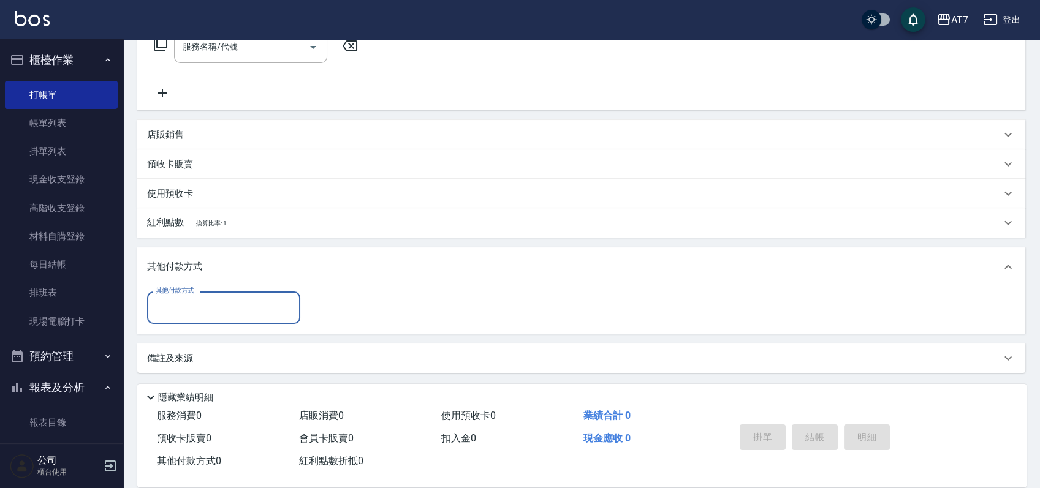
click at [237, 292] on div "其他付款方式" at bounding box center [223, 308] width 153 height 32
click at [63, 287] on link "排班表" at bounding box center [61, 293] width 113 height 28
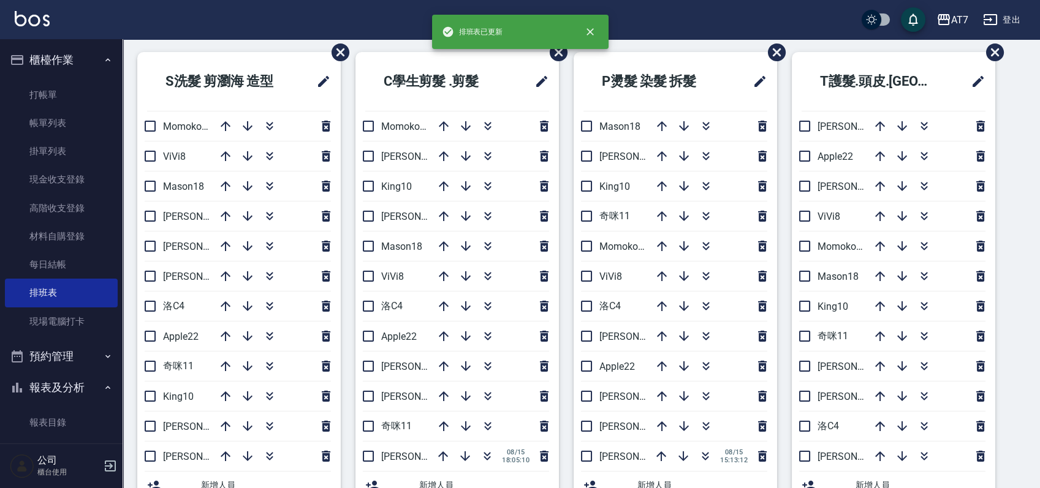
scroll to position [81, 0]
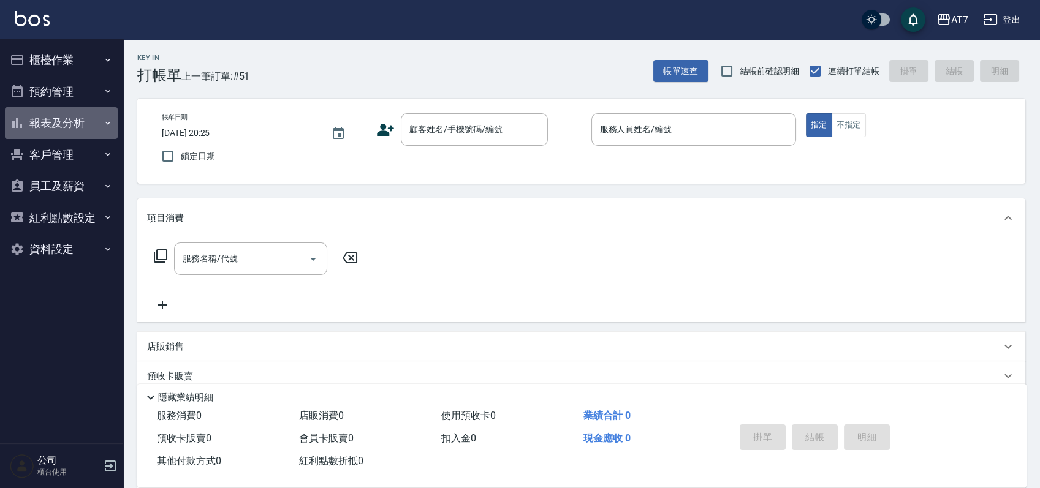
click at [82, 123] on button "報表及分析" at bounding box center [61, 123] width 113 height 32
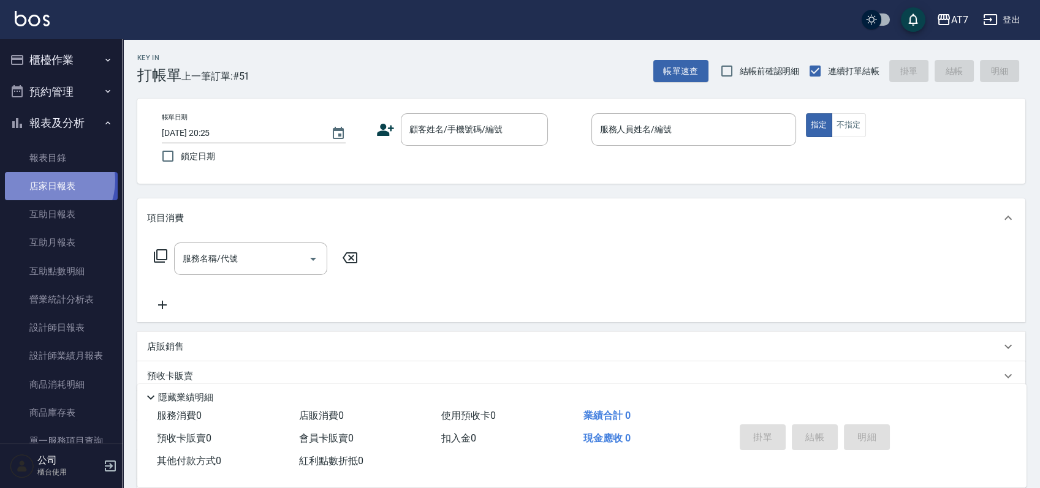
click at [48, 181] on link "店家日報表" at bounding box center [61, 186] width 113 height 28
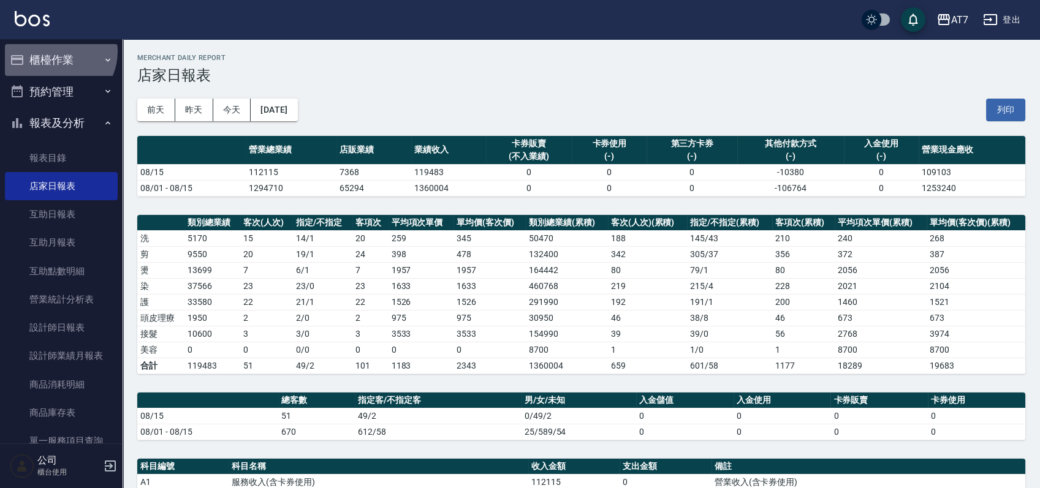
click at [56, 51] on button "櫃檯作業" at bounding box center [61, 60] width 113 height 32
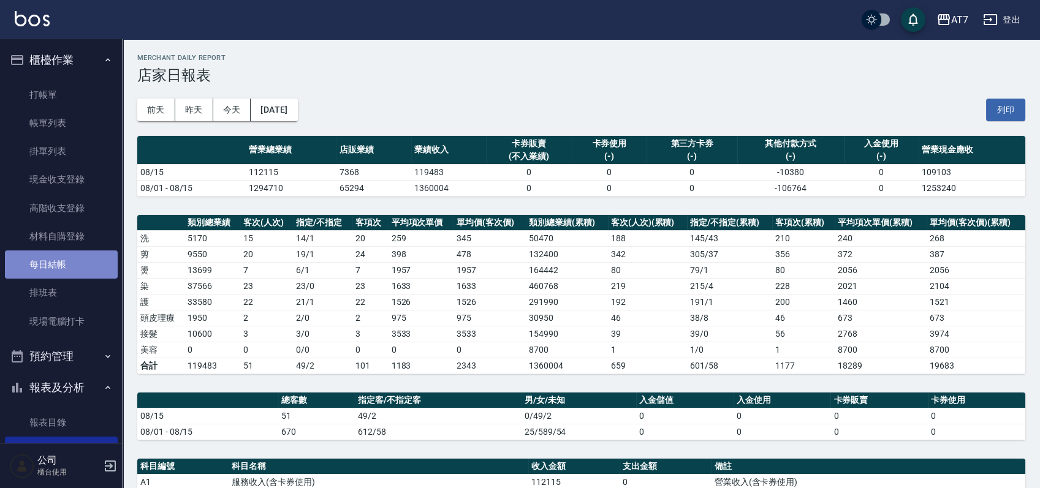
click at [67, 264] on link "每日結帳" at bounding box center [61, 265] width 113 height 28
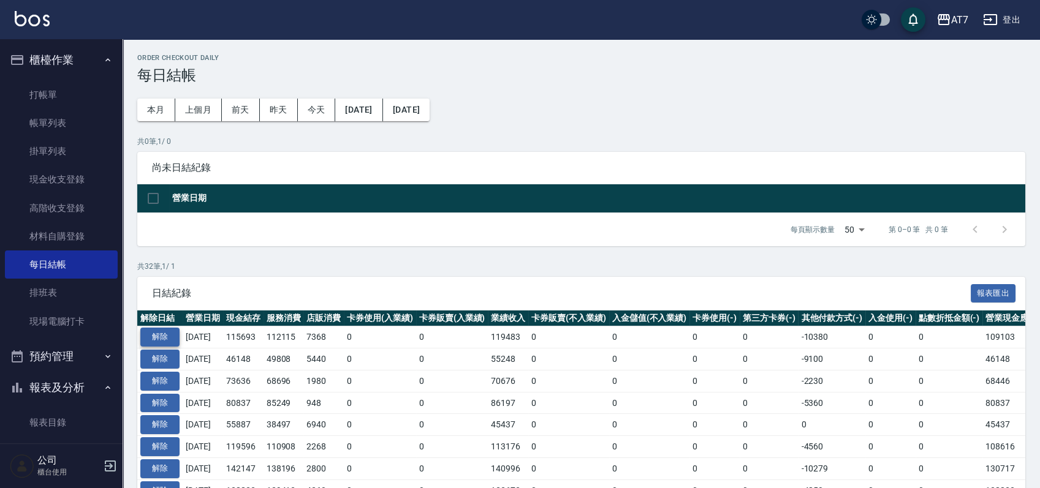
click at [162, 335] on button "解除" at bounding box center [159, 337] width 39 height 19
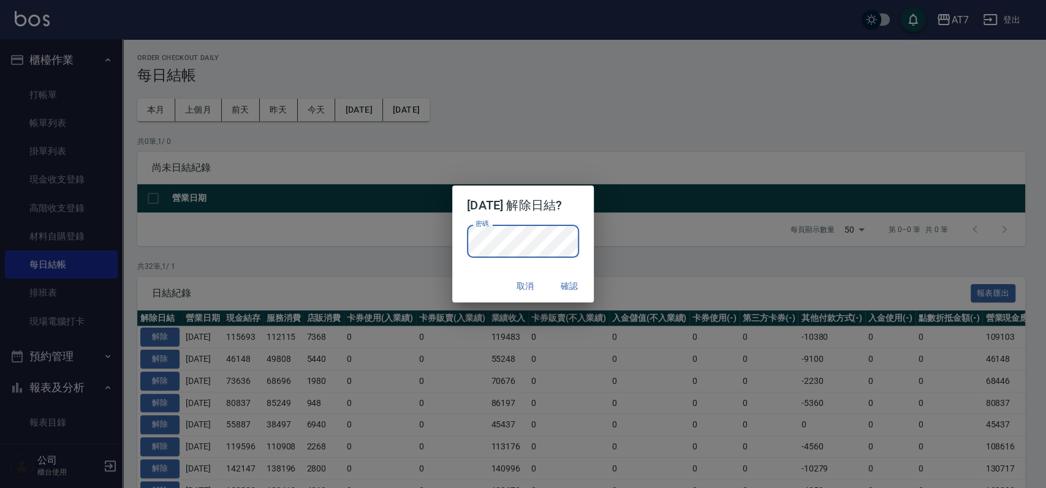
click at [574, 256] on p "密碼 密碼" at bounding box center [523, 241] width 112 height 33
click at [566, 282] on button "確認" at bounding box center [569, 286] width 39 height 23
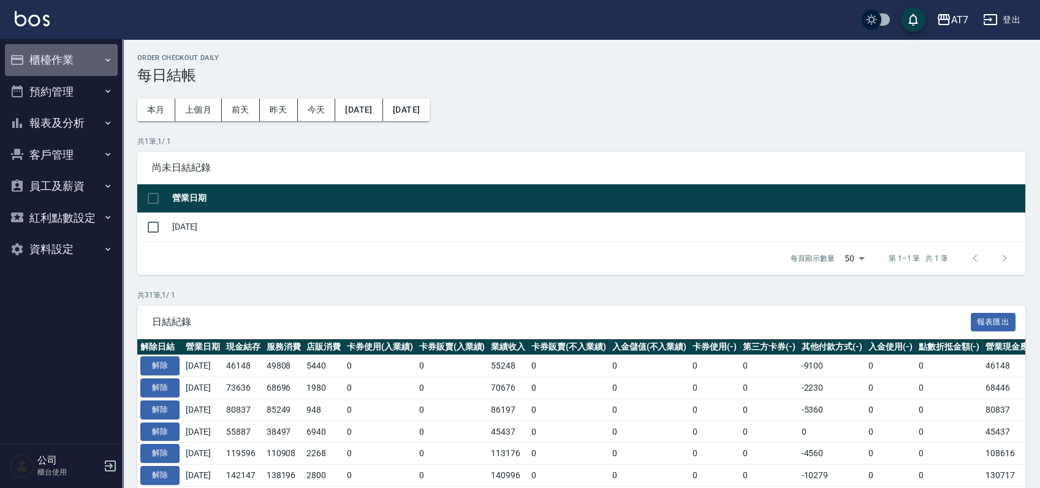
click at [77, 61] on button "櫃檯作業" at bounding box center [61, 60] width 113 height 32
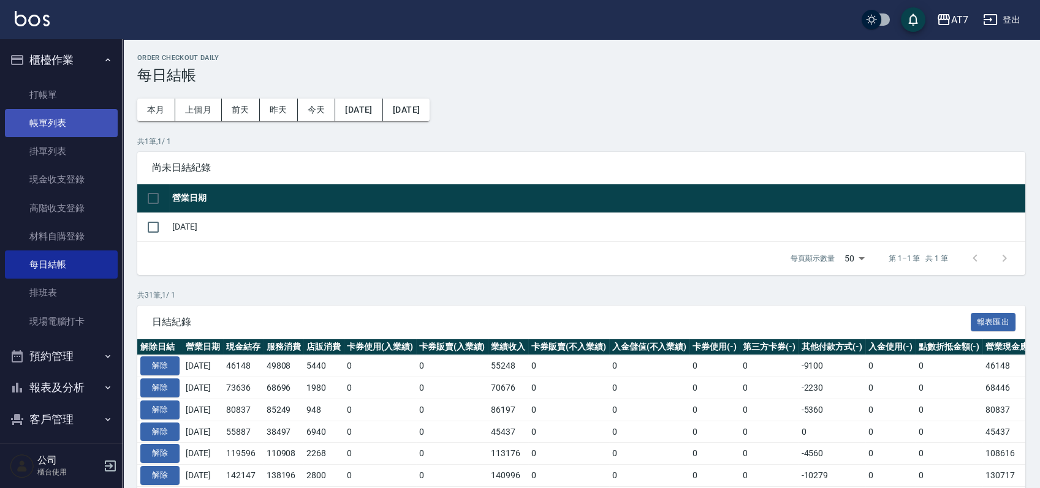
click at [64, 130] on link "帳單列表" at bounding box center [61, 123] width 113 height 28
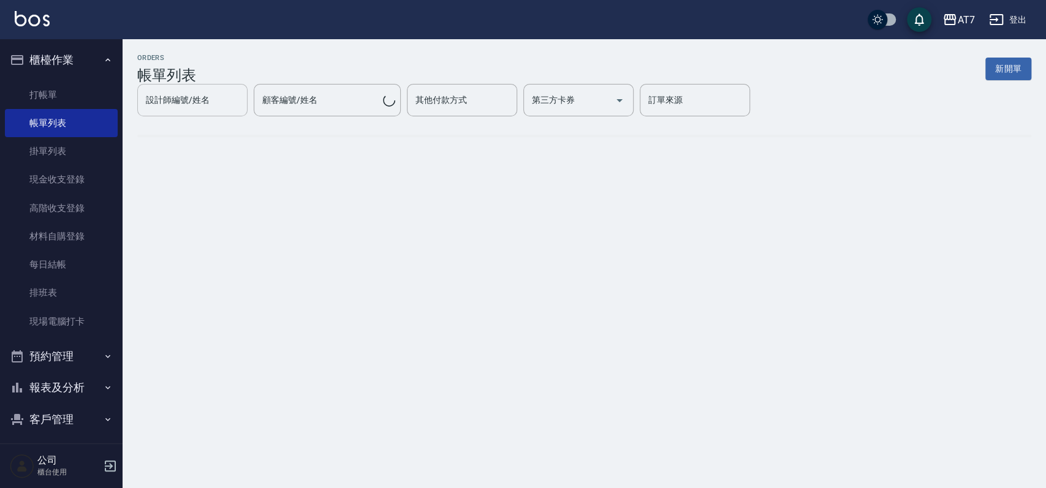
click at [242, 111] on input "設計師編號/姓名" at bounding box center [192, 99] width 99 height 21
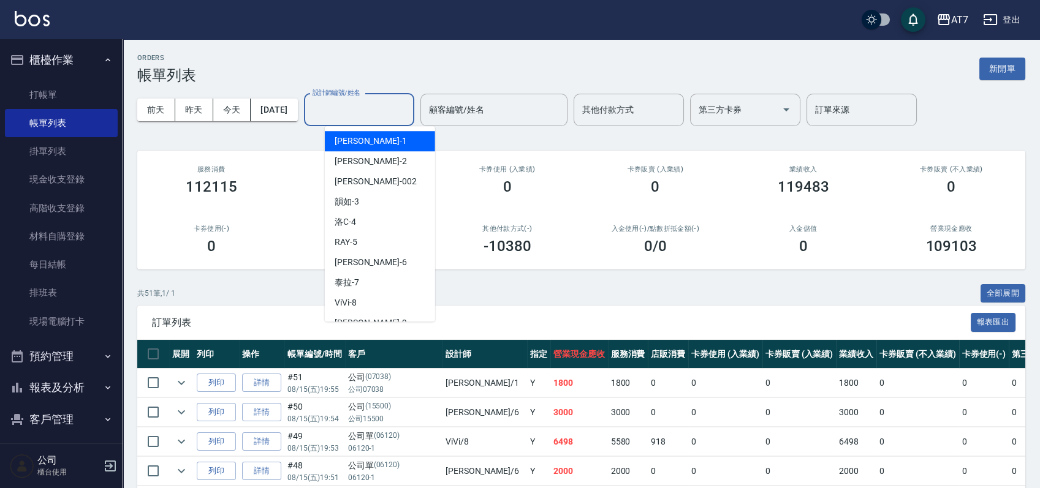
click at [396, 137] on div "米雪兒 -1" at bounding box center [380, 141] width 110 height 20
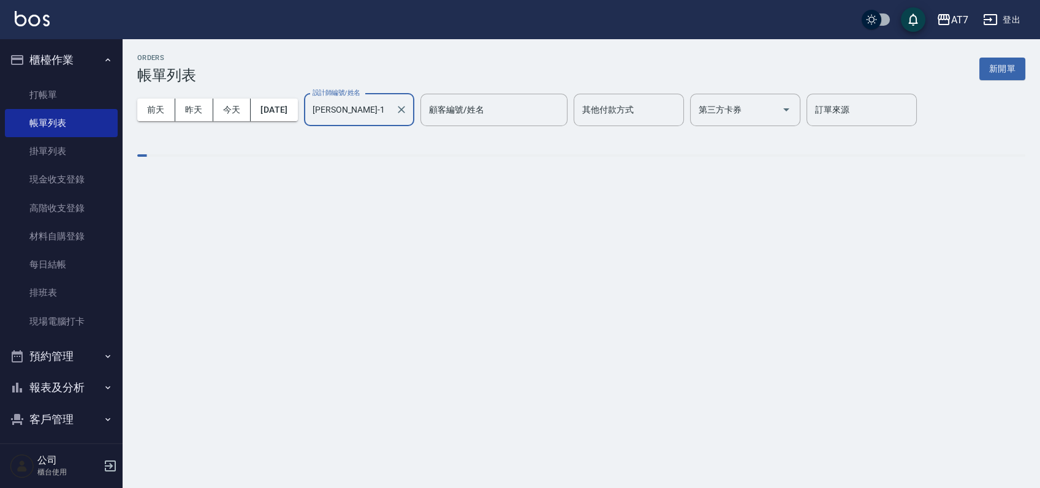
type input "米雪兒-1"
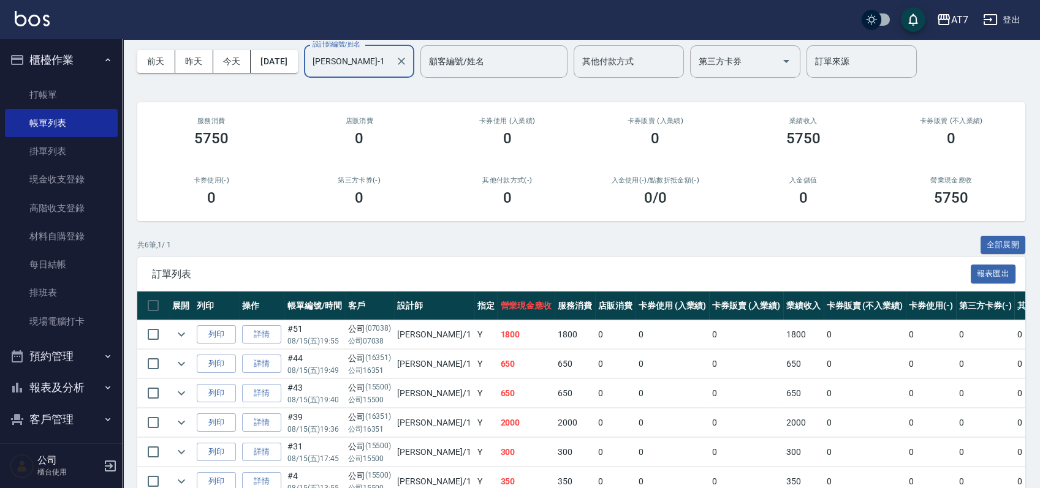
scroll to position [116, 0]
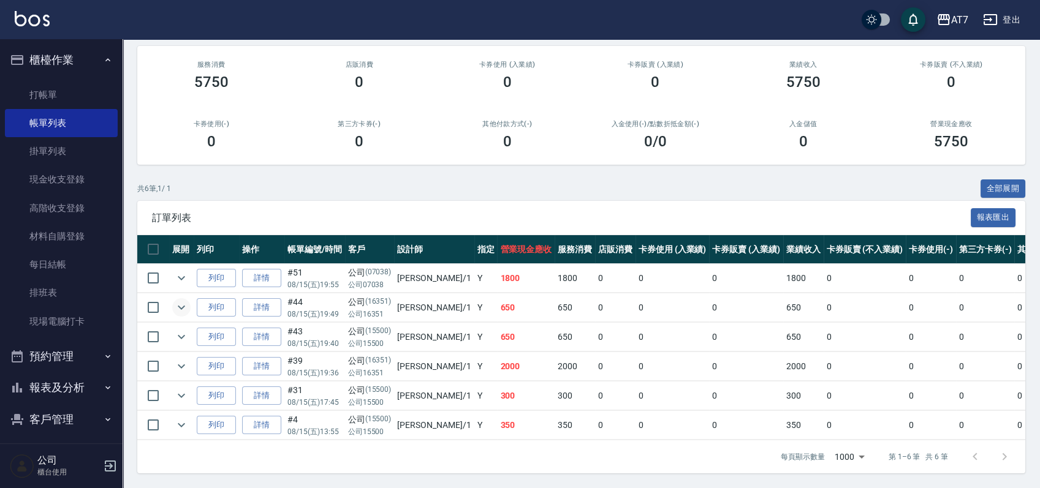
click at [180, 300] on icon "expand row" at bounding box center [181, 307] width 15 height 15
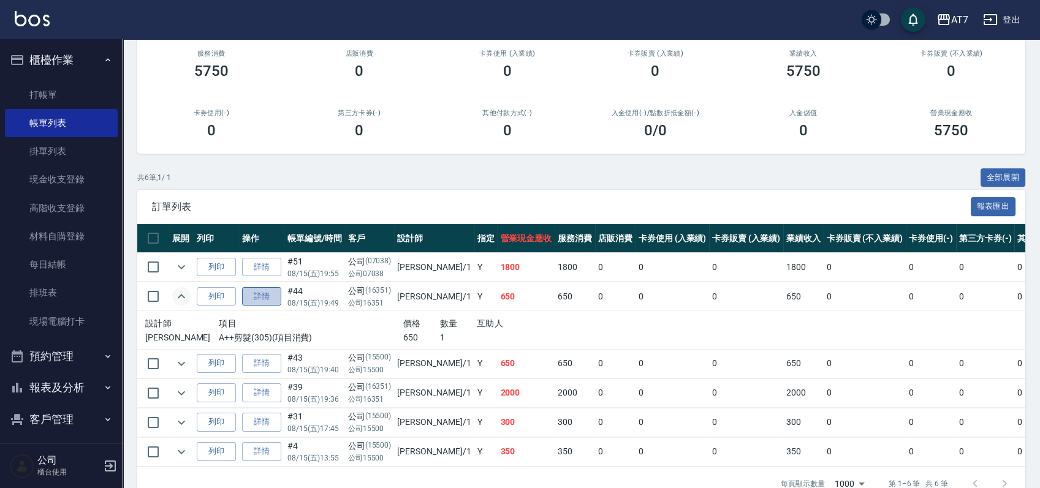
click at [259, 297] on link "詳情" at bounding box center [261, 296] width 39 height 19
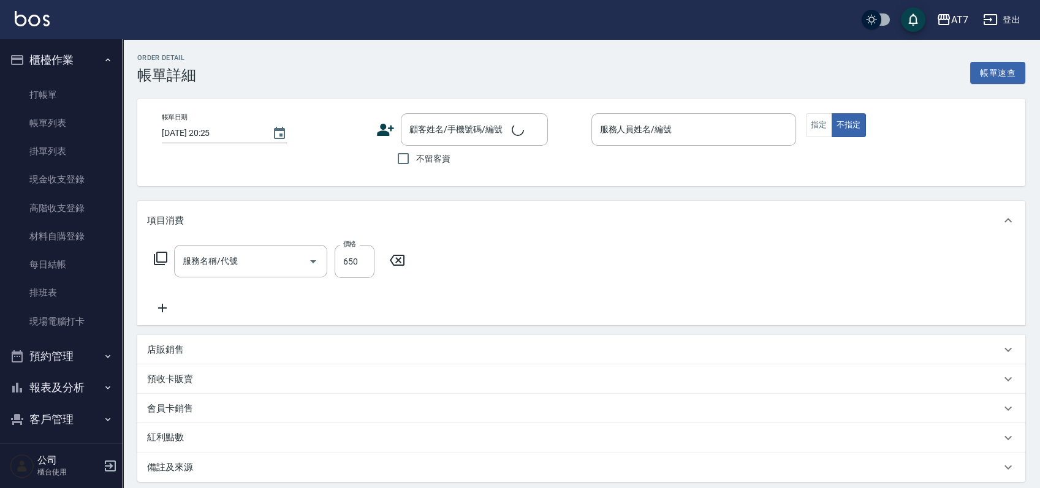
type input "2025/08/15 19:49"
type input "米雪兒-1"
type input "60"
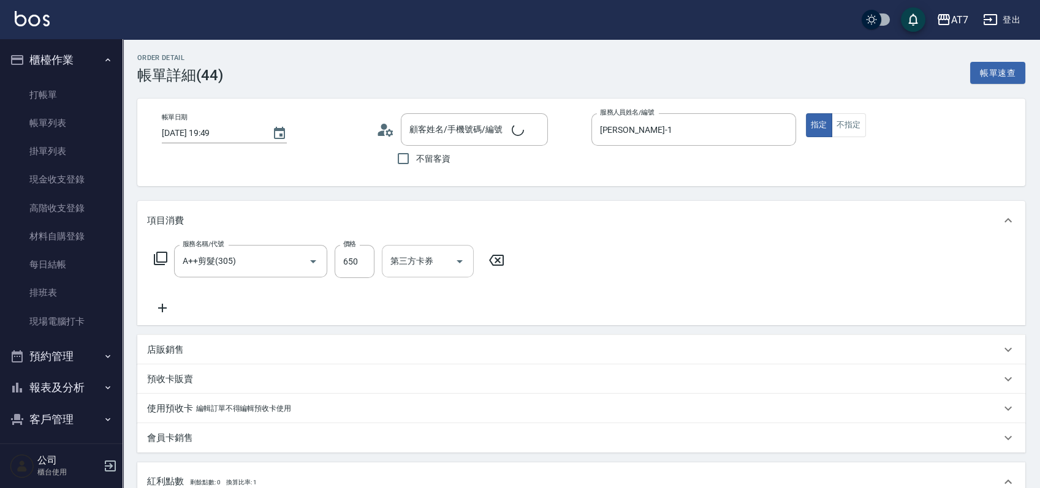
type input "A++剪髮(305)"
type input "公司/公司16351/16351"
click at [346, 262] on input "650" at bounding box center [355, 261] width 40 height 33
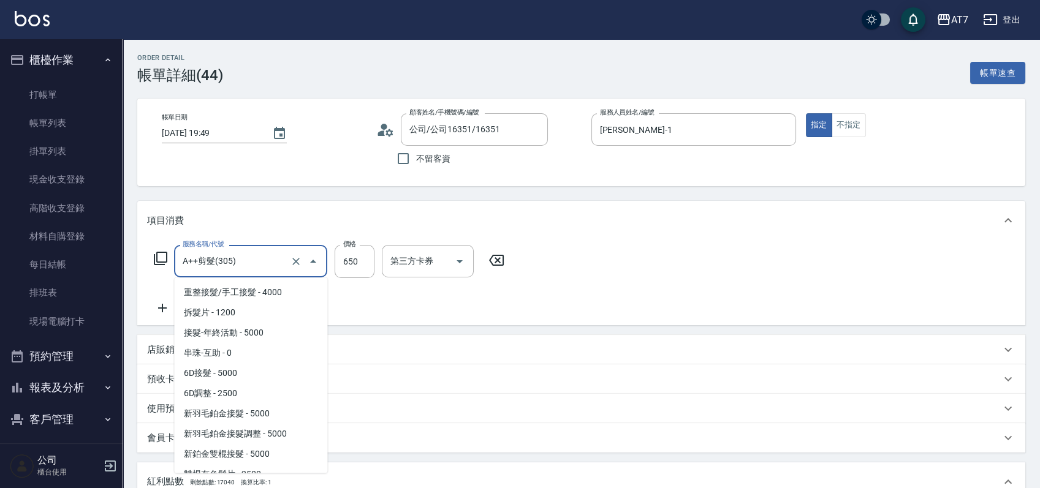
click at [265, 267] on input "A++剪髮(305)" at bounding box center [234, 261] width 108 height 21
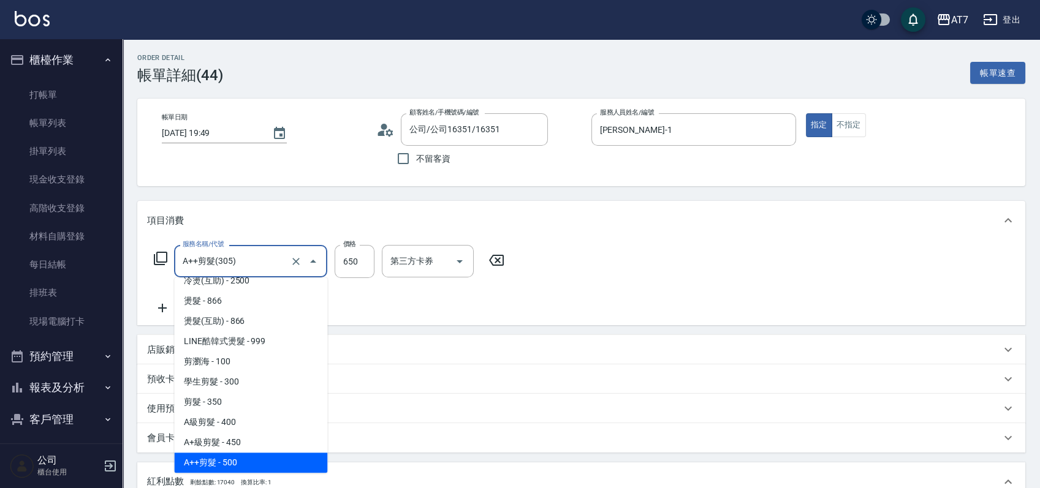
type input "0"
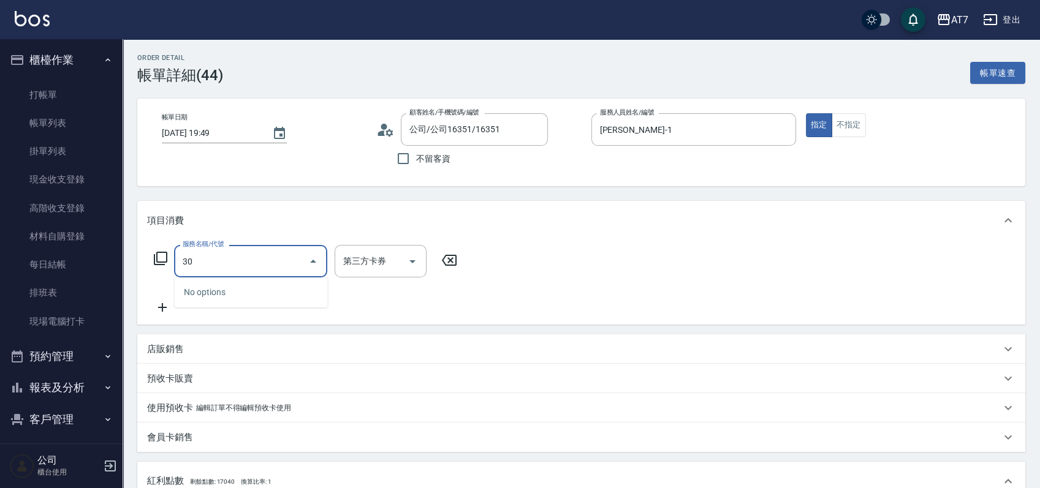
type input "302"
type input "30"
type input "剪髮(302)"
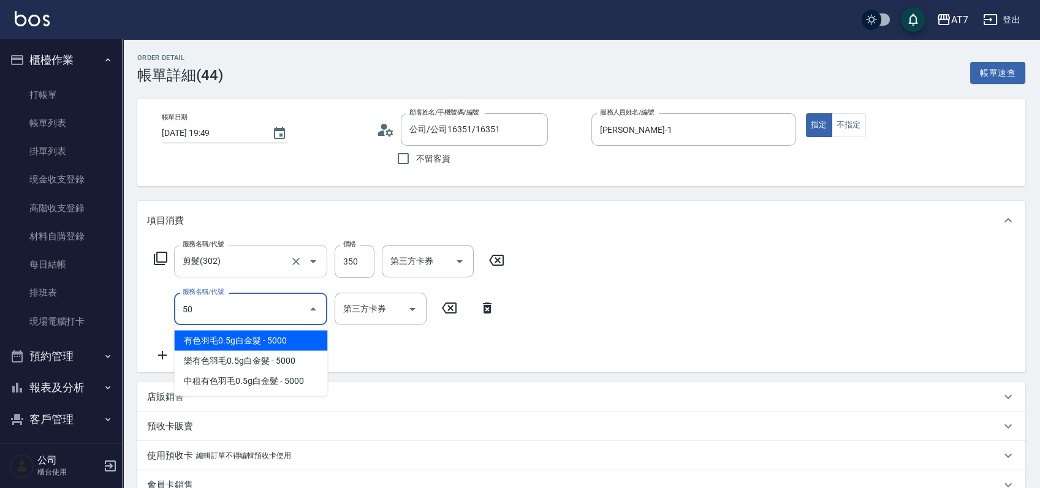
type input "501"
type input "60"
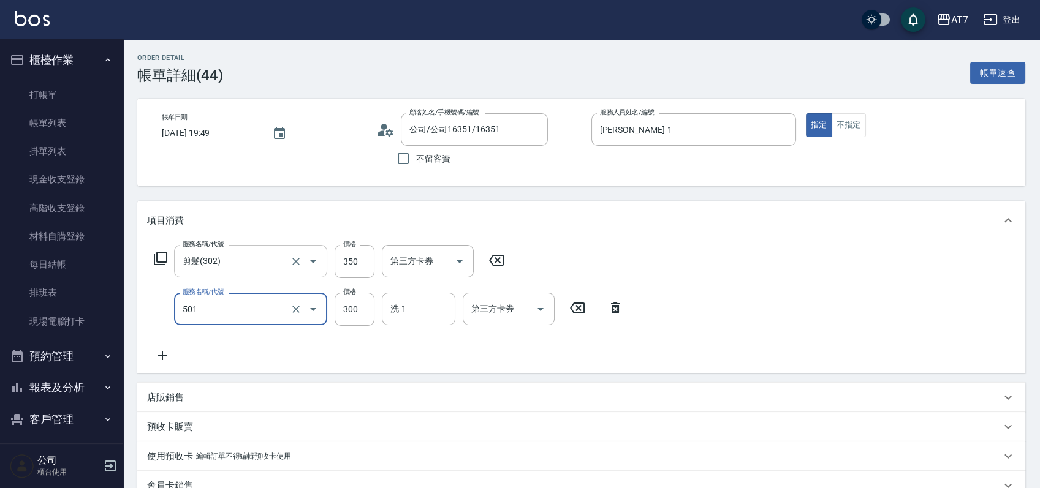
type input "洗髮(互助)(501)"
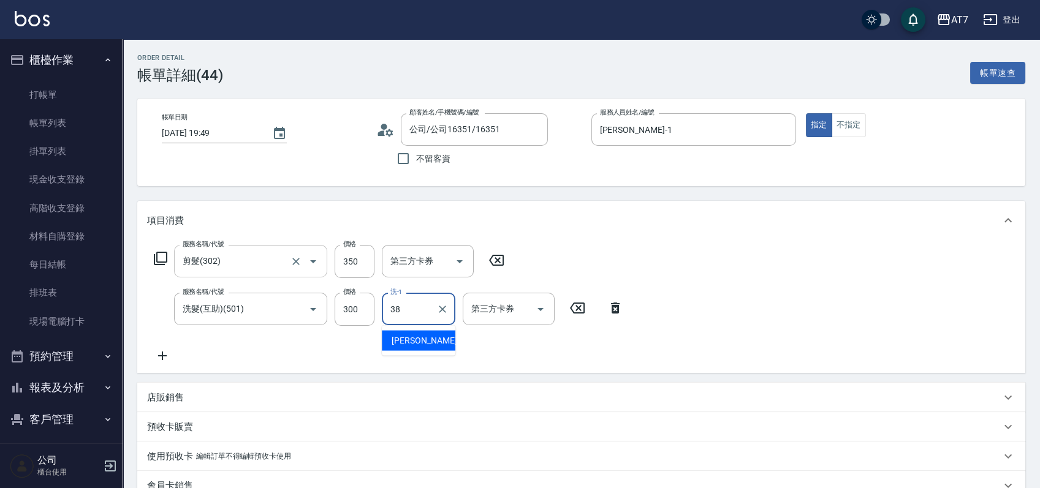
type input "Josh-38"
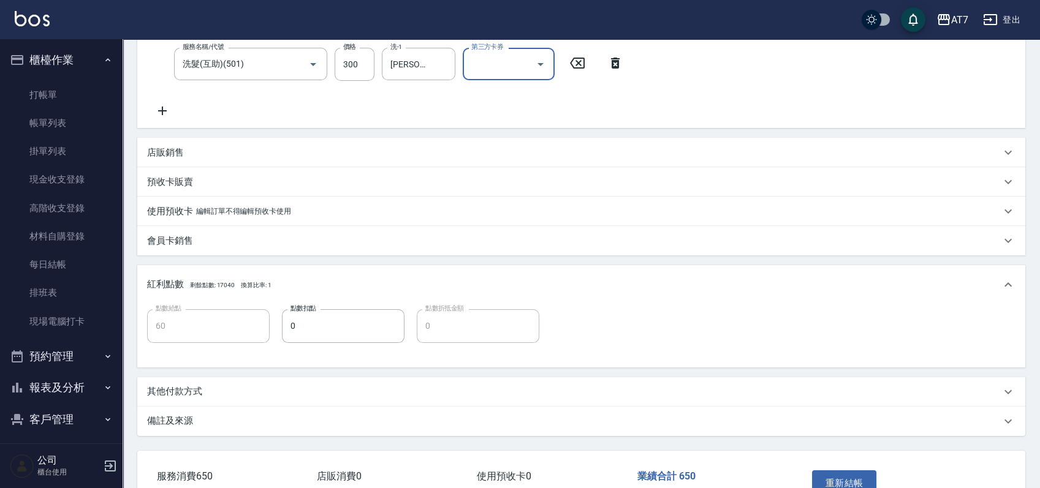
scroll to position [323, 0]
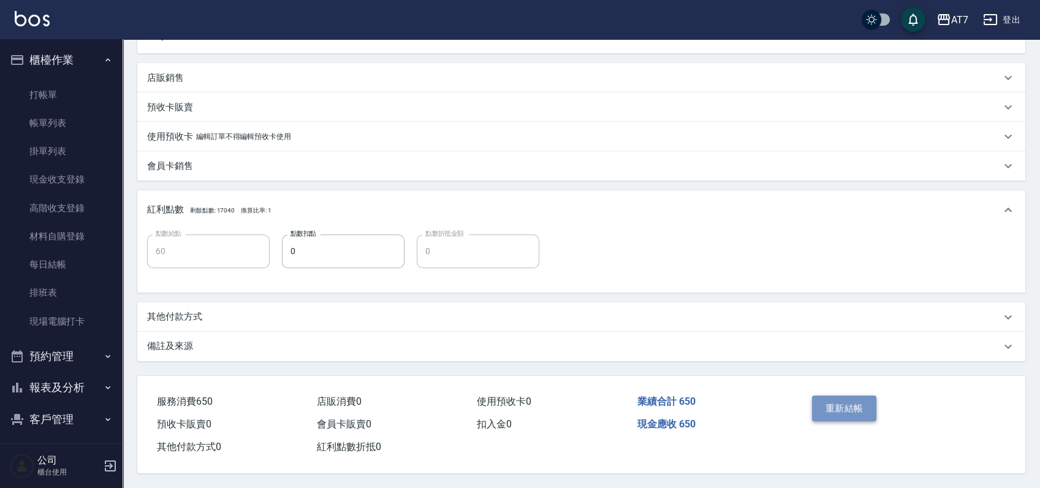
click at [858, 399] on button "重新結帳" at bounding box center [844, 409] width 65 height 26
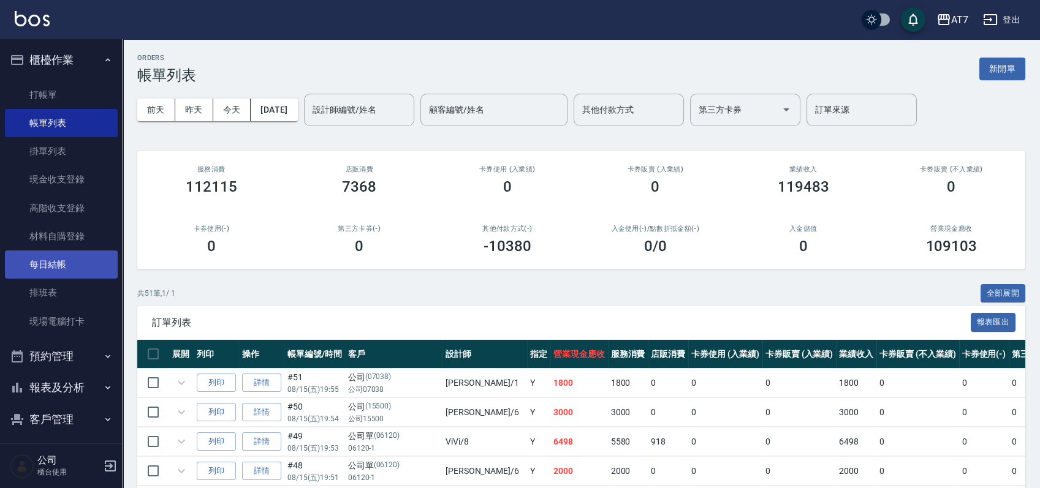
click at [56, 271] on link "每日結帳" at bounding box center [61, 265] width 113 height 28
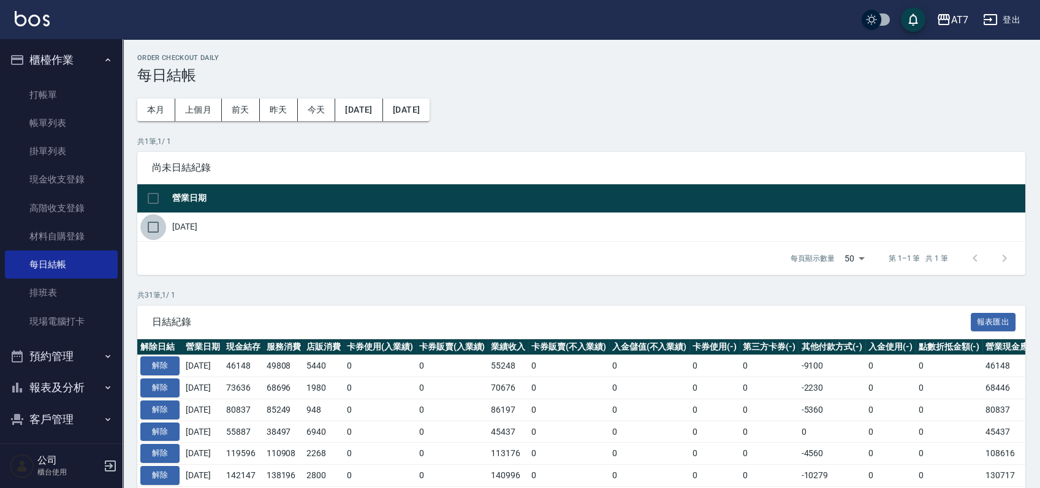
click at [147, 231] on input "checkbox" at bounding box center [153, 227] width 26 height 26
checkbox input "true"
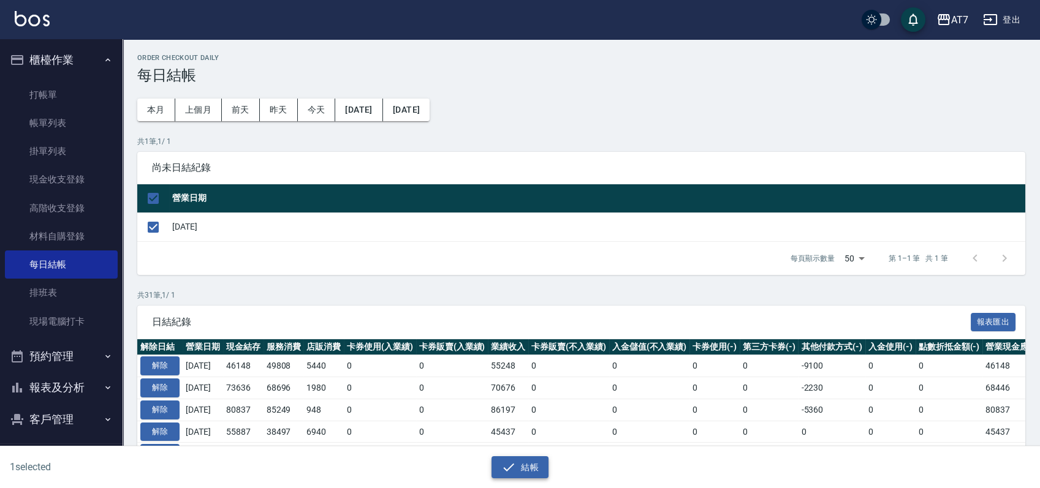
click at [502, 469] on icon "button" at bounding box center [508, 467] width 15 height 15
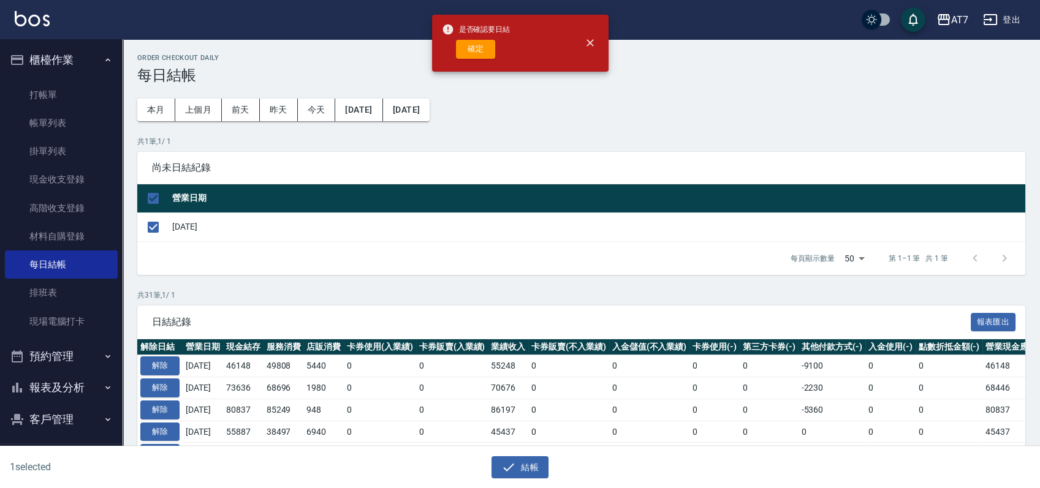
click at [478, 38] on div "是否確認要日結 確定" at bounding box center [476, 43] width 69 height 50
click at [478, 42] on button "確定" at bounding box center [475, 49] width 39 height 19
checkbox input "false"
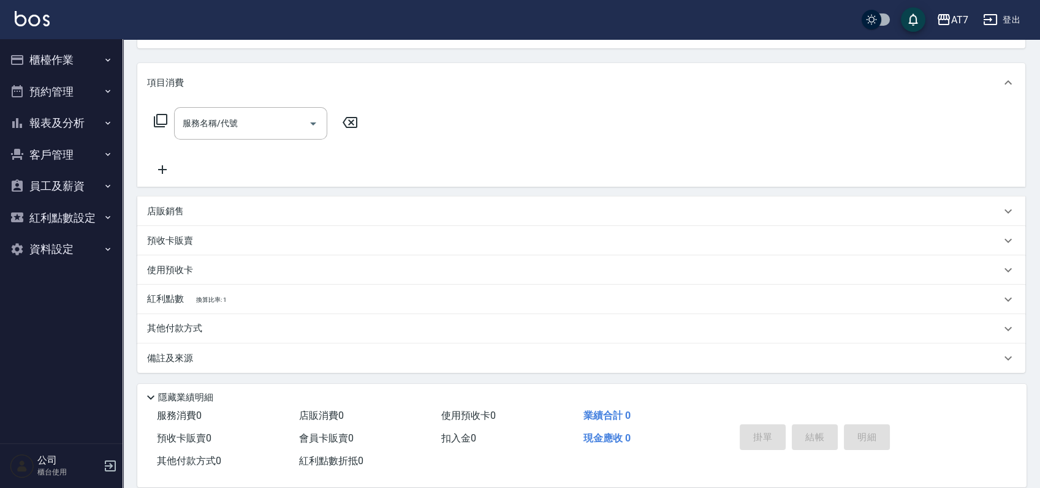
scroll to position [136, 0]
click at [286, 322] on div "其他付款方式" at bounding box center [574, 328] width 854 height 13
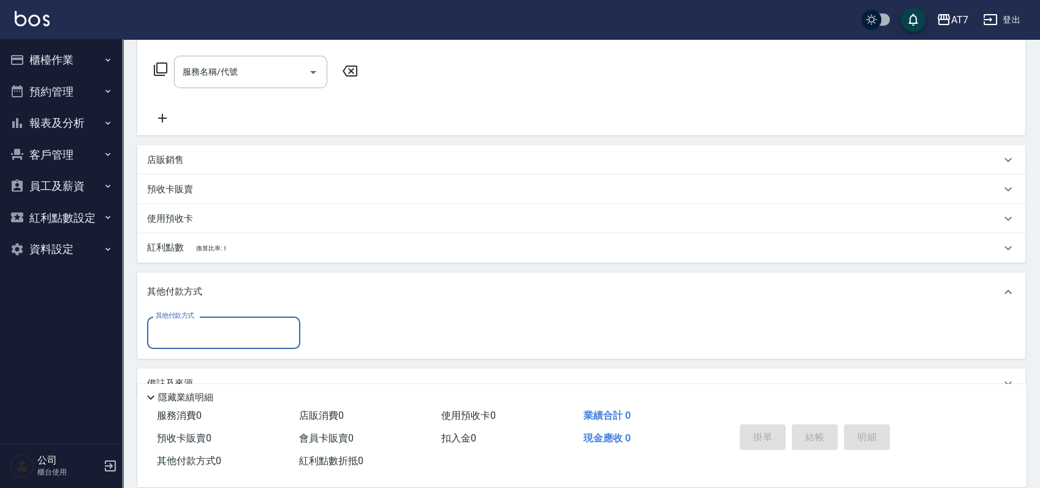
scroll to position [212, 0]
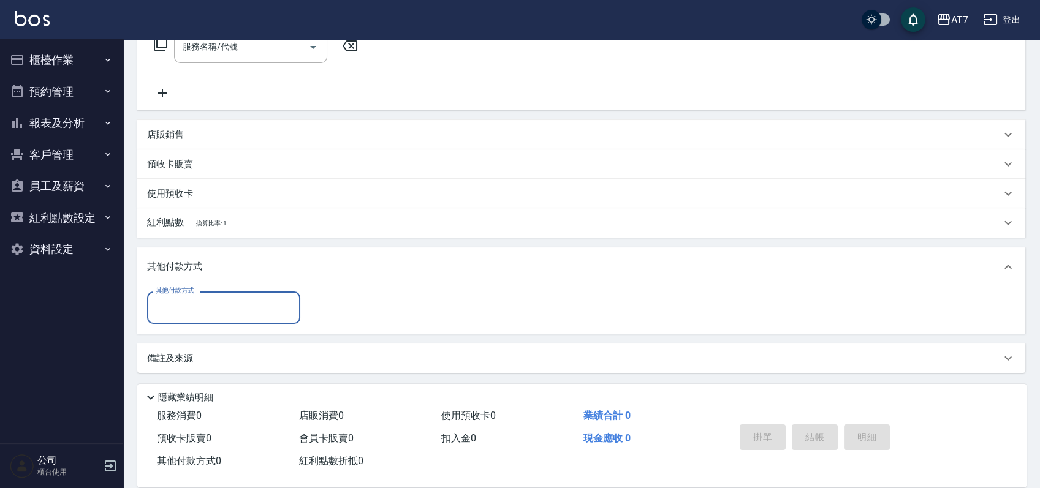
click at [246, 301] on input "其他付款方式" at bounding box center [224, 307] width 142 height 21
